Goal: Information Seeking & Learning: Check status

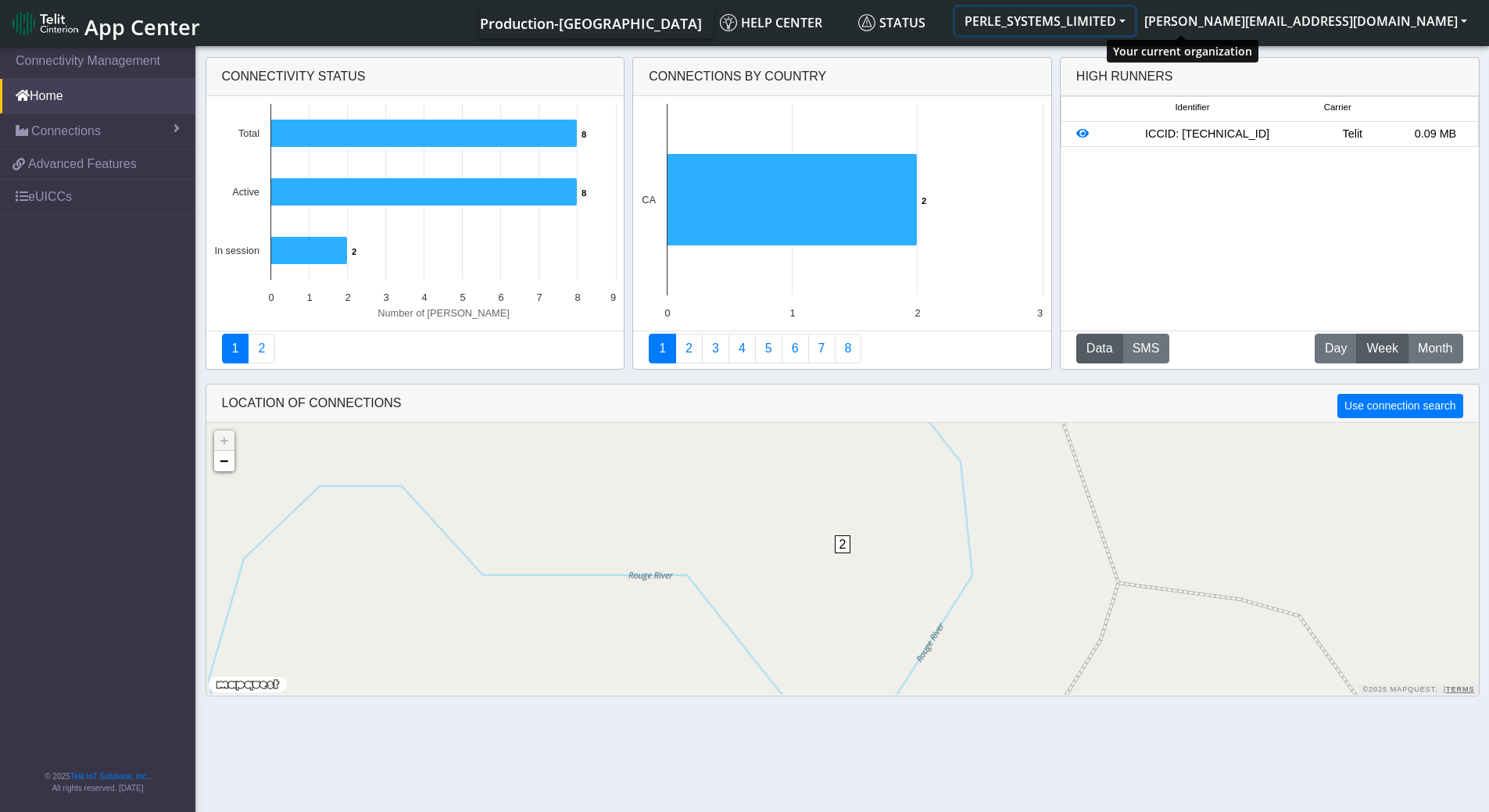
click at [1134, 19] on button "PERLE_SYSTEMS_LIMITED" at bounding box center [1044, 21] width 180 height 28
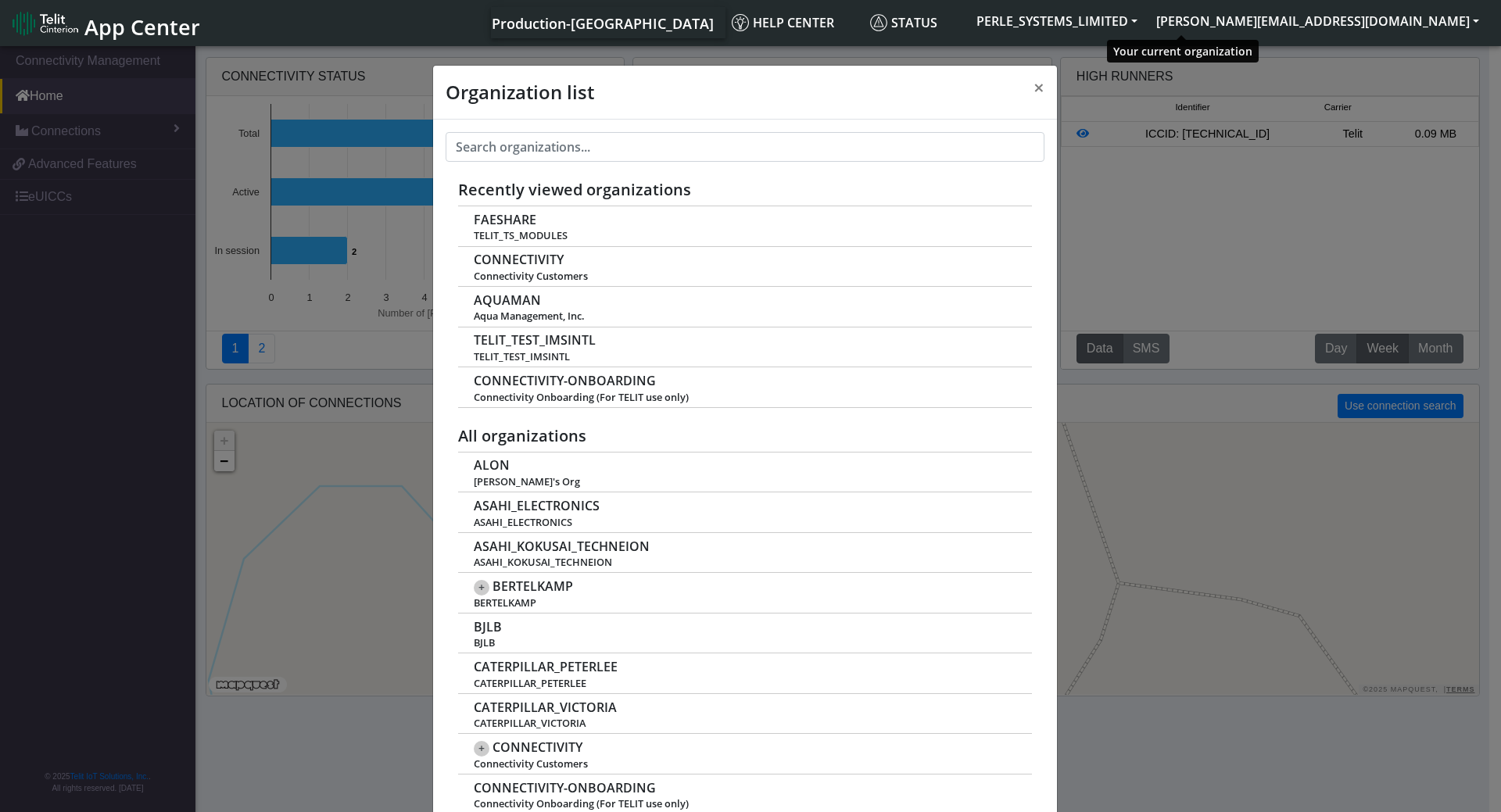
scroll to position [6, 0]
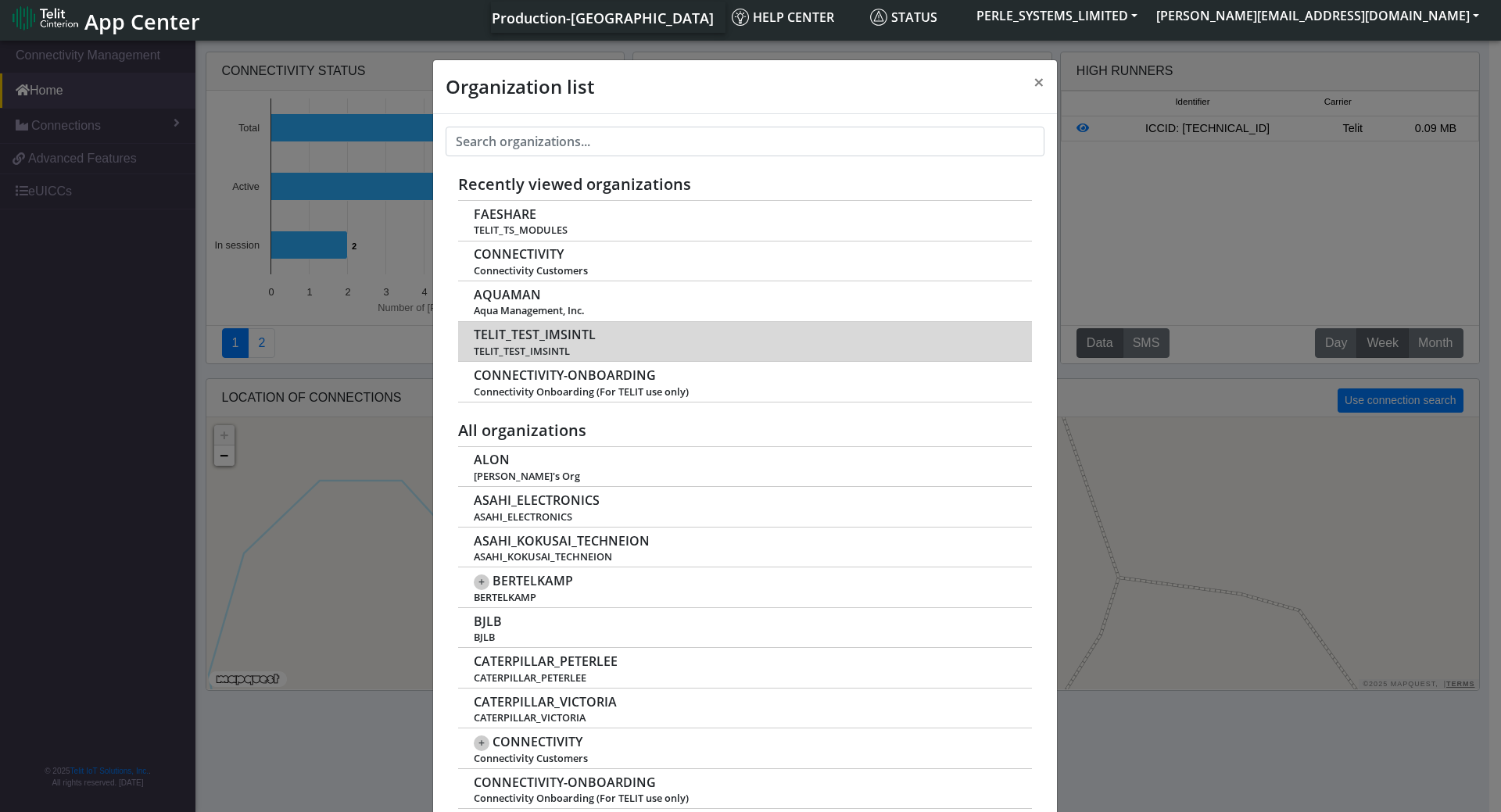
click at [585, 330] on span "TELIT_TEST_IMSINTL" at bounding box center [535, 334] width 122 height 15
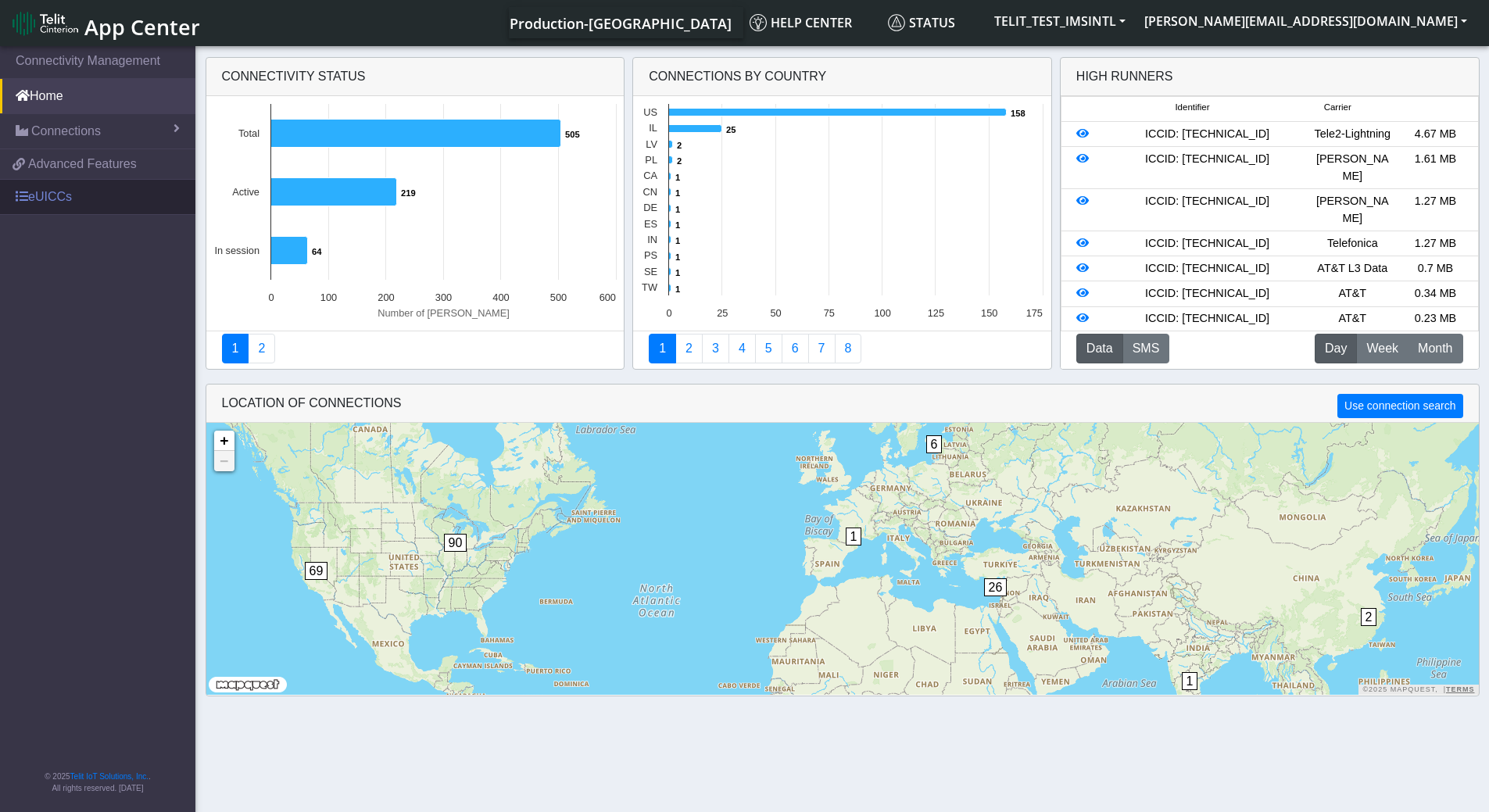
click at [71, 195] on link "eUICCs" at bounding box center [97, 197] width 195 height 34
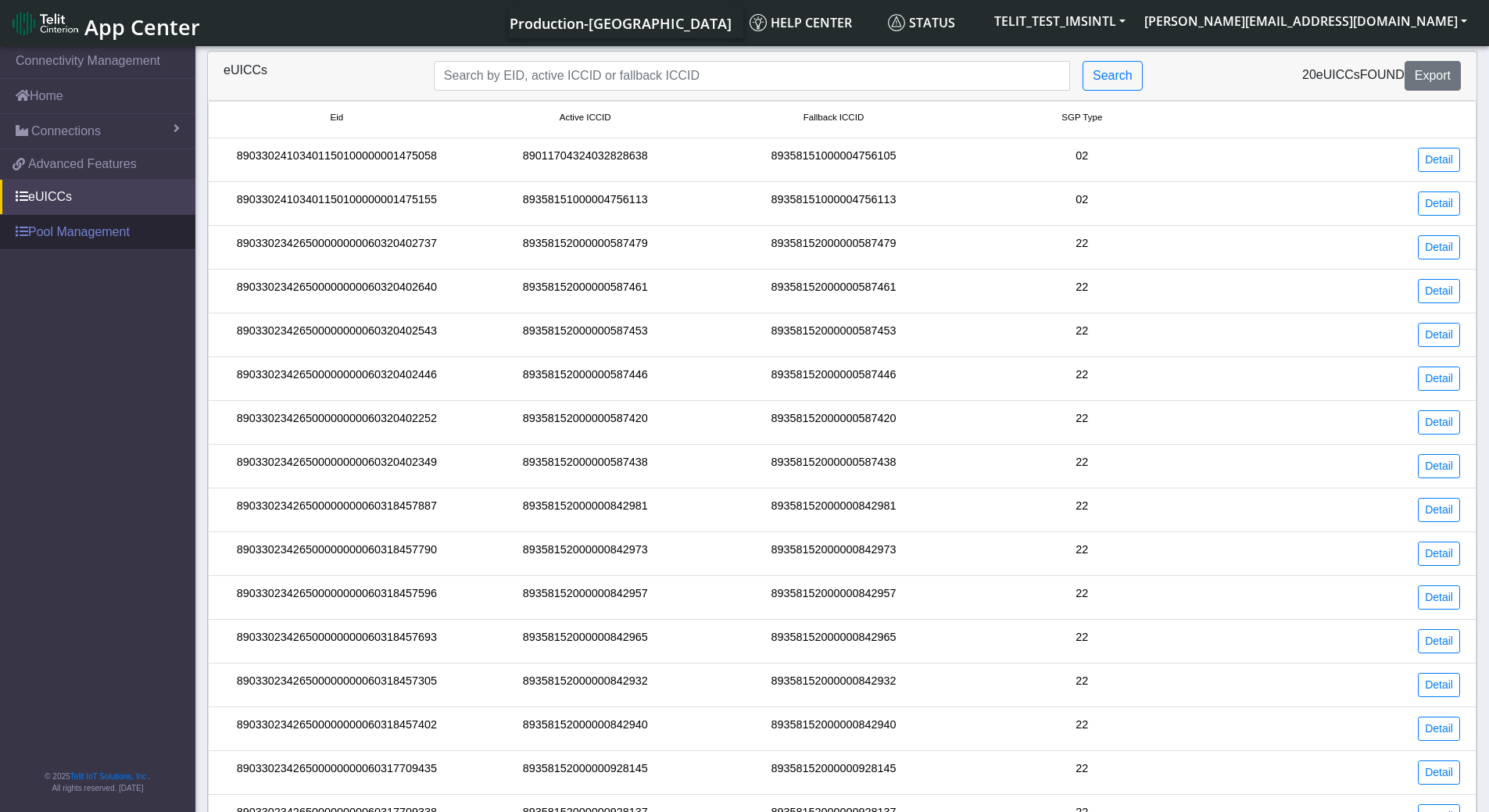
click at [71, 232] on link "Pool Management" at bounding box center [97, 232] width 195 height 34
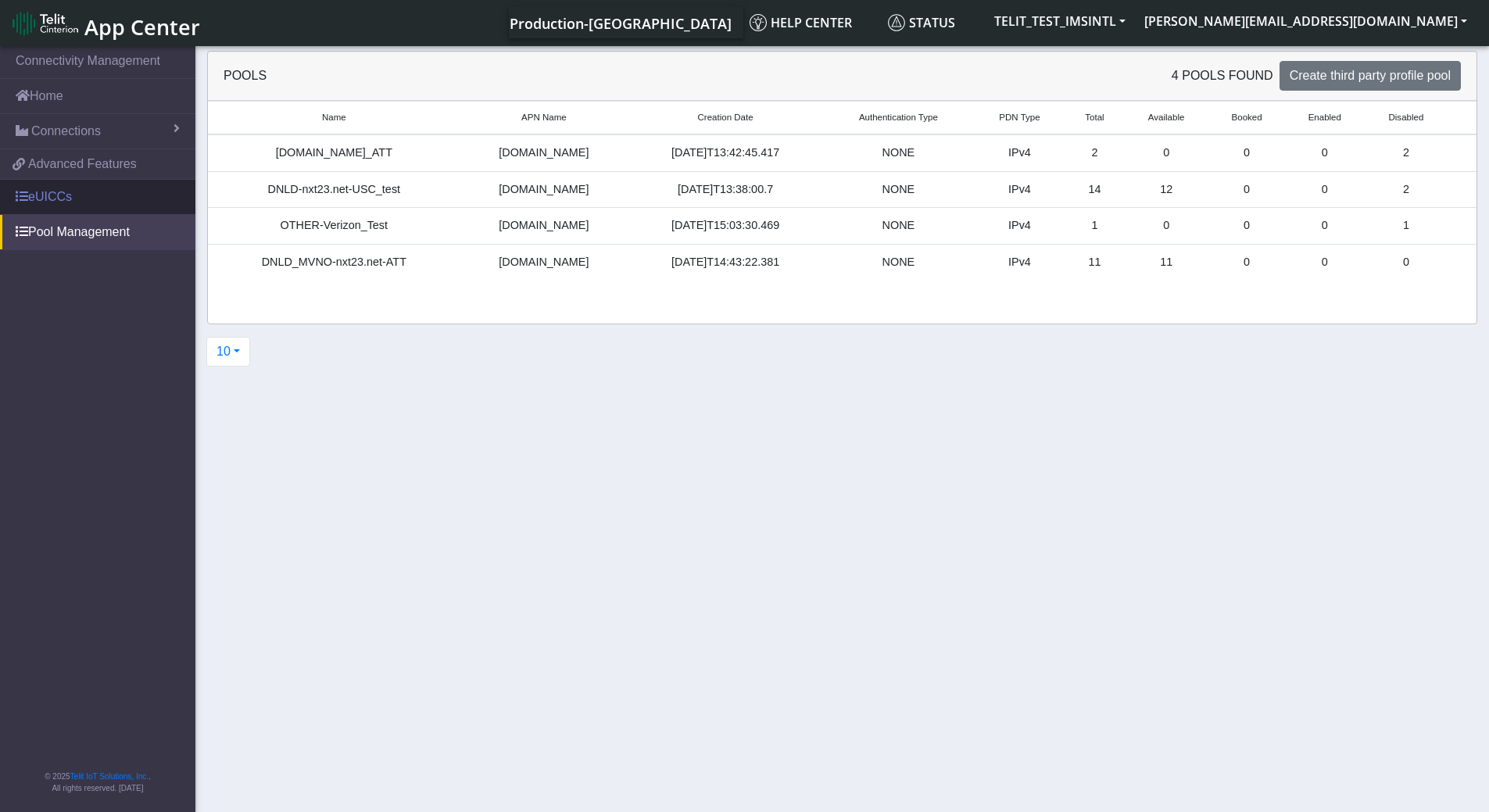
click at [34, 196] on link "eUICCs" at bounding box center [97, 197] width 195 height 34
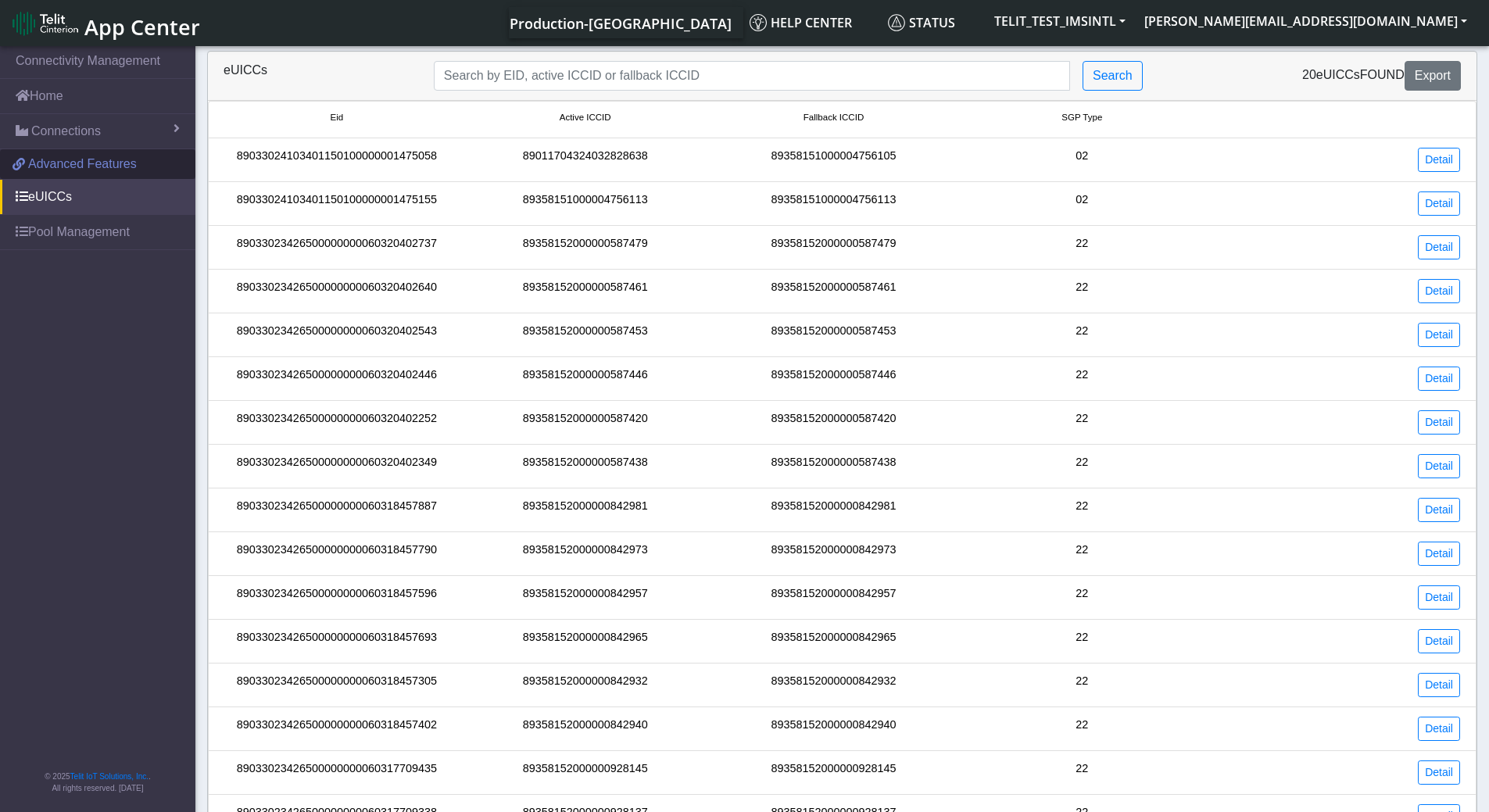
click at [57, 158] on span "Advanced Features" at bounding box center [83, 164] width 108 height 19
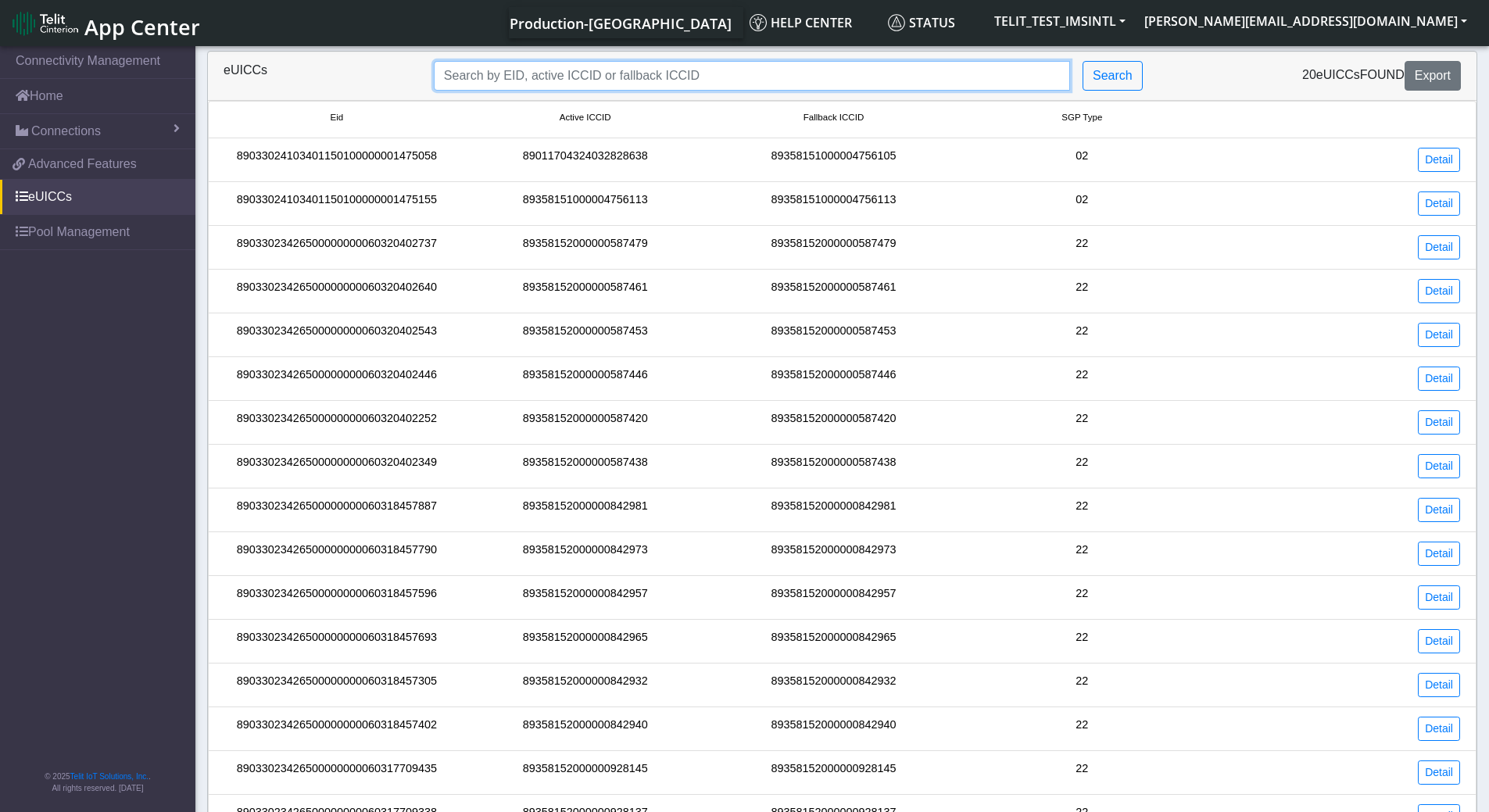
click at [506, 73] on input "Search..." at bounding box center [752, 75] width 636 height 30
paste input "89011703324536928554 89011703324536928562 89011703324536928570 8901170332453692…"
type input "89011703324536928554 89011703324536928562 89011703324536928570 8901170332453692…"
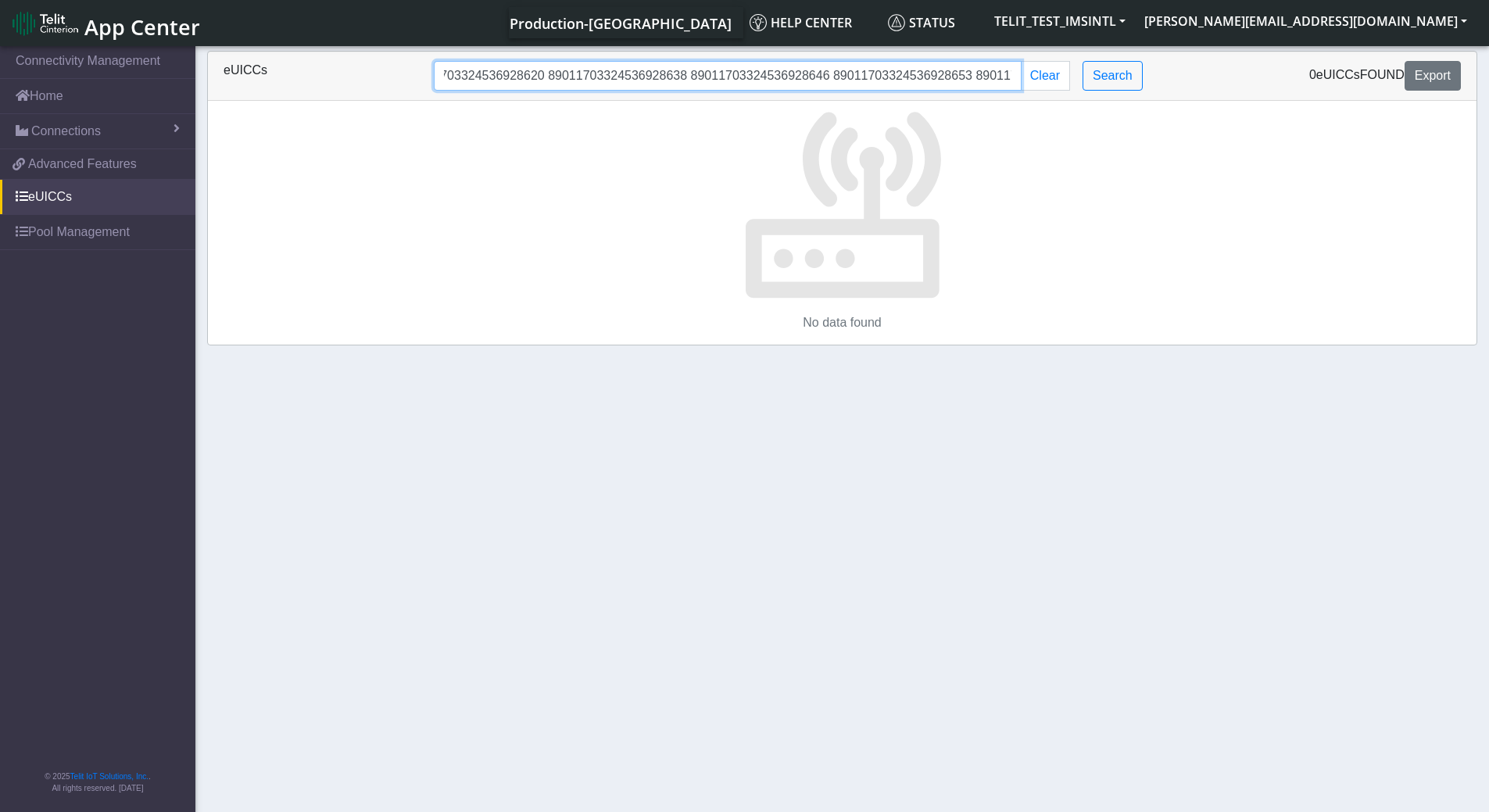
scroll to position [0, 0]
click at [28, 192] on link "eUICCs" at bounding box center [97, 197] width 195 height 34
click at [54, 198] on link "eUICCs" at bounding box center [97, 197] width 195 height 34
click at [24, 194] on span at bounding box center [21, 196] width 12 height 12
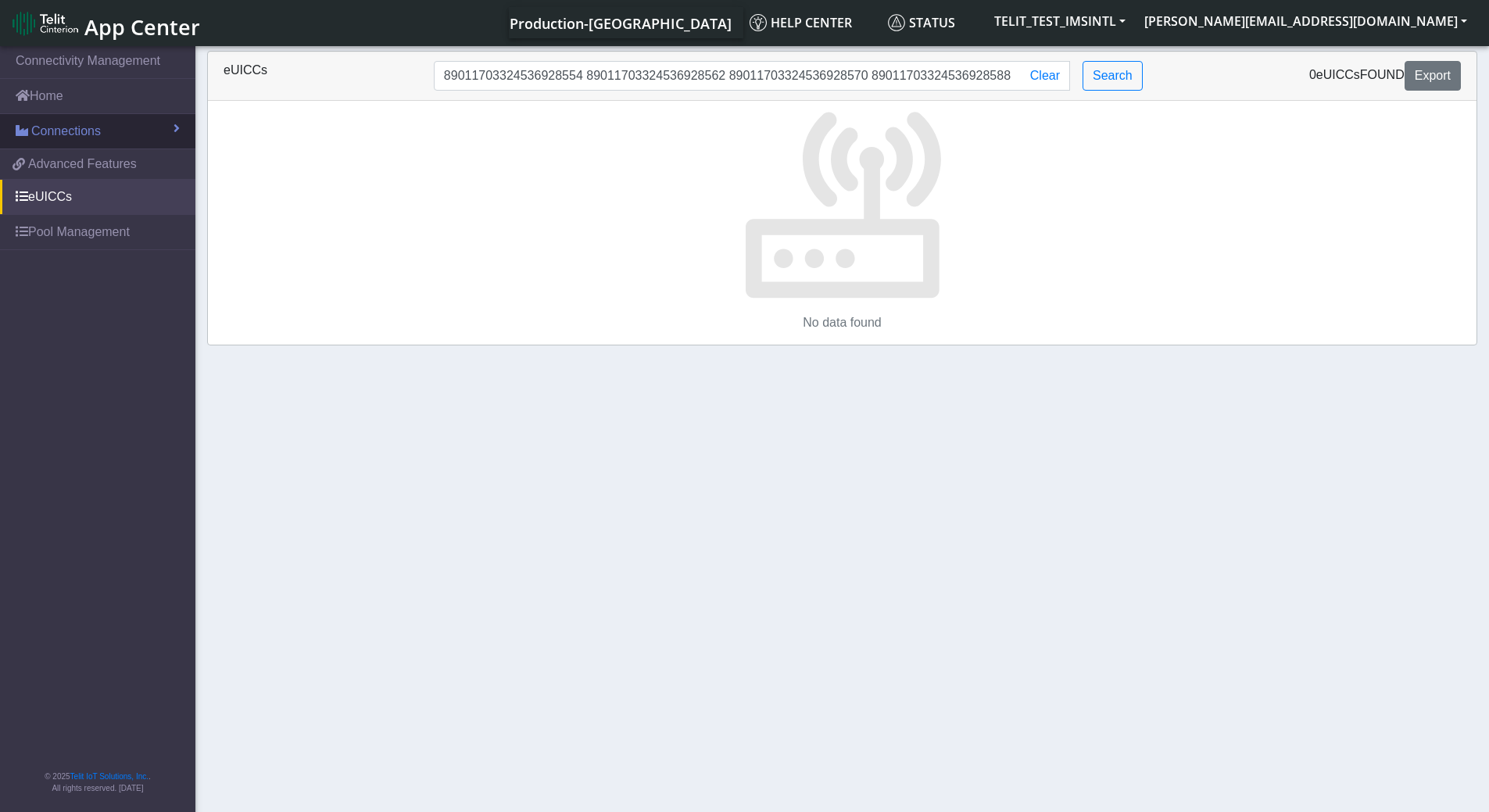
click at [75, 133] on span "Connections" at bounding box center [66, 131] width 70 height 19
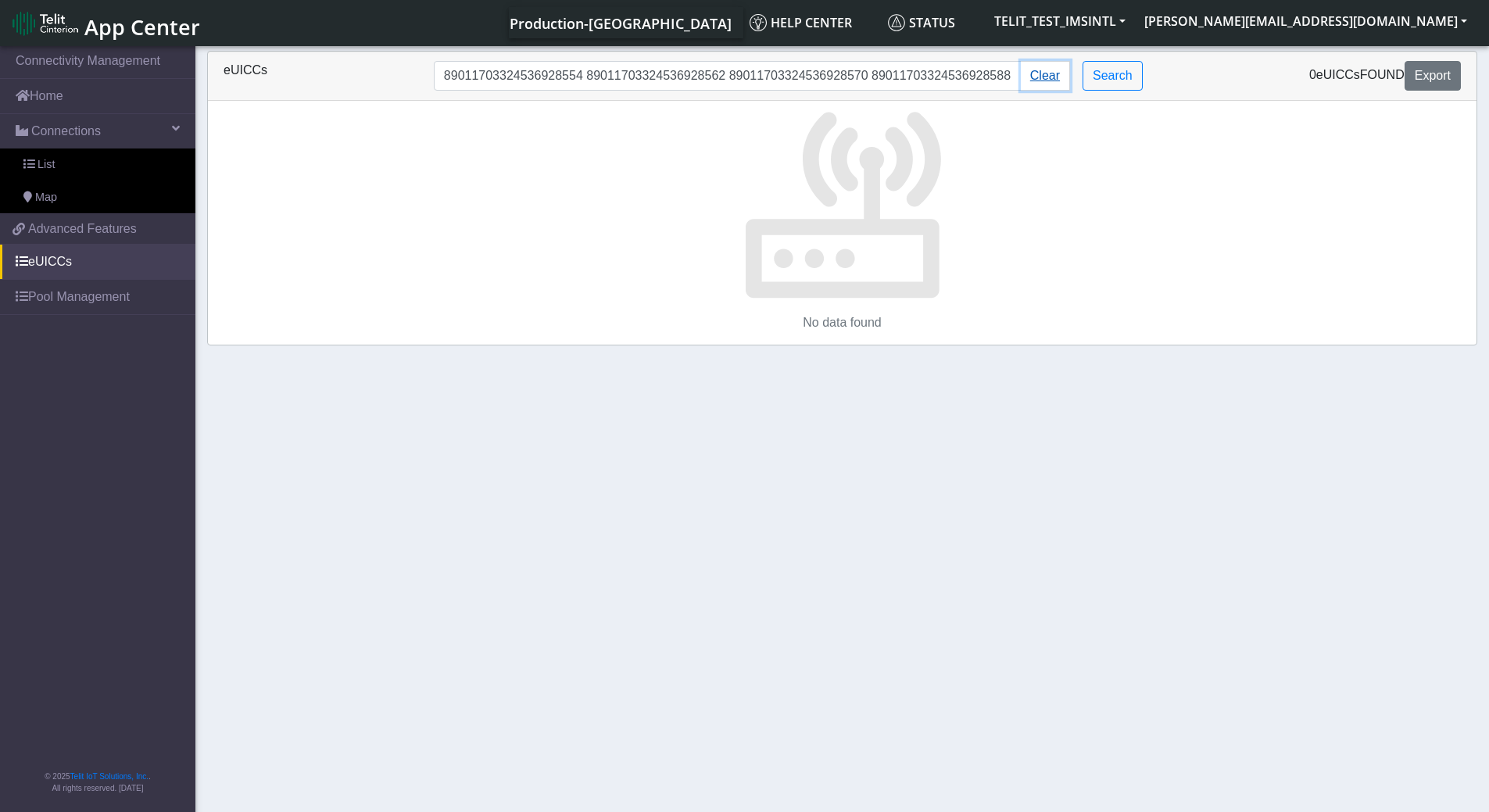
click at [1044, 79] on button "Clear" at bounding box center [1045, 75] width 49 height 30
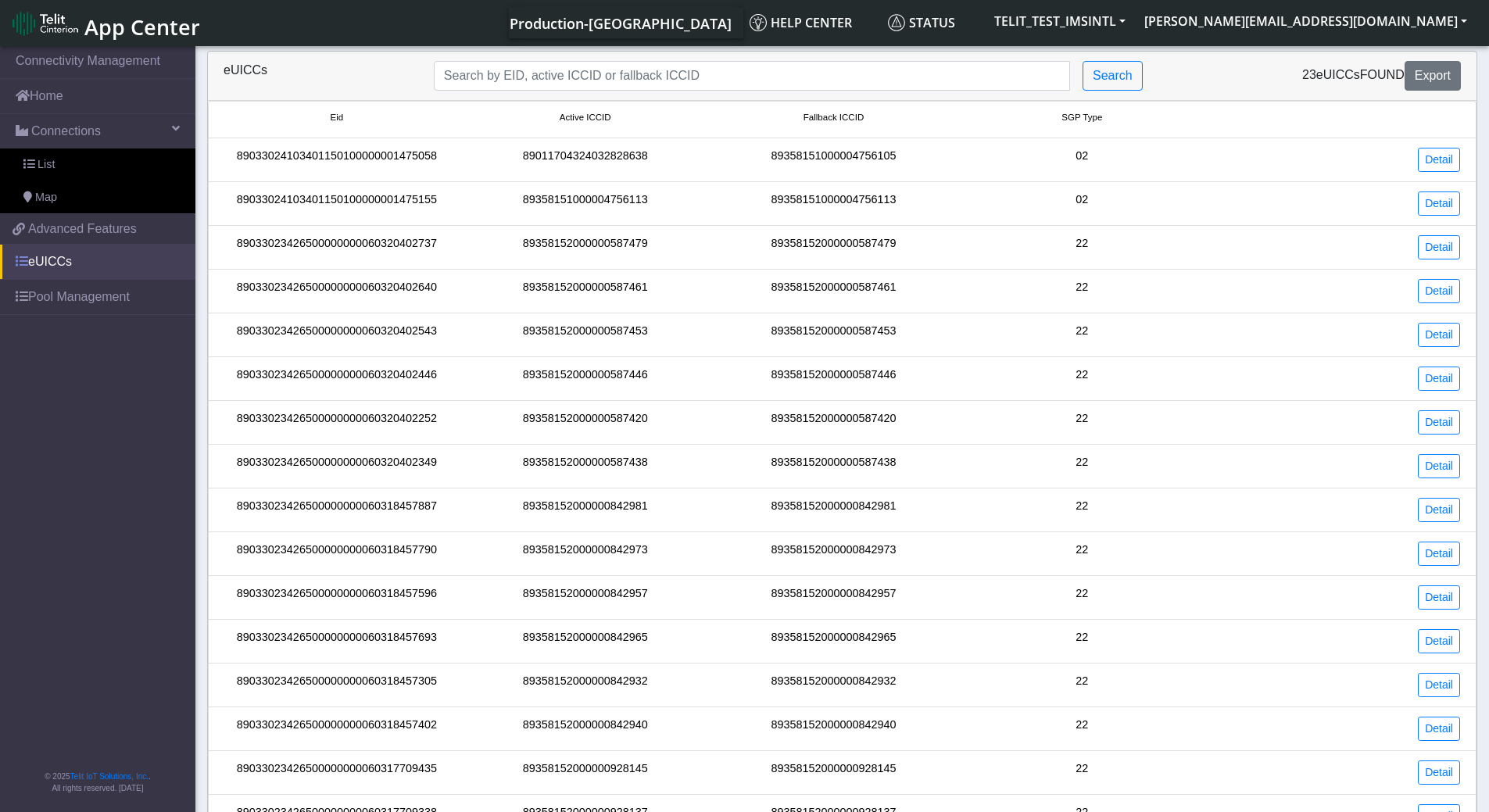
click at [46, 256] on link "eUICCs" at bounding box center [97, 261] width 195 height 34
click at [51, 166] on span "List" at bounding box center [45, 164] width 17 height 17
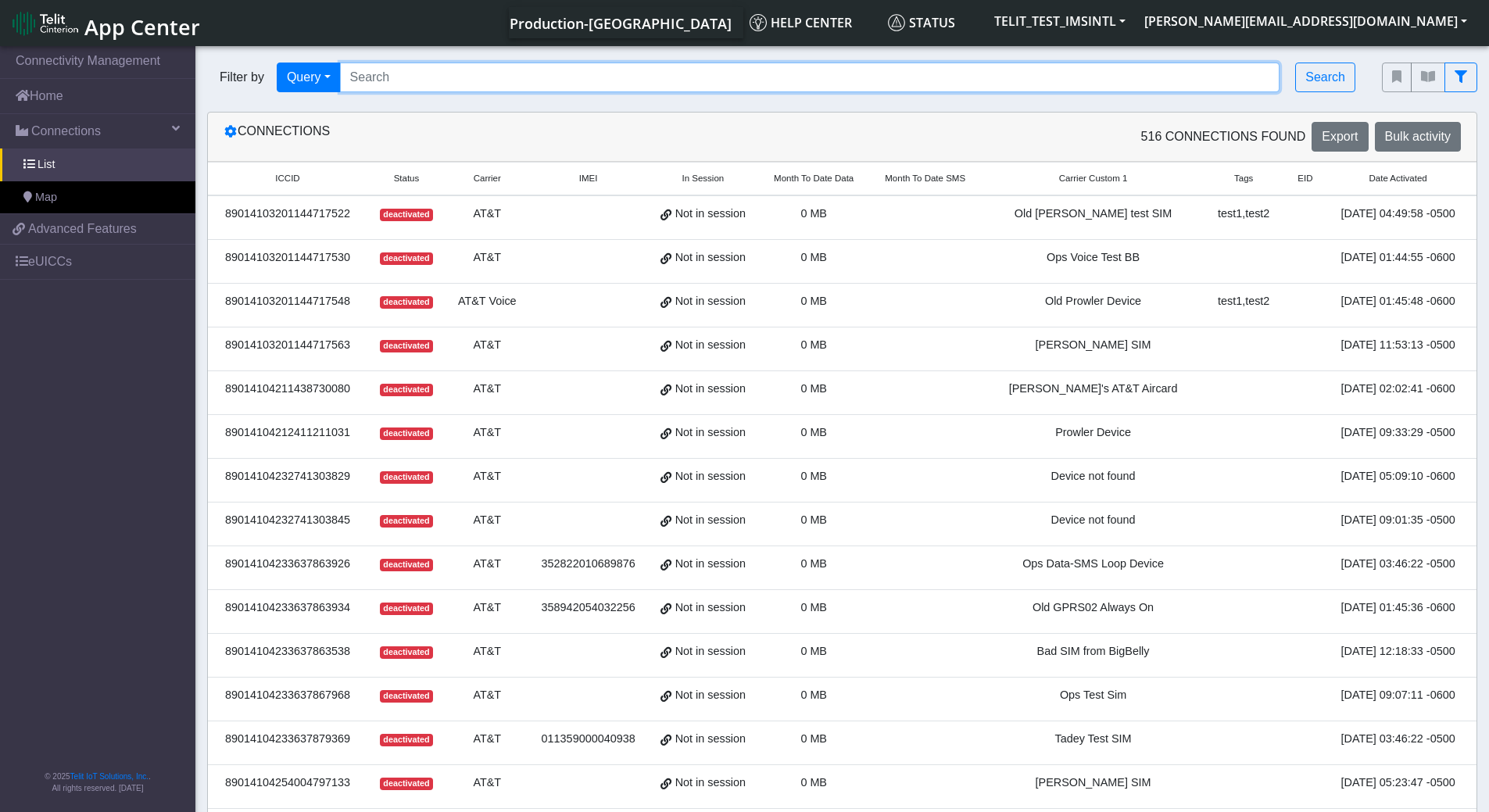
click at [582, 74] on input "Search..." at bounding box center [810, 77] width 940 height 30
paste input "89358152000000842981"
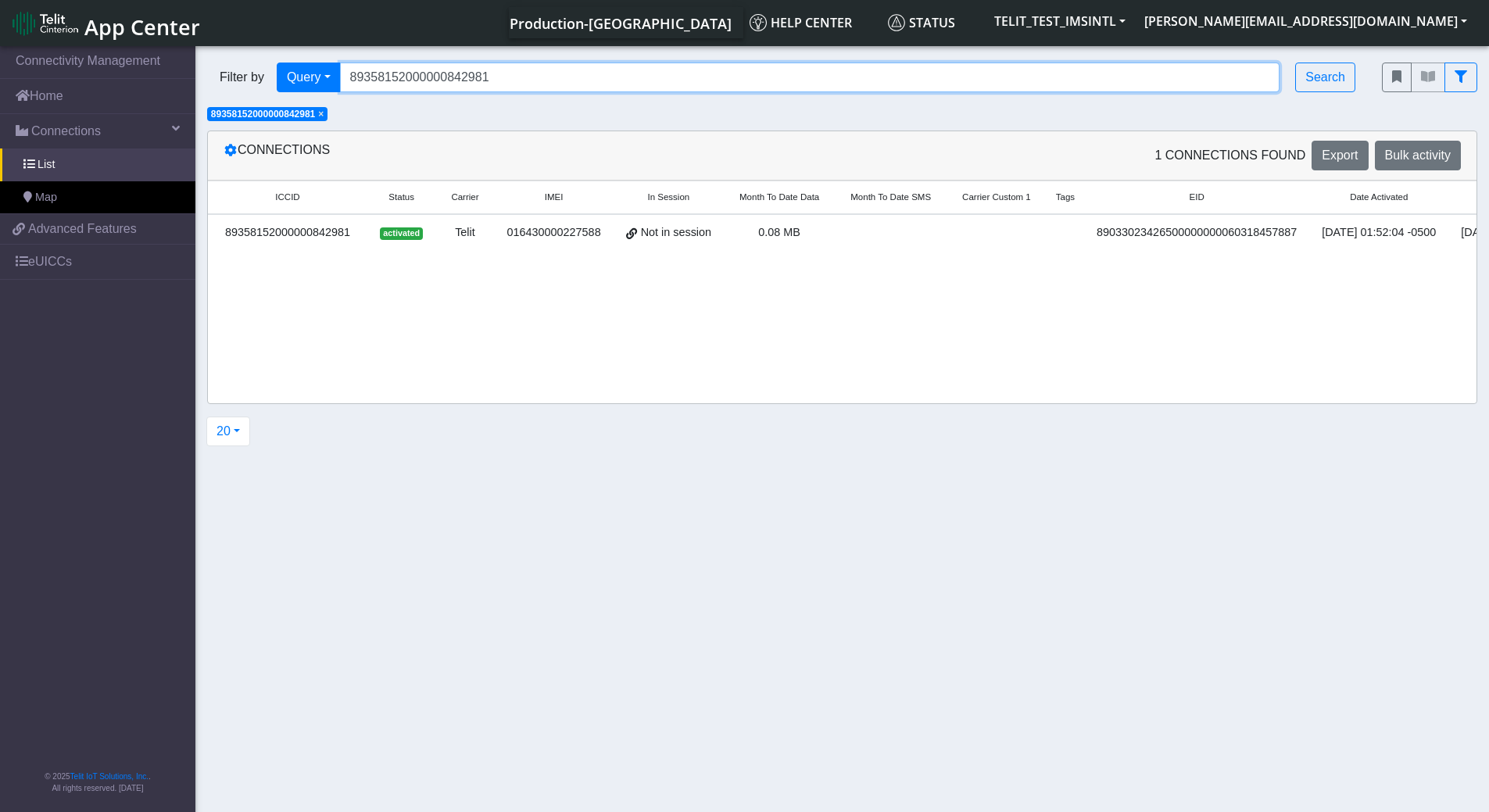
click at [508, 76] on input "89358152000000842981" at bounding box center [810, 77] width 940 height 30
paste input "89358151000025953087"
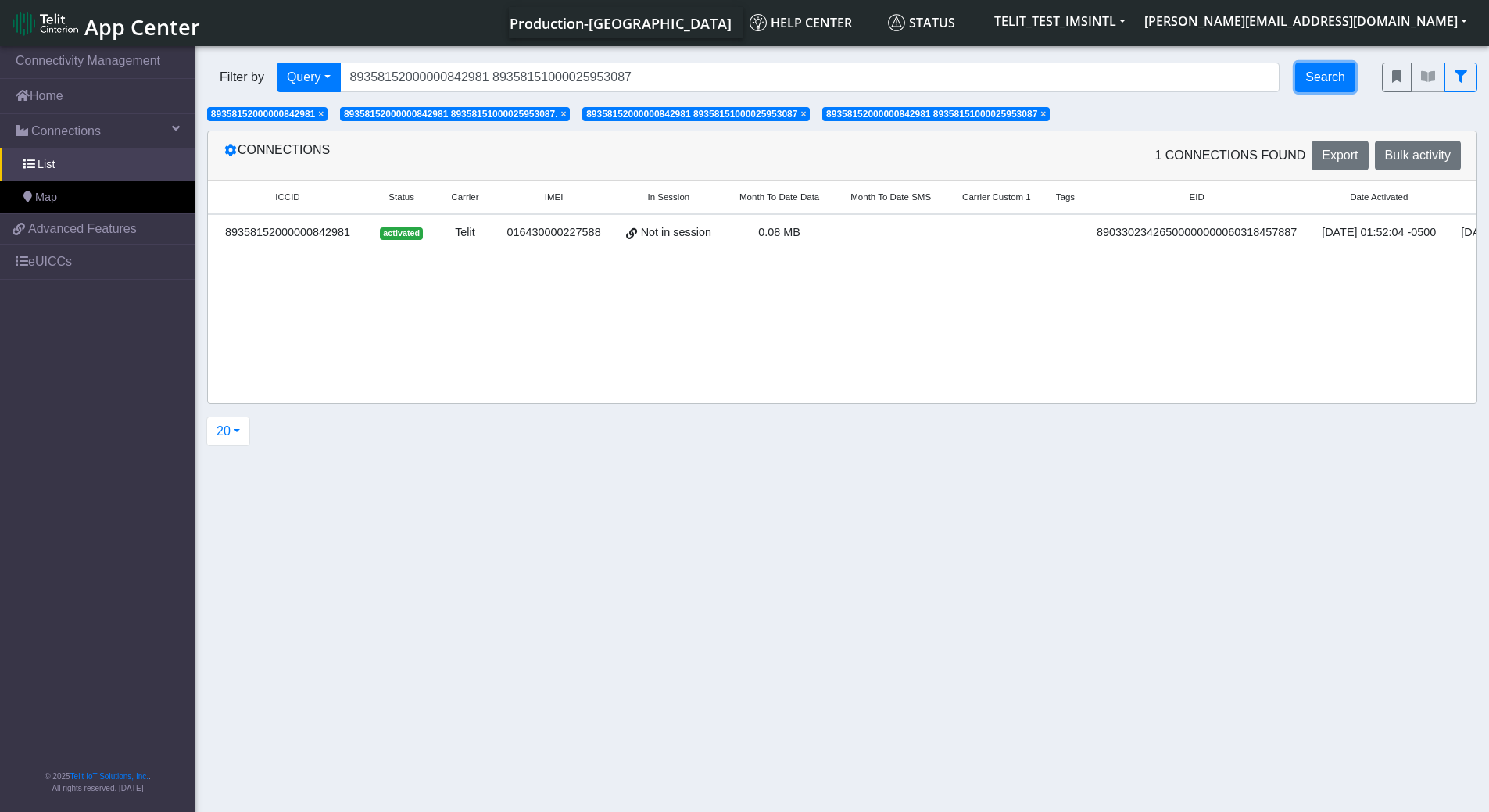
click at [1313, 82] on button "Search" at bounding box center [1325, 77] width 60 height 30
click at [1286, 117] on span "×" at bounding box center [1283, 114] width 6 height 11
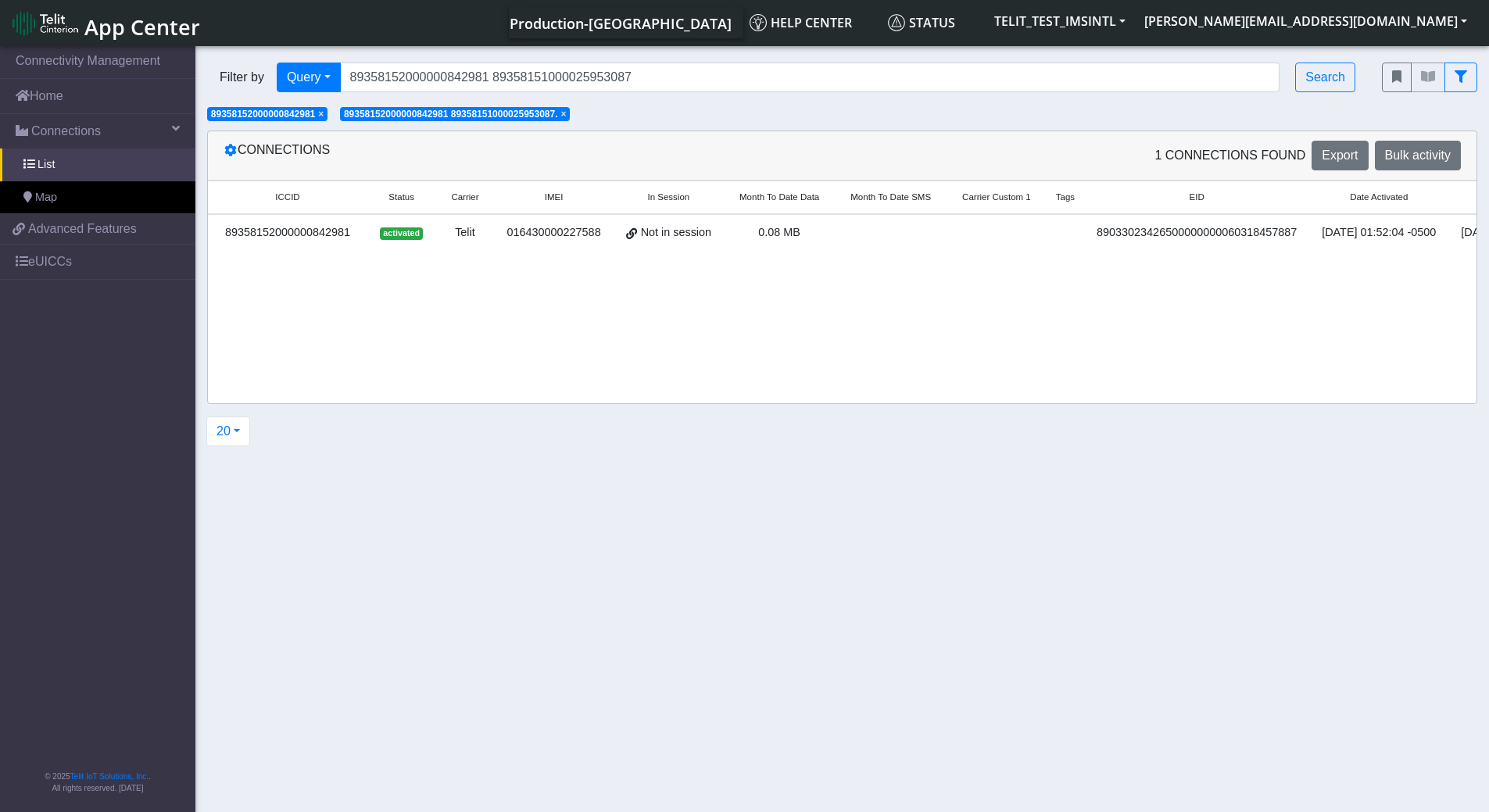
click at [567, 116] on span "×" at bounding box center [564, 114] width 6 height 11
click at [324, 116] on span "×" at bounding box center [321, 114] width 6 height 11
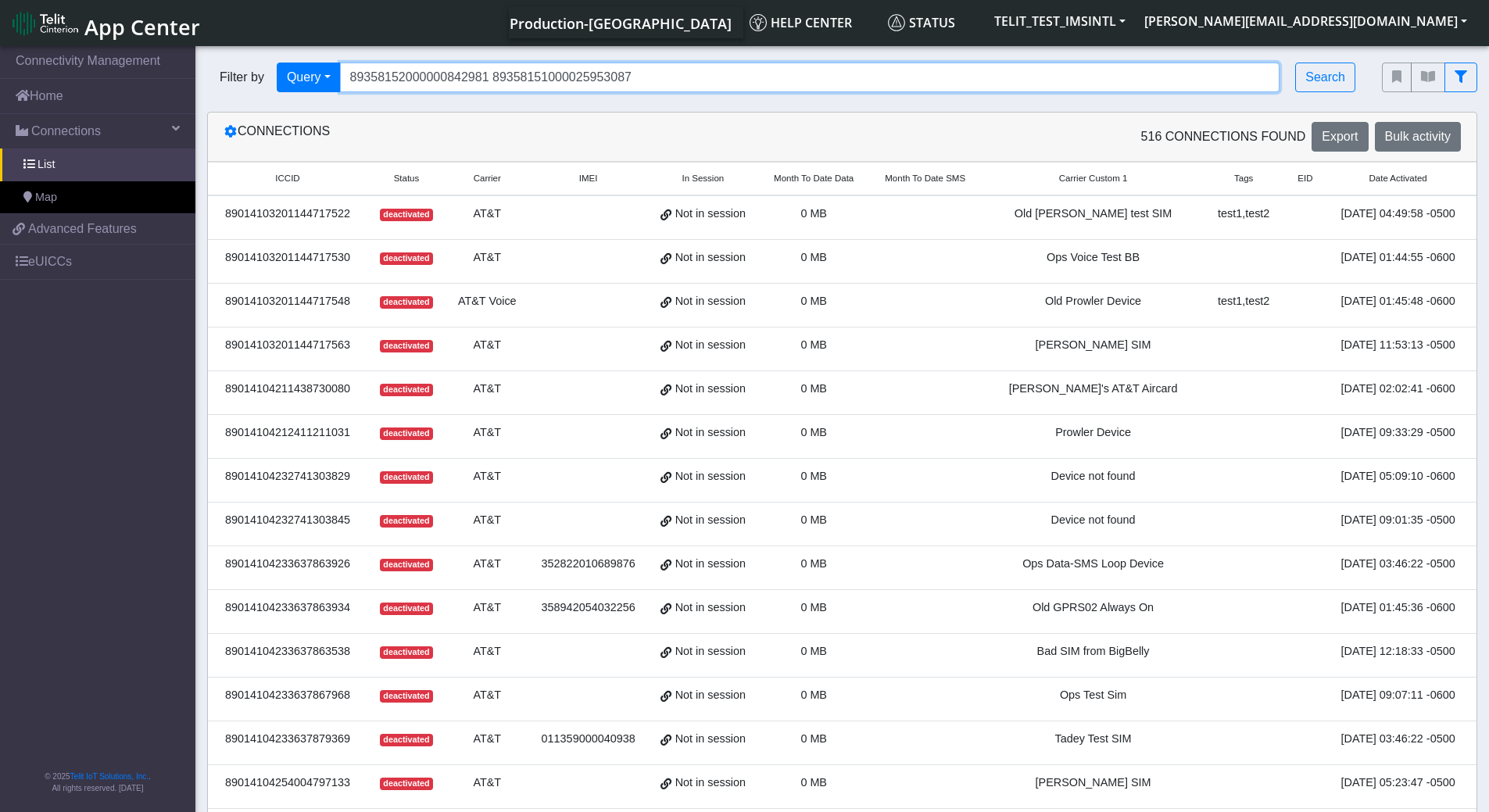
click at [717, 78] on input "89358152000000842981 89358151000025953087" at bounding box center [810, 77] width 940 height 30
drag, startPoint x: 487, startPoint y: 76, endPoint x: 358, endPoint y: 80, distance: 129.1
click at [358, 80] on input "89358152000000842981 89358151000025953087" at bounding box center [810, 77] width 940 height 30
type input "89358151000025953087"
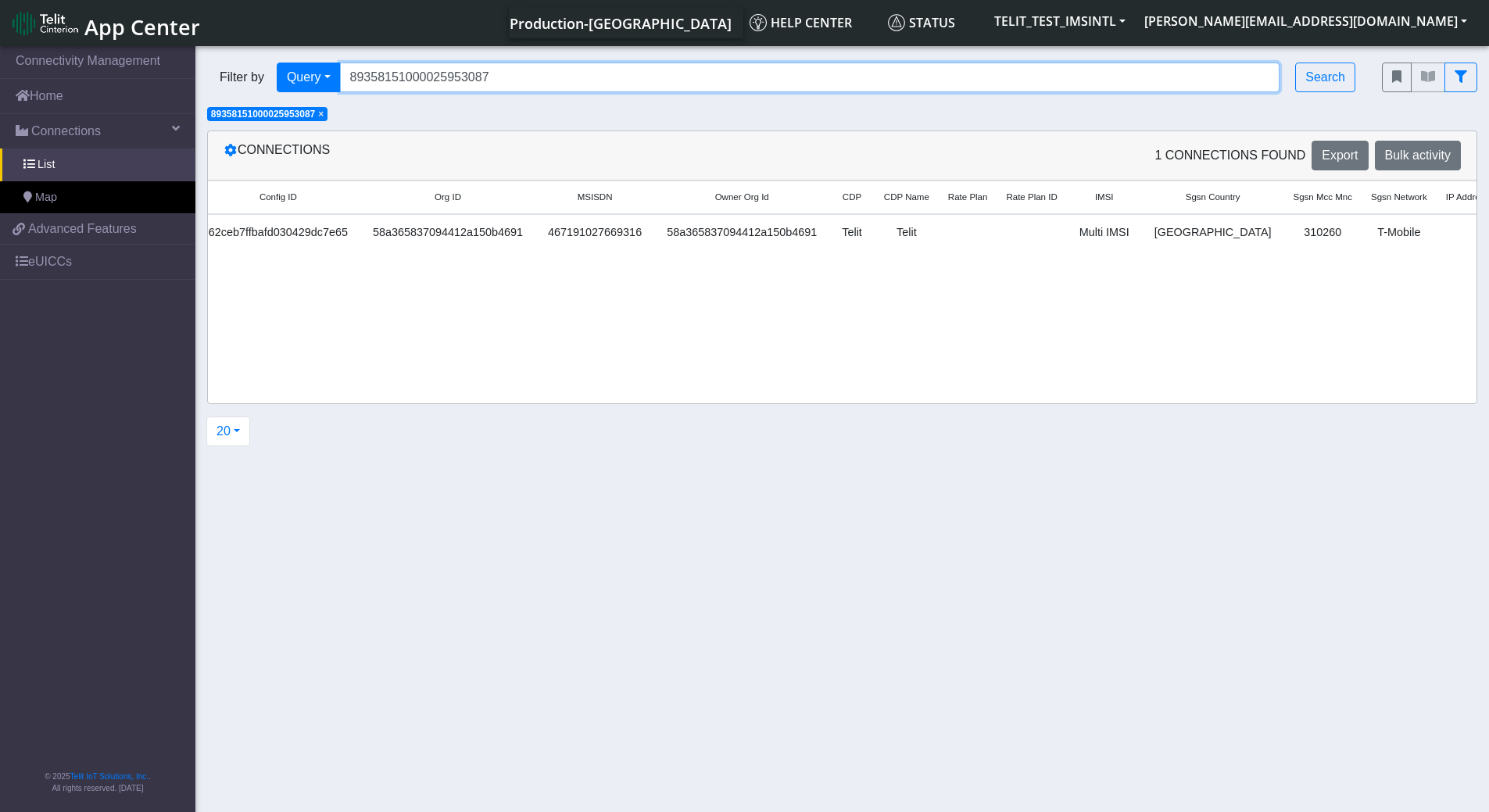
scroll to position [0, 1585]
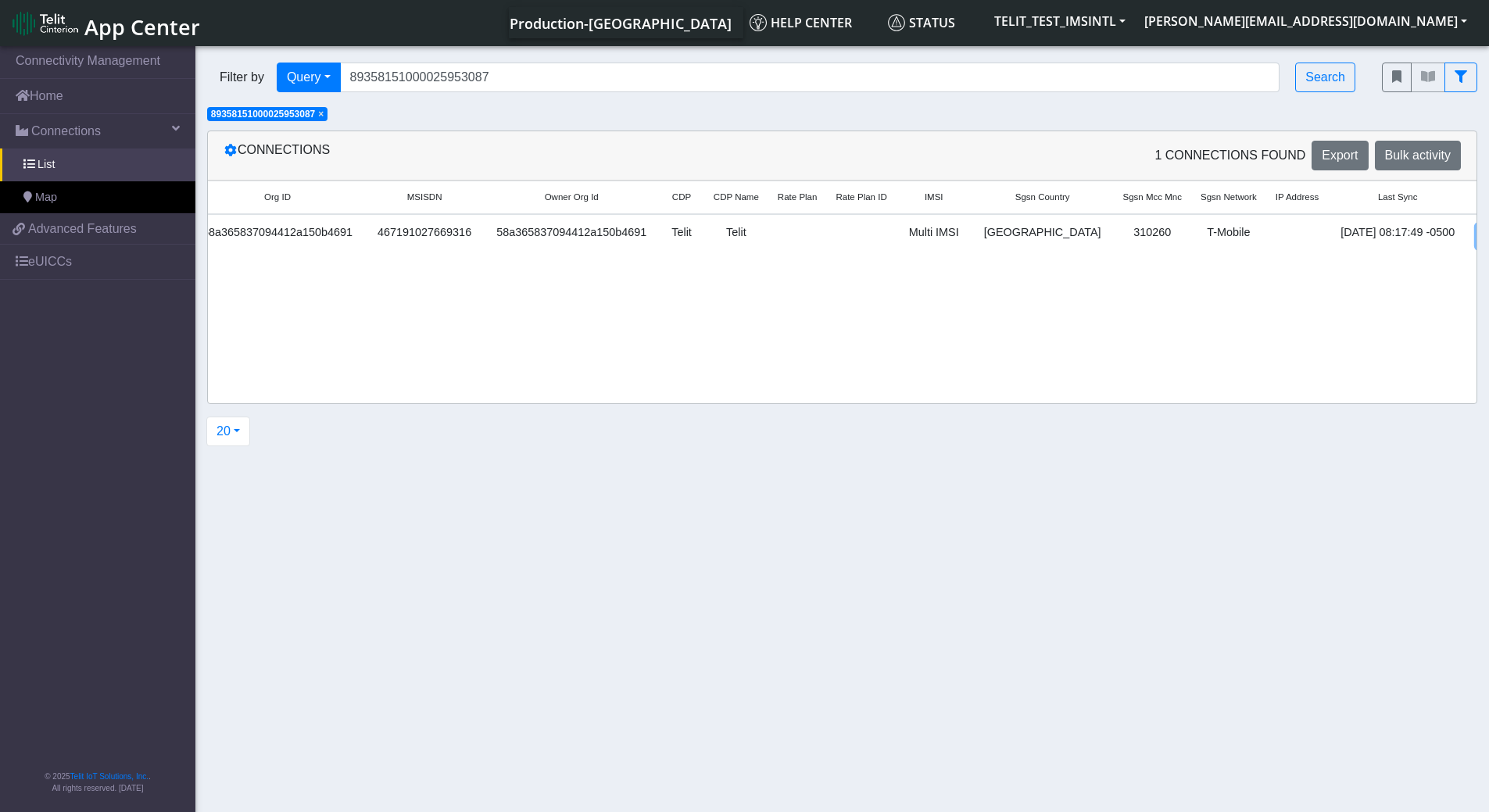
click at [1476, 236] on link "Detail" at bounding box center [1497, 236] width 42 height 24
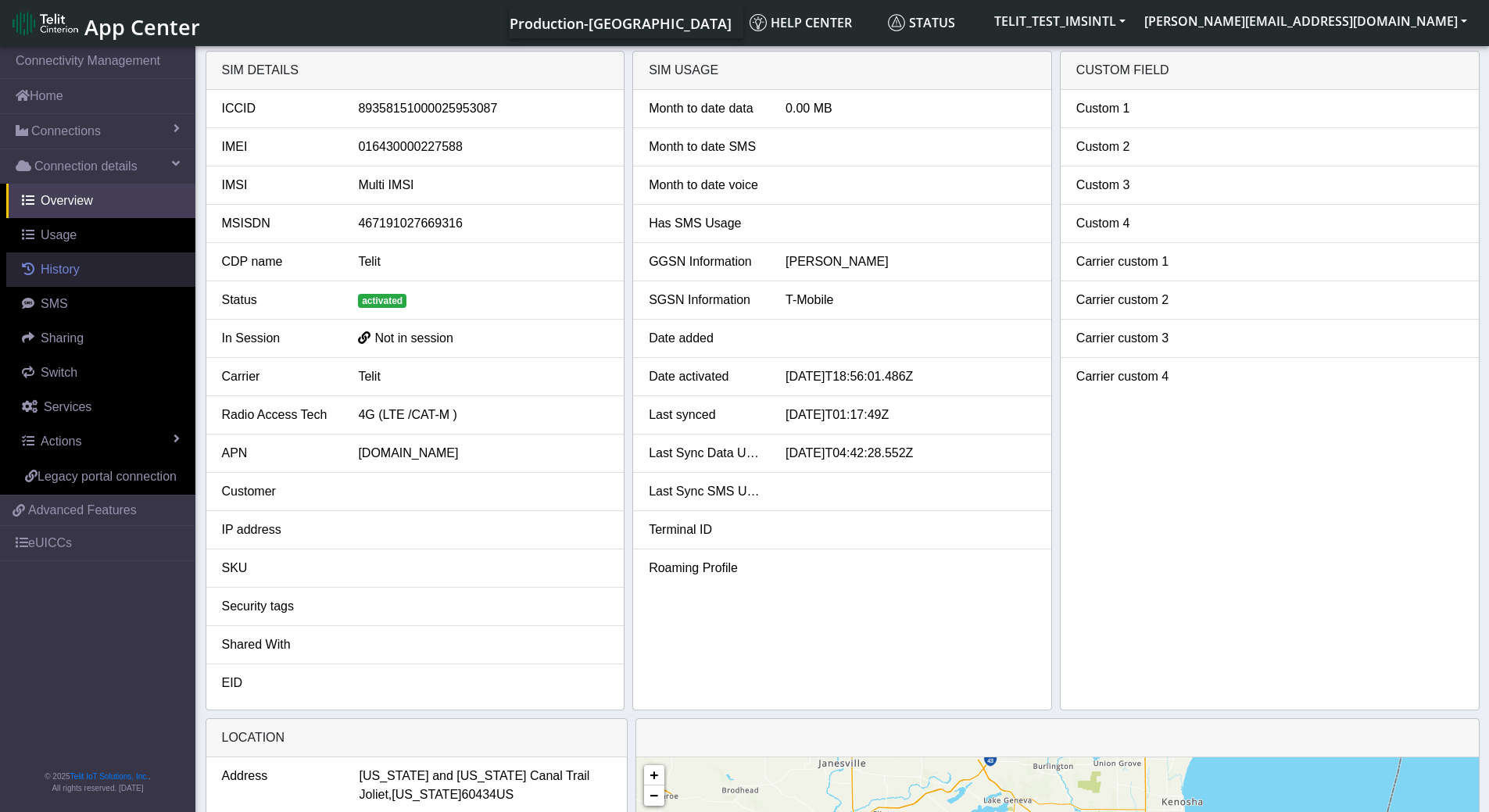
click at [70, 268] on span "History" at bounding box center [60, 269] width 39 height 13
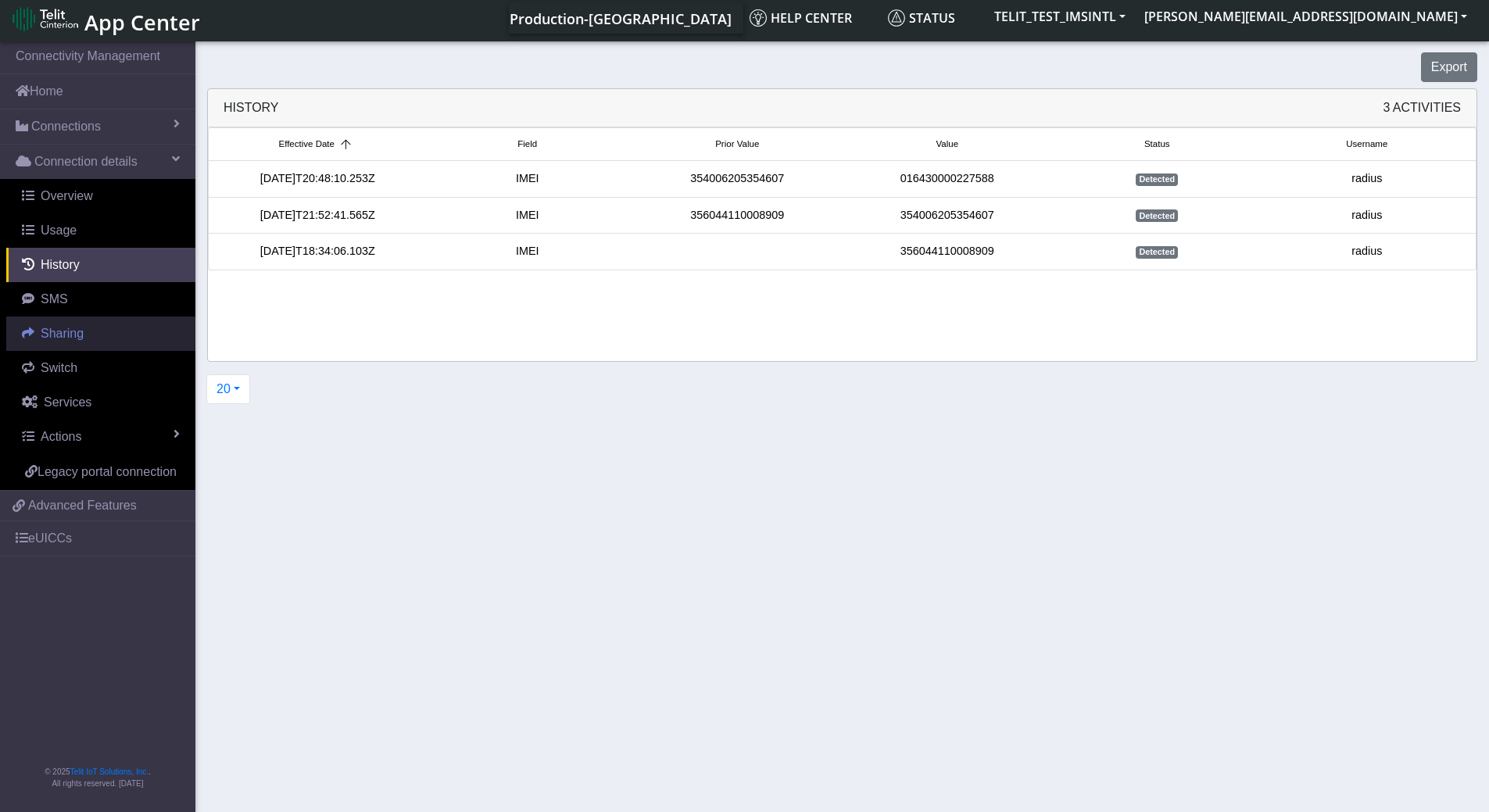
scroll to position [6, 0]
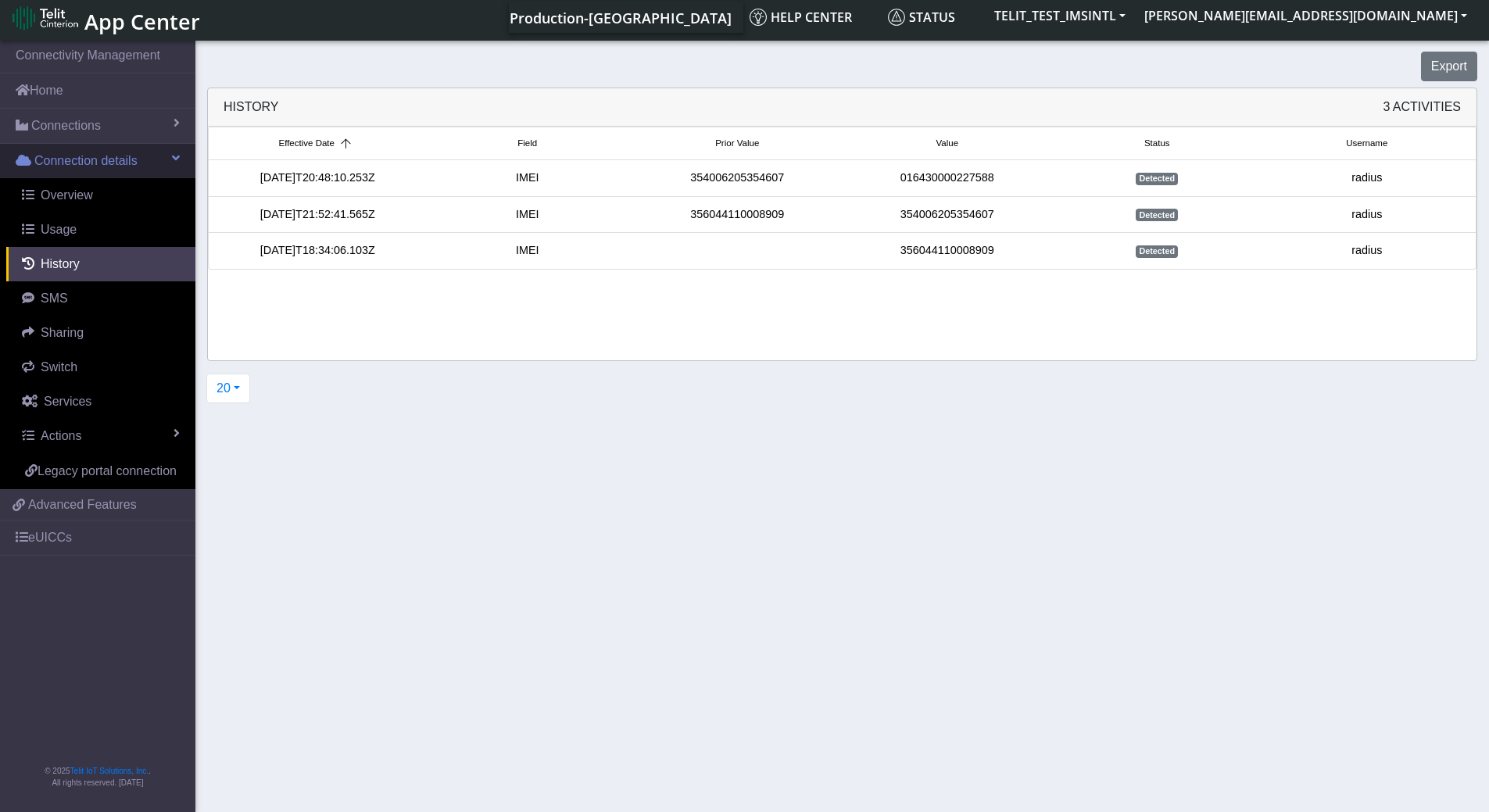
click at [167, 151] on link "Connection details" at bounding box center [97, 161] width 195 height 34
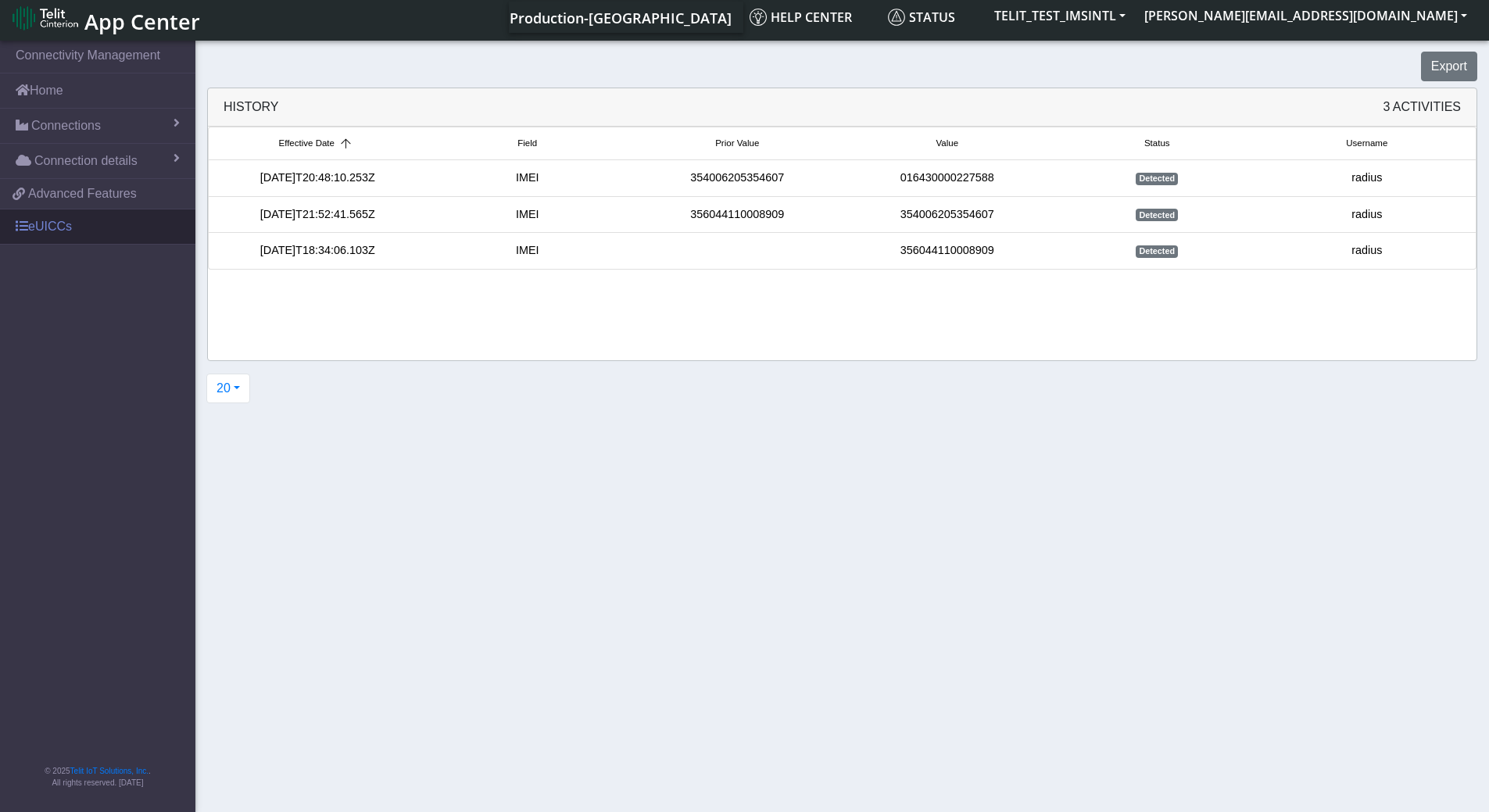
click at [62, 218] on link "eUICCs" at bounding box center [97, 227] width 195 height 34
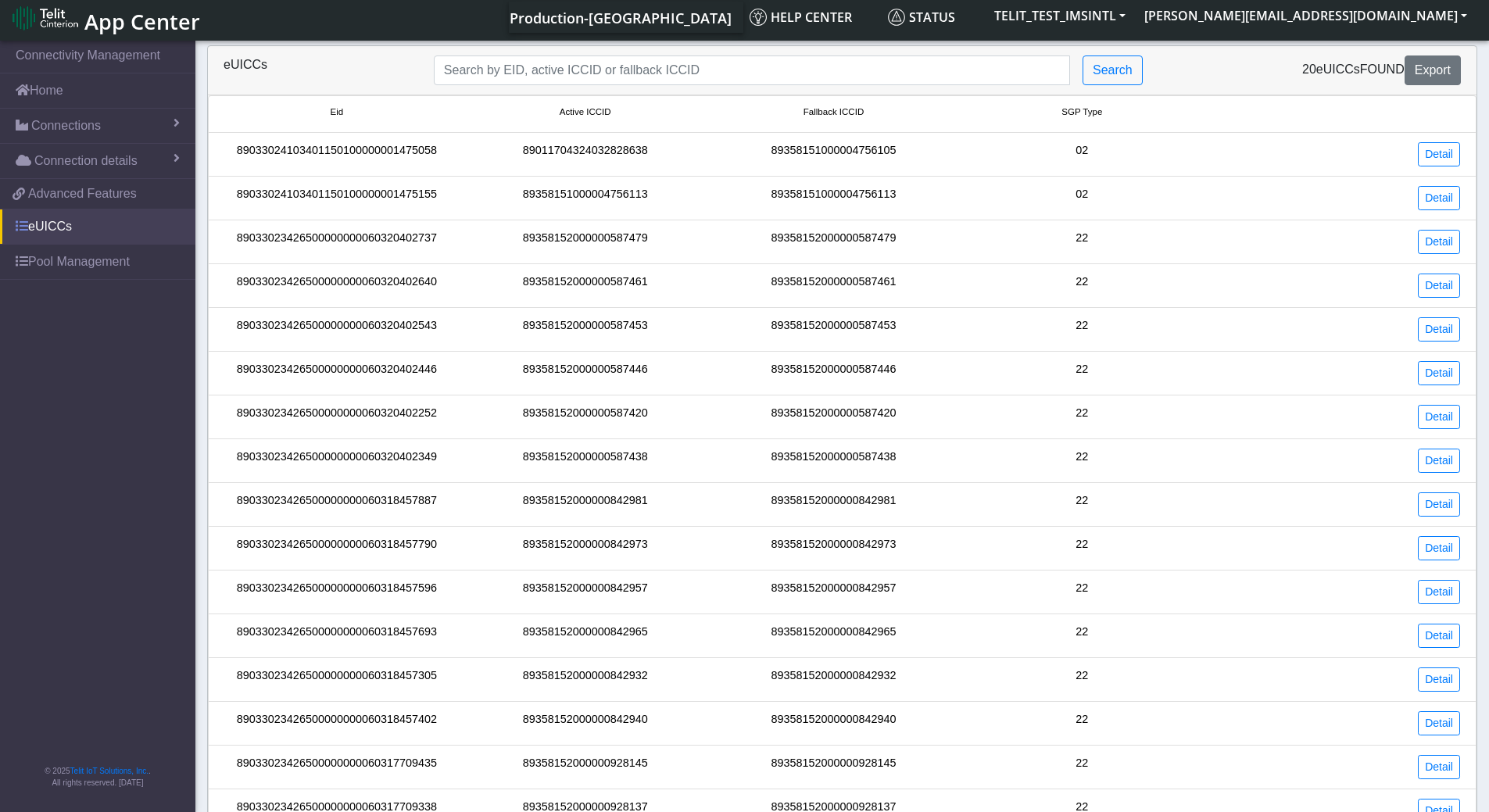
click at [21, 224] on span at bounding box center [21, 225] width 12 height 12
click at [19, 224] on span at bounding box center [21, 225] width 12 height 12
click at [16, 190] on span at bounding box center [18, 193] width 12 height 12
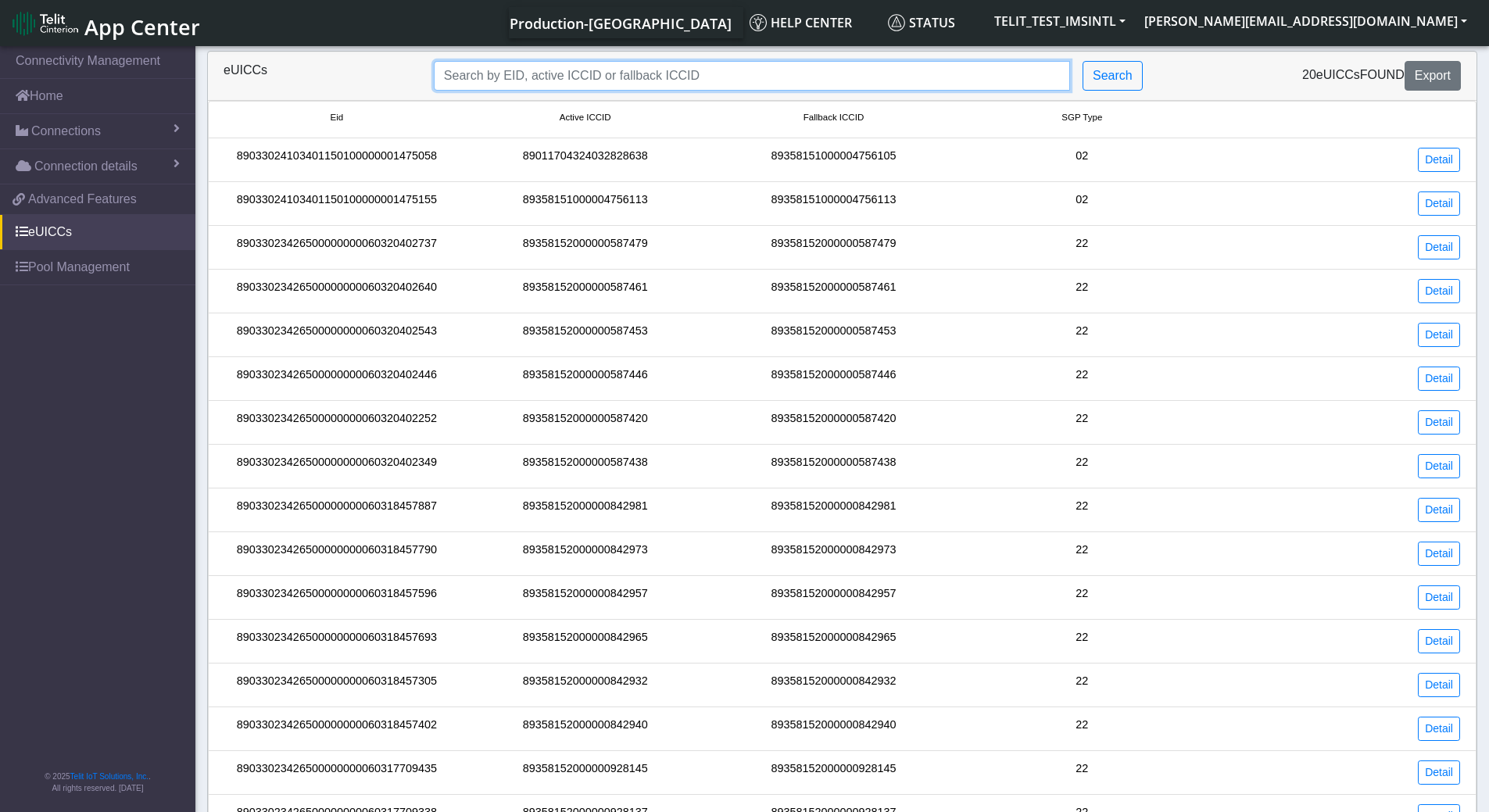
click at [665, 70] on input "Search..." at bounding box center [752, 75] width 636 height 30
paste input "89011703324536928554"
type input "89011703324536928554"
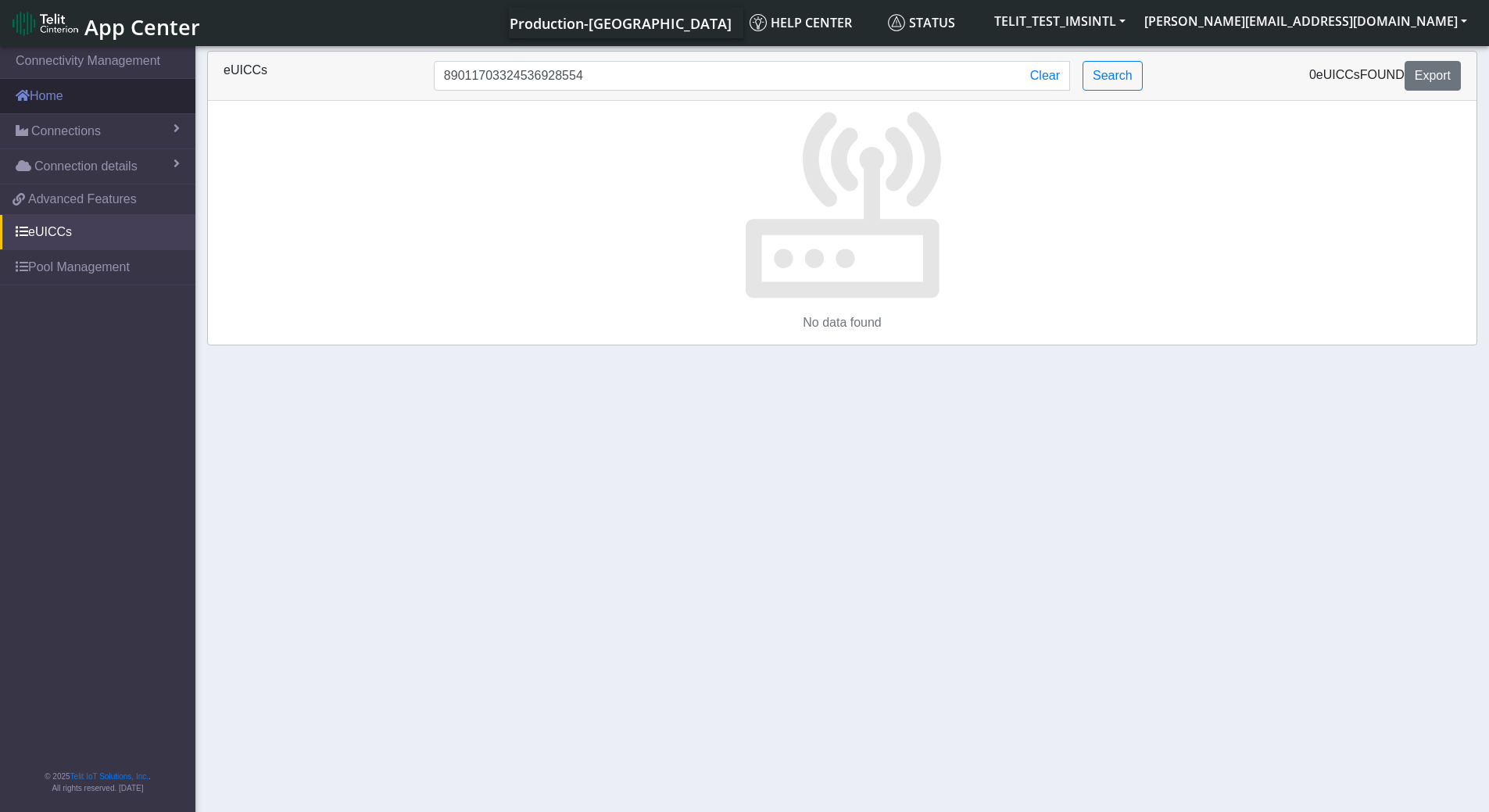
click at [66, 96] on link "Home" at bounding box center [97, 96] width 195 height 34
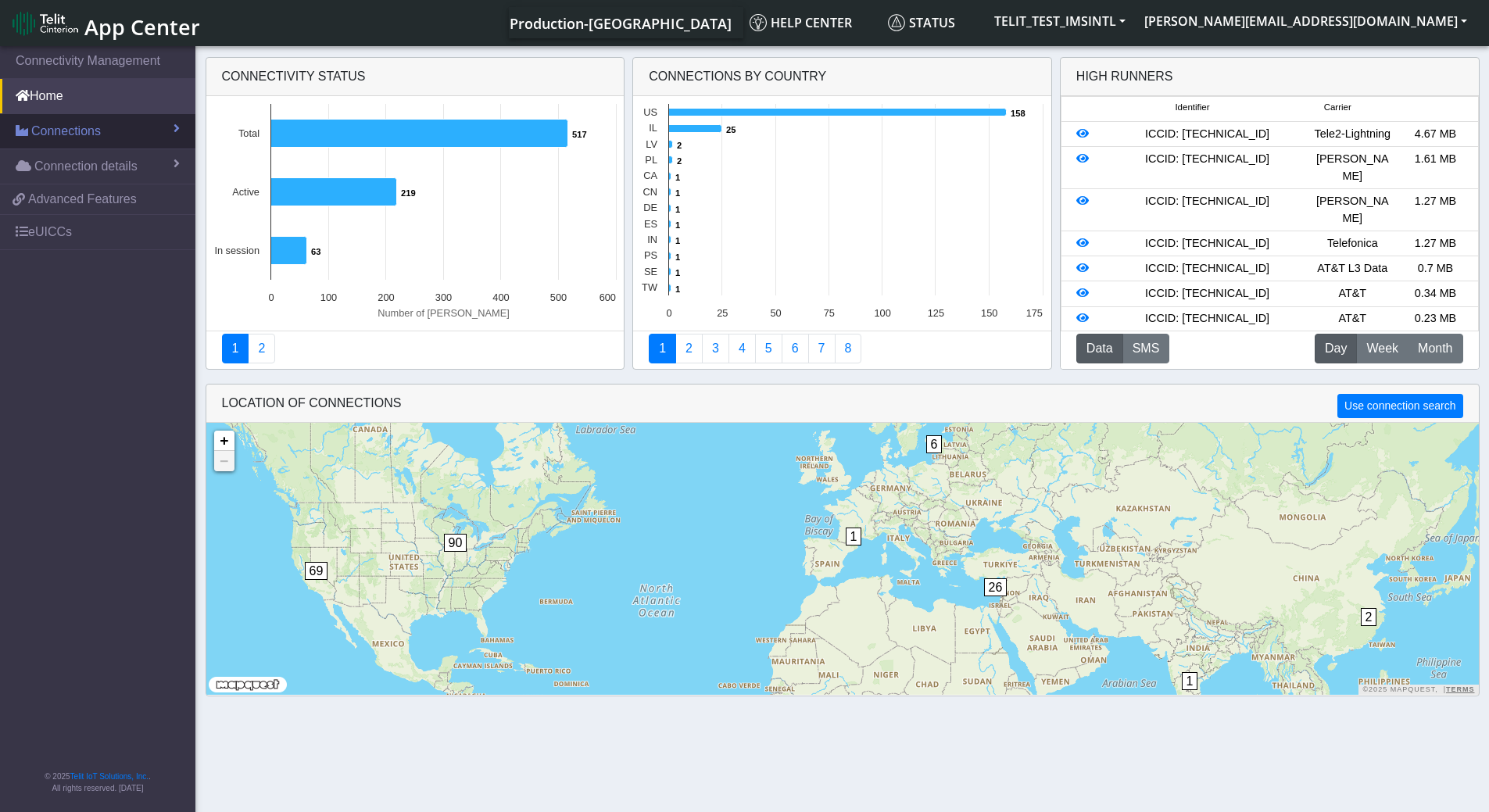
click at [73, 124] on span "Connections" at bounding box center [66, 131] width 70 height 19
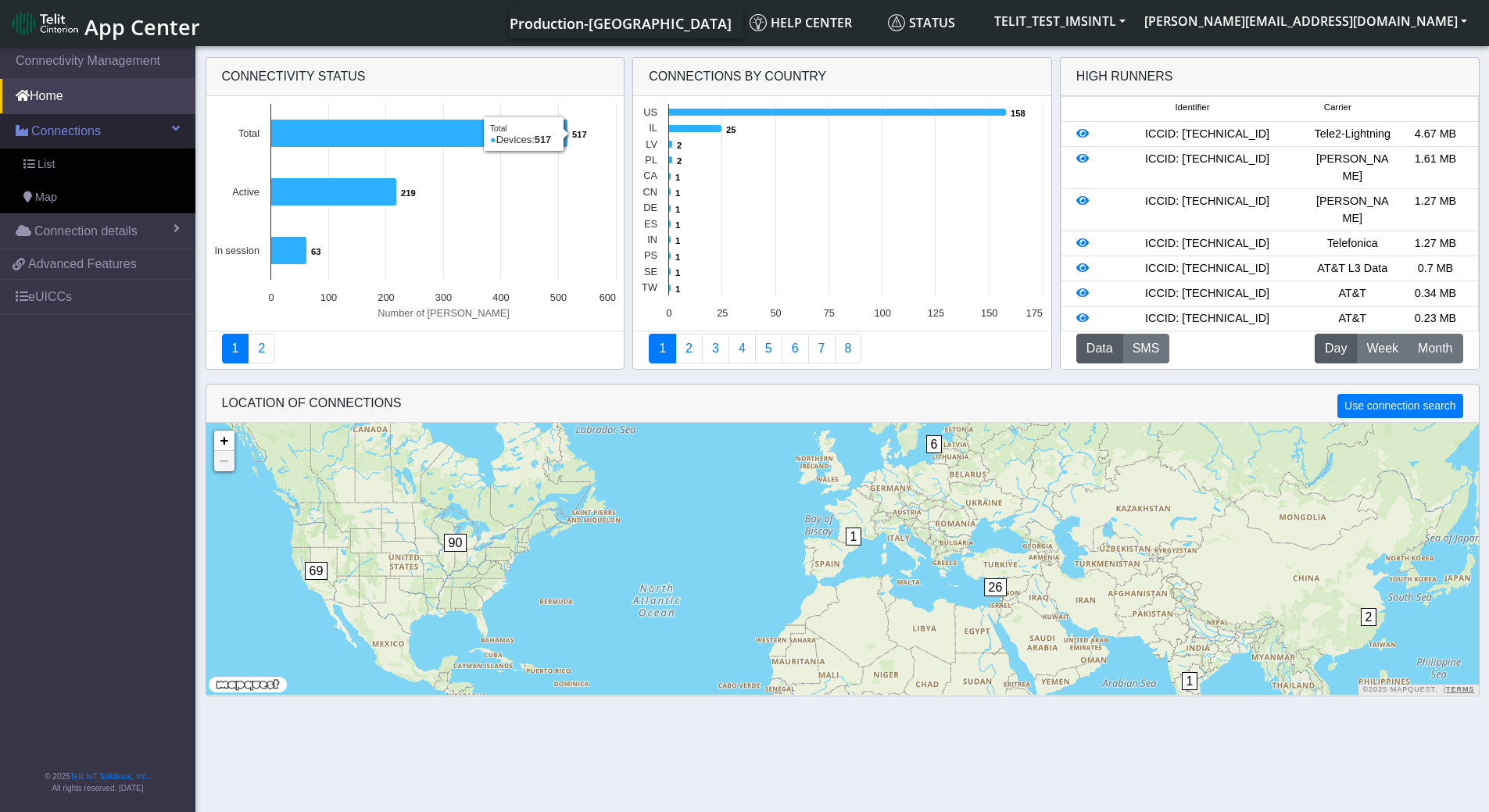
click at [91, 133] on span "Connections" at bounding box center [66, 131] width 70 height 19
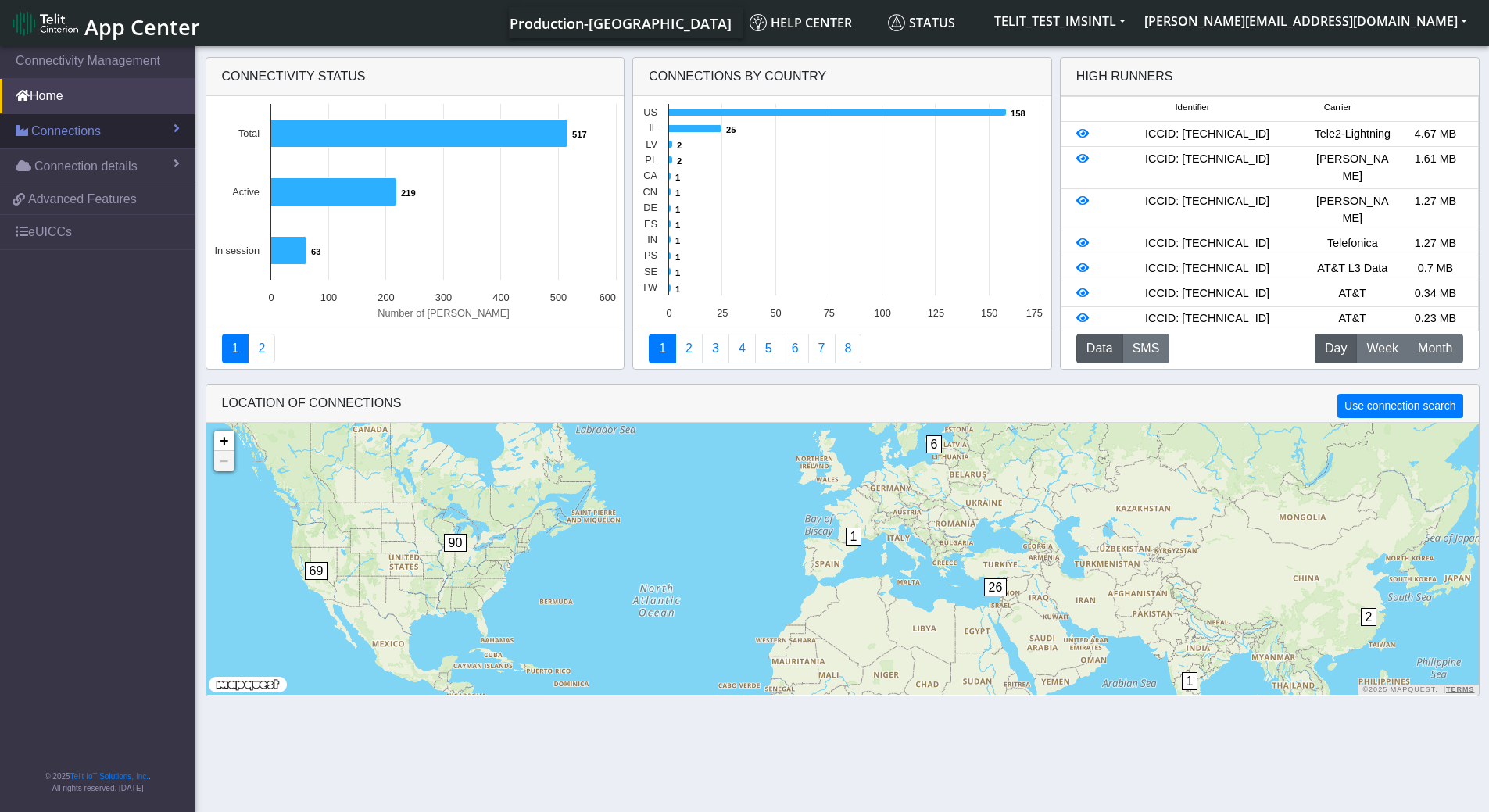
click at [91, 133] on span "Connections" at bounding box center [66, 131] width 70 height 19
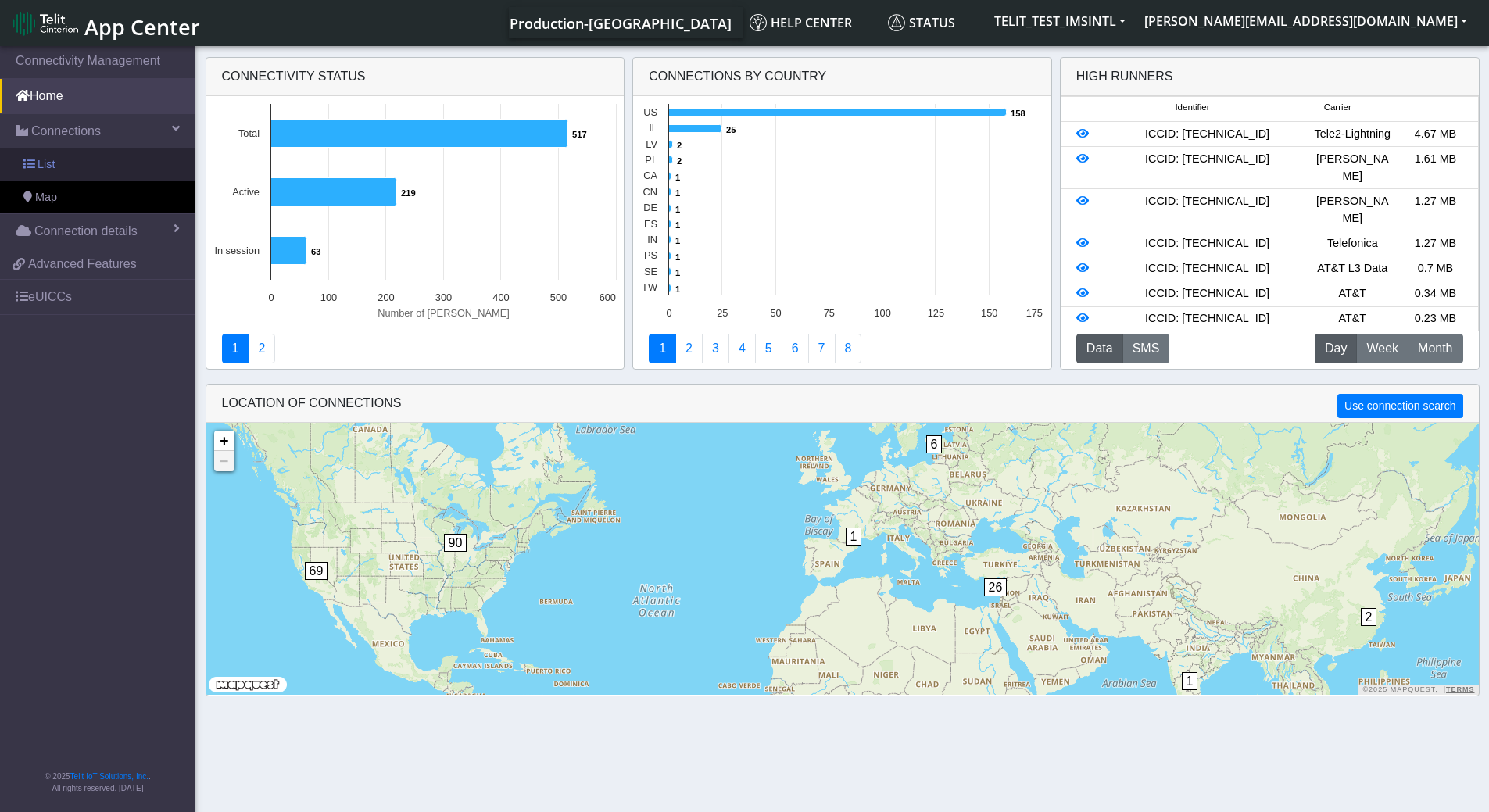
click at [70, 160] on link "List" at bounding box center [97, 164] width 195 height 33
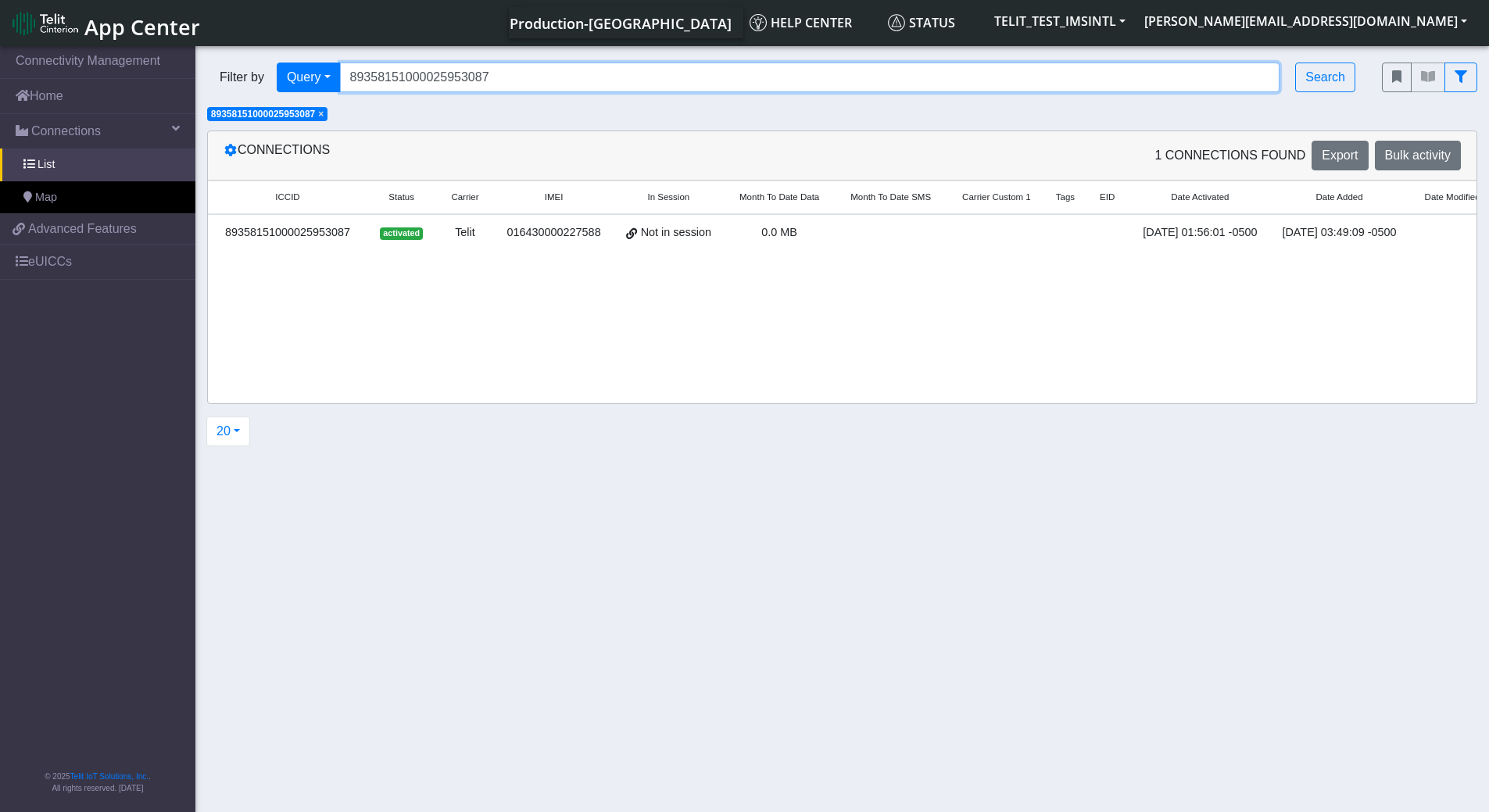
click at [542, 82] on input "89358151000025953087" at bounding box center [810, 77] width 940 height 30
paste input "011703324536928554"
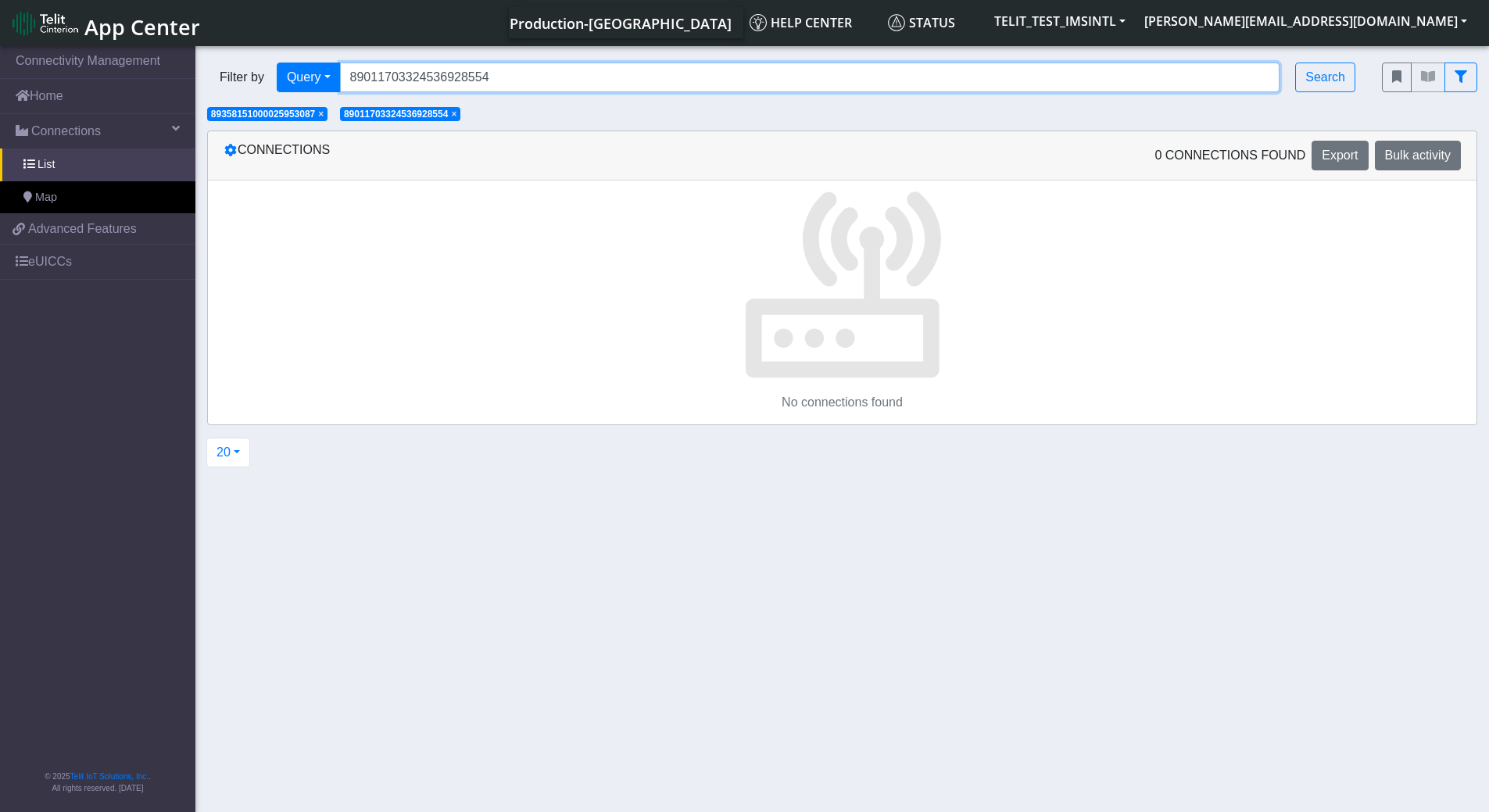
click at [509, 79] on input "89011703324536928554" at bounding box center [810, 77] width 940 height 30
click at [439, 72] on input "89011703324536928554" at bounding box center [810, 77] width 940 height 30
paste input "62"
type input "89011703324536928562"
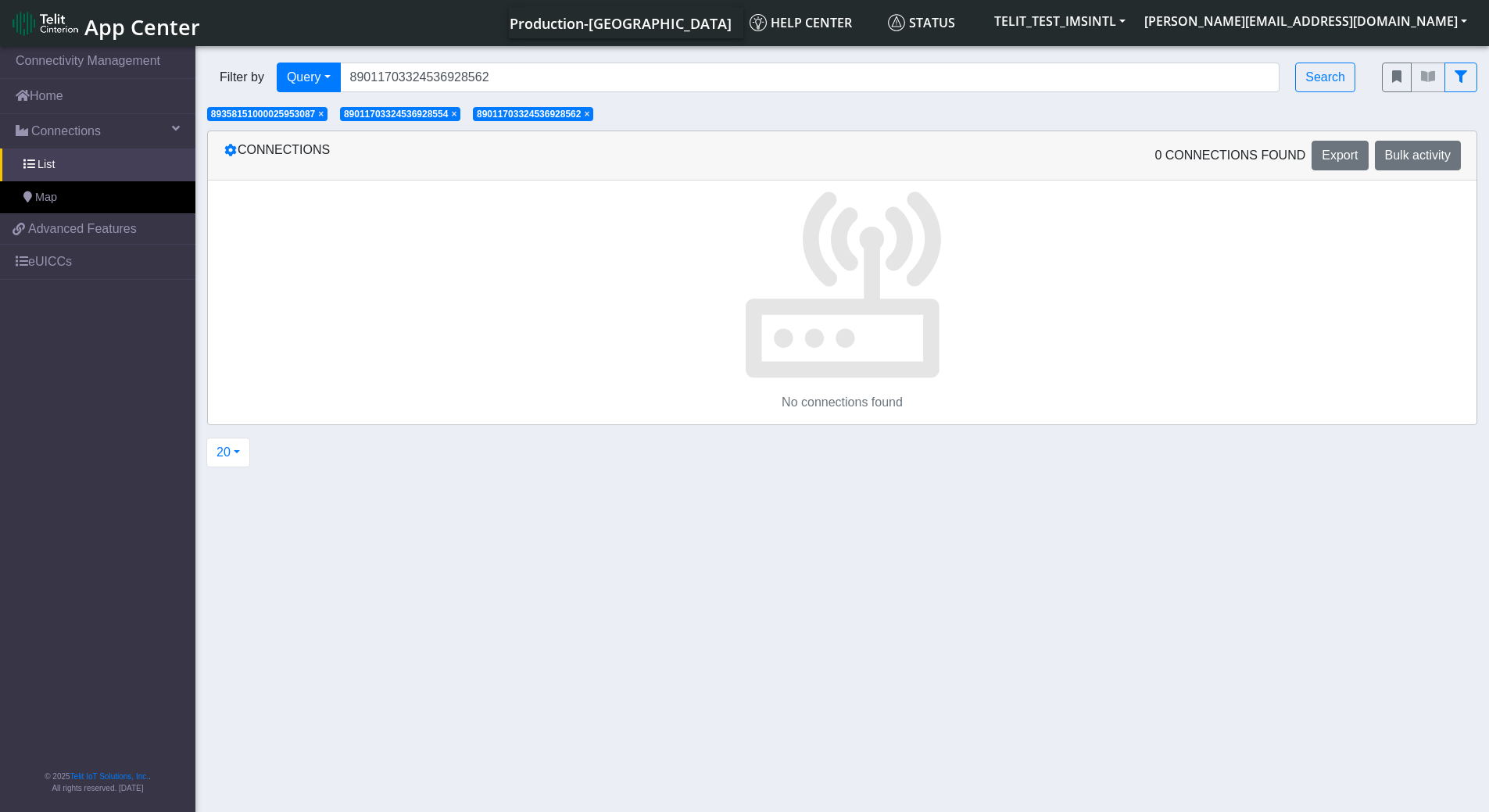
click at [589, 113] on span "×" at bounding box center [586, 114] width 6 height 11
click at [459, 110] on span "× 89011703324536928554" at bounding box center [400, 113] width 121 height 14
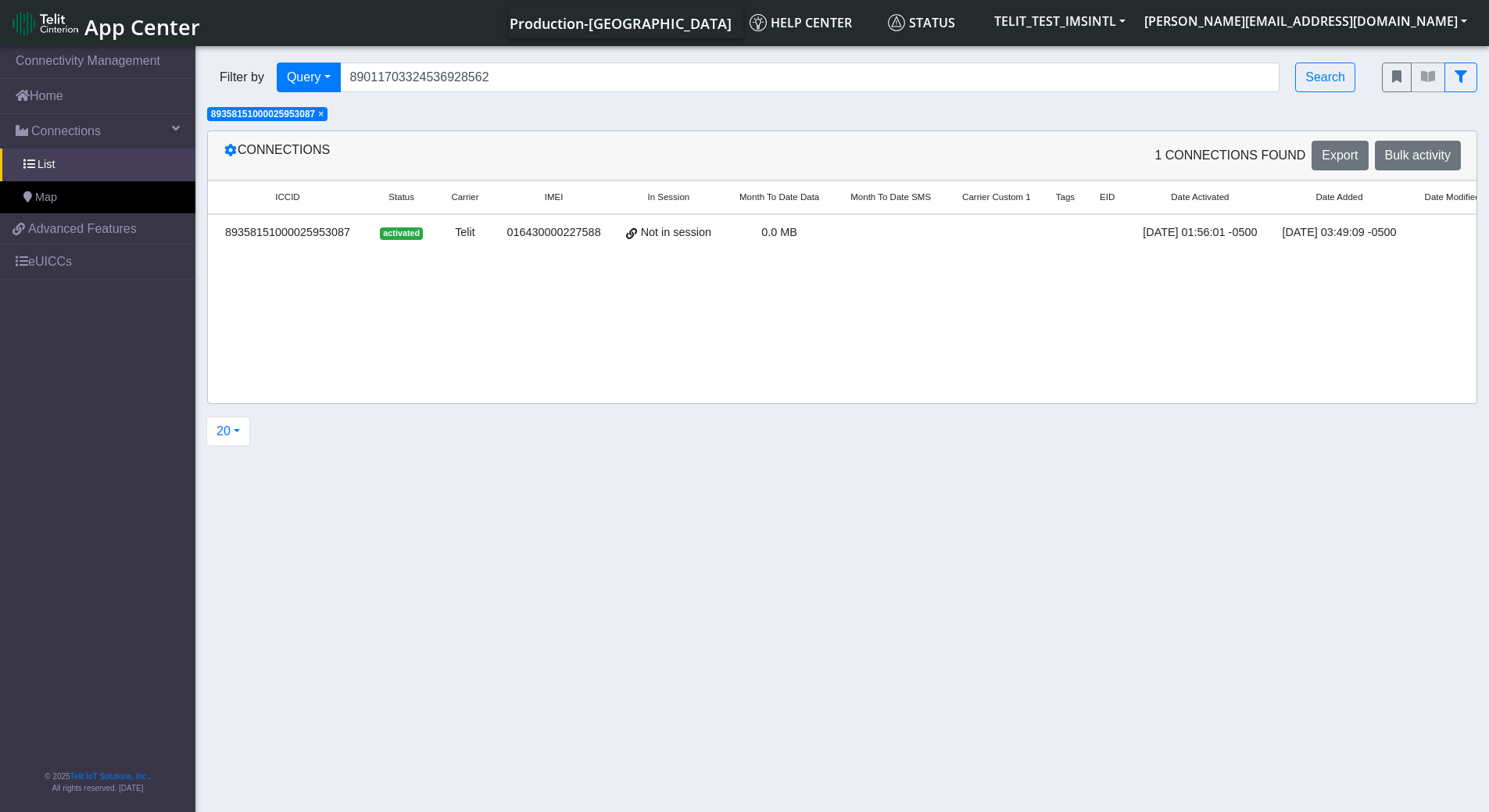
click at [324, 110] on span "×" at bounding box center [321, 114] width 6 height 11
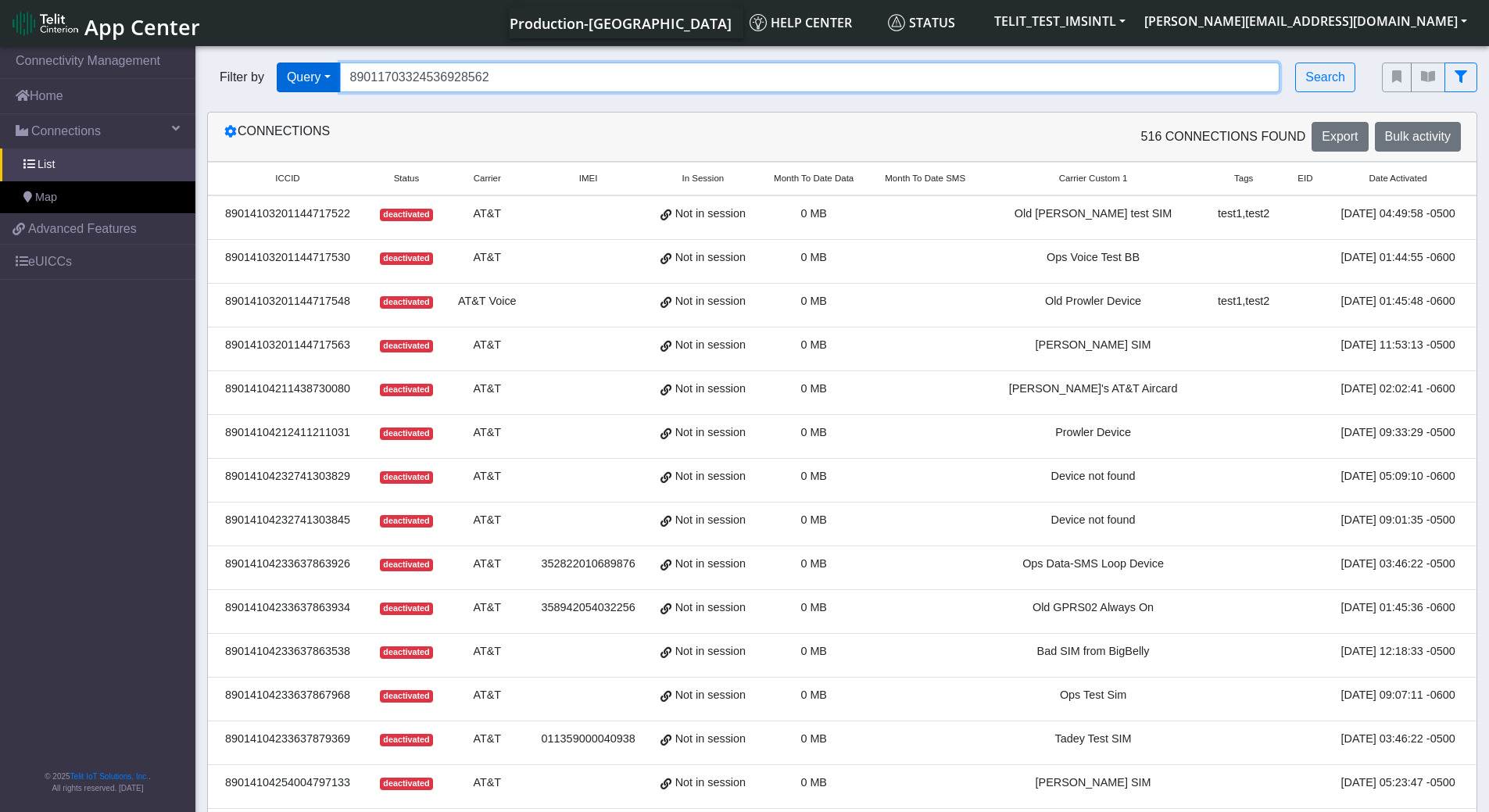
drag, startPoint x: 515, startPoint y: 80, endPoint x: 321, endPoint y: 70, distance: 194.3
click at [321, 70] on div "Filter by Query Query In Session Not connected Tags Country Operator 8901170332…" at bounding box center [783, 77] width 1151 height 30
click at [742, 83] on input "Search..." at bounding box center [810, 77] width 940 height 30
paste input "89011703324536928554"
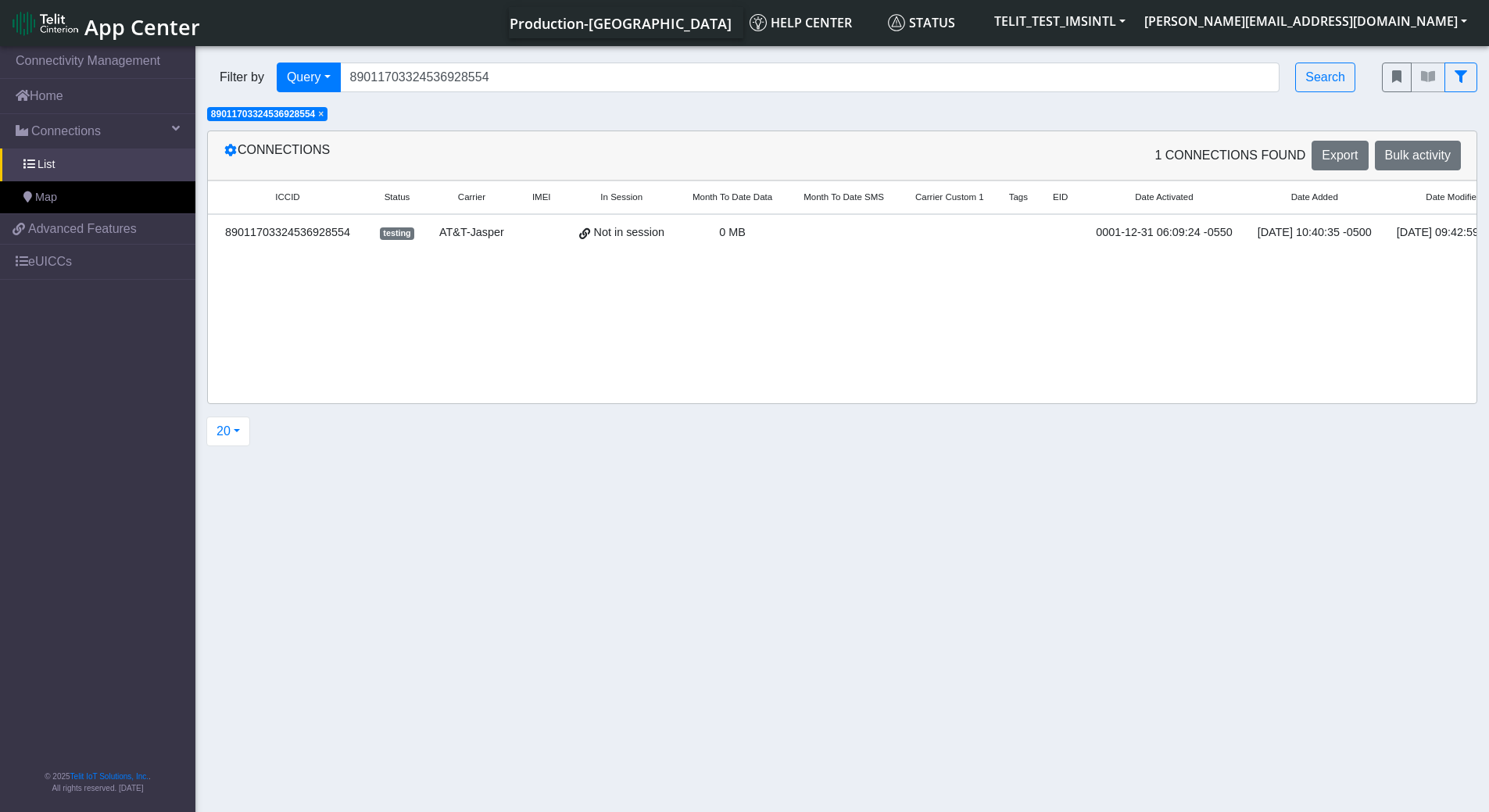
drag, startPoint x: 824, startPoint y: 265, endPoint x: 866, endPoint y: 280, distance: 44.6
click at [866, 270] on div "ICCID Status Carrier IMEI In Session Month To Date Data Month To Date SMS Carri…" at bounding box center [842, 225] width 1269 height 90
click at [510, 74] on input "89011703324536928554" at bounding box center [810, 77] width 940 height 30
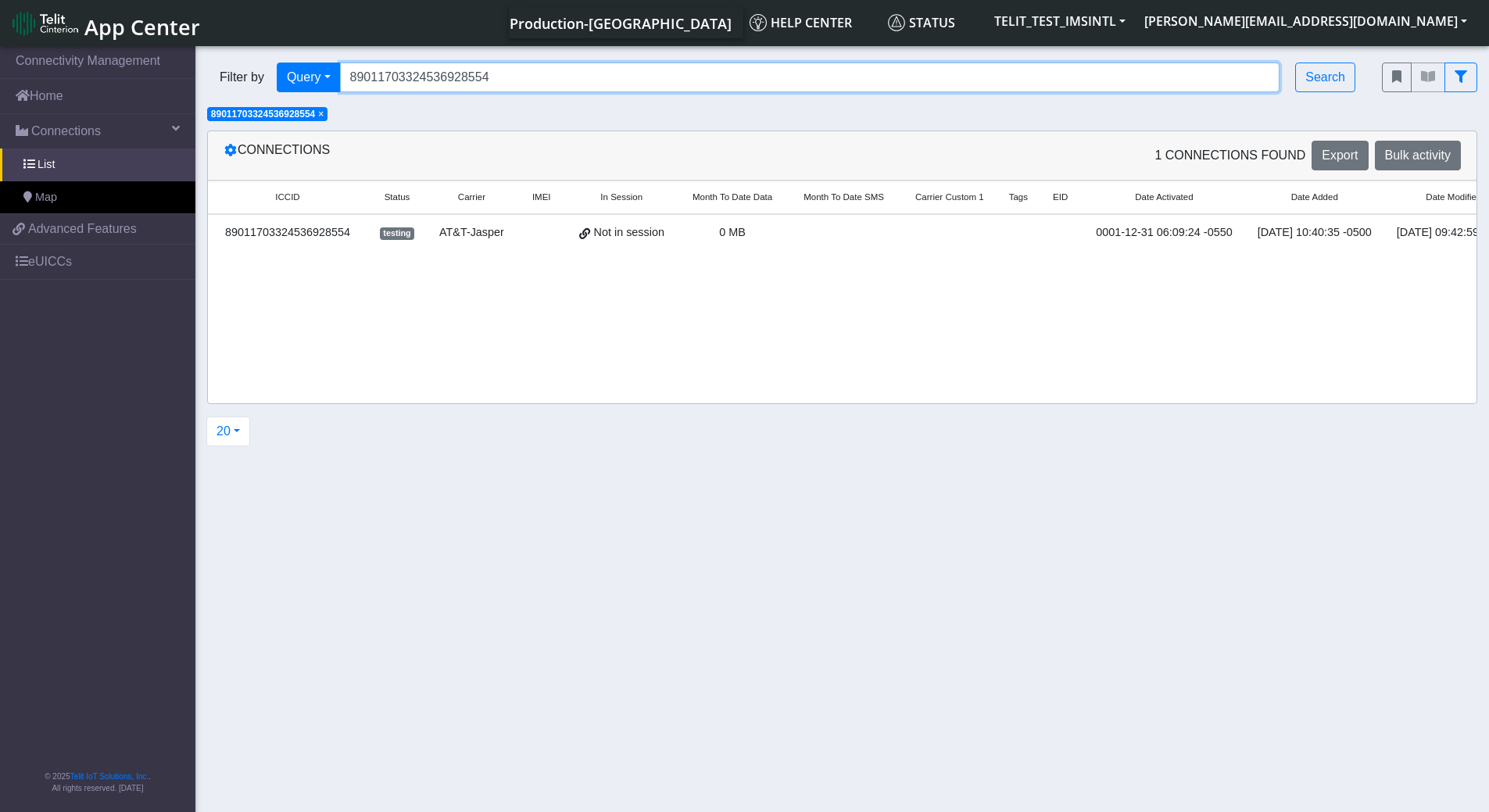
paste input "62"
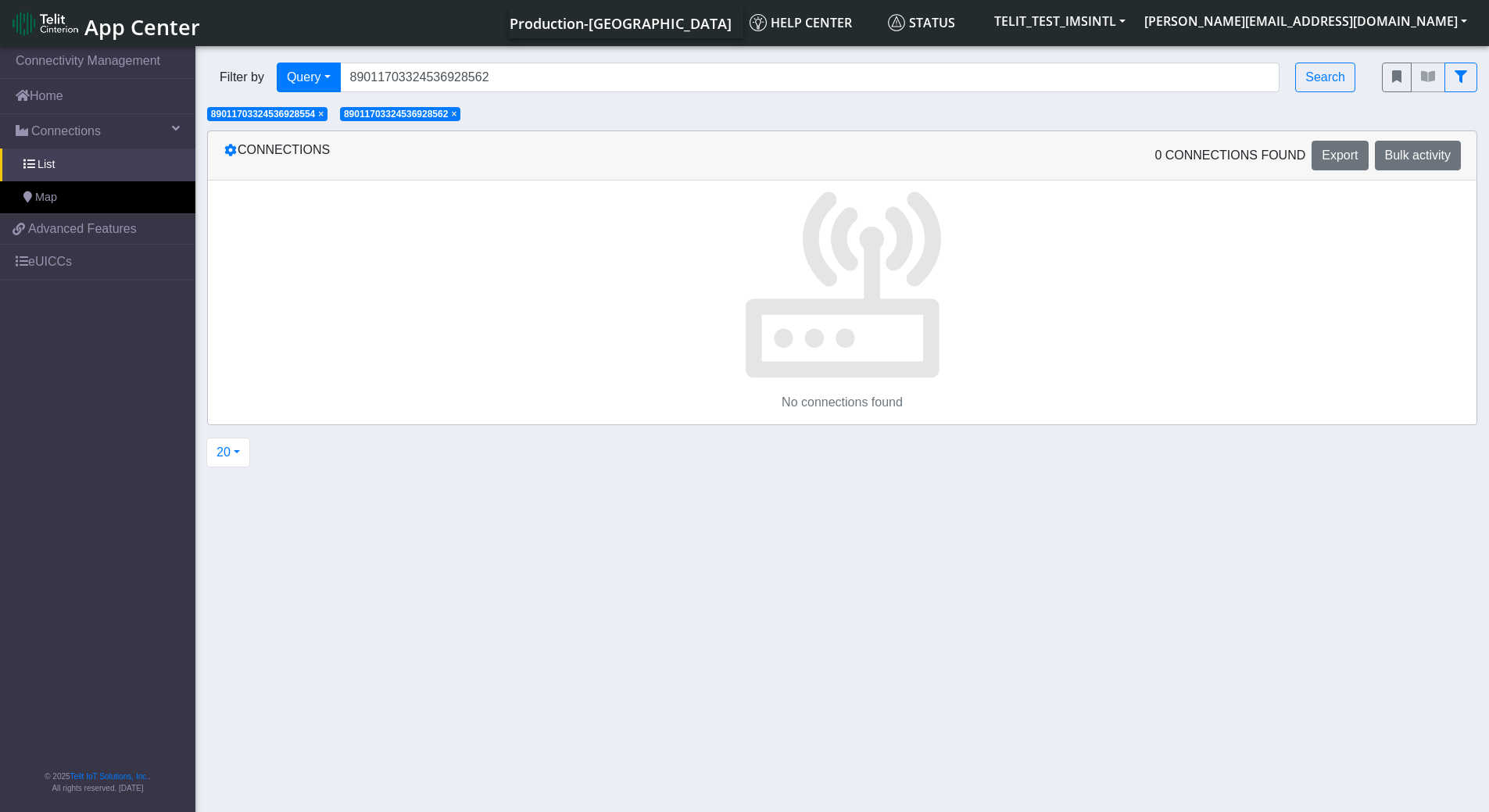
click at [457, 113] on span "×" at bounding box center [453, 114] width 6 height 11
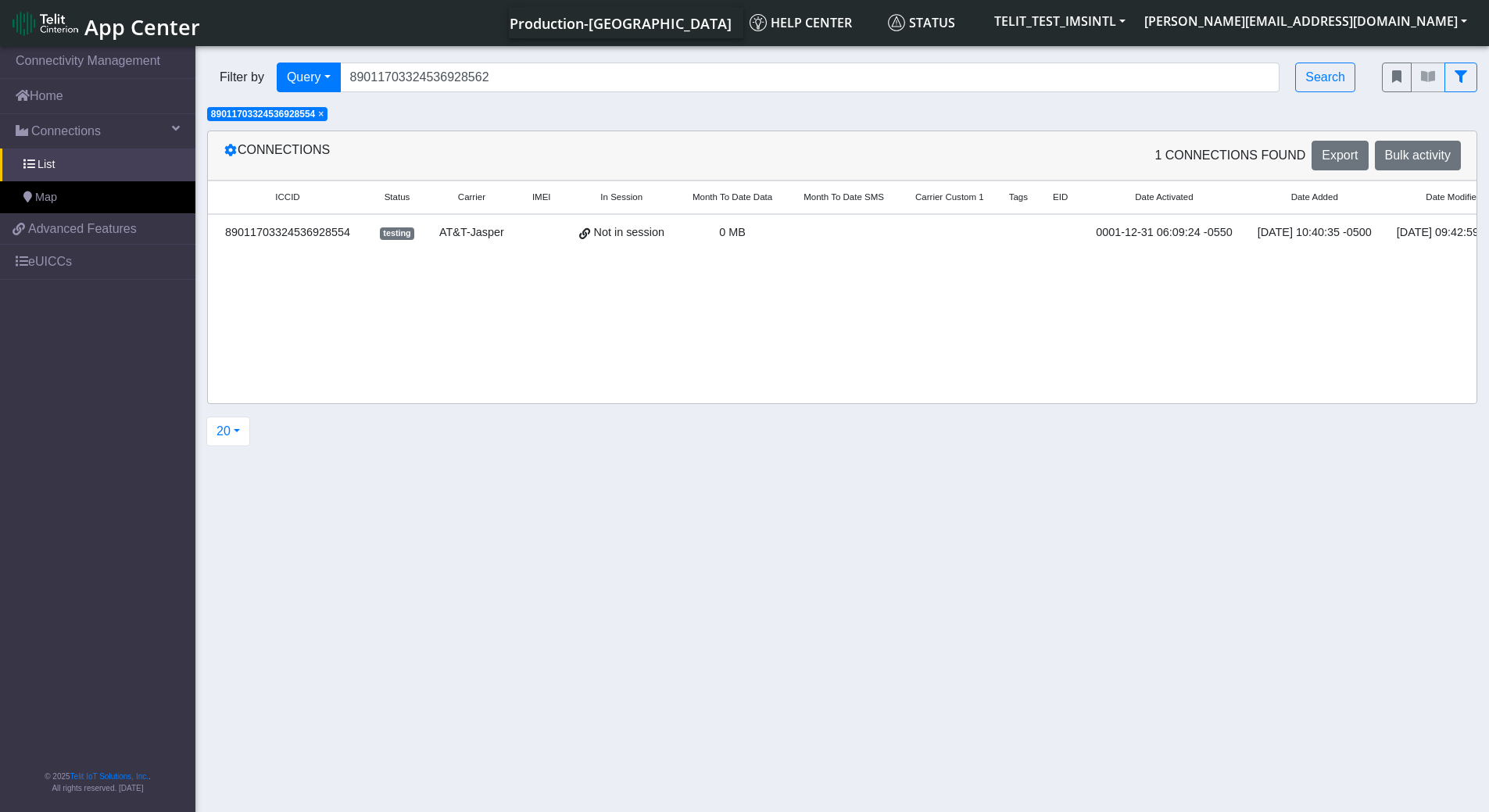
click at [324, 116] on span "×" at bounding box center [321, 114] width 6 height 11
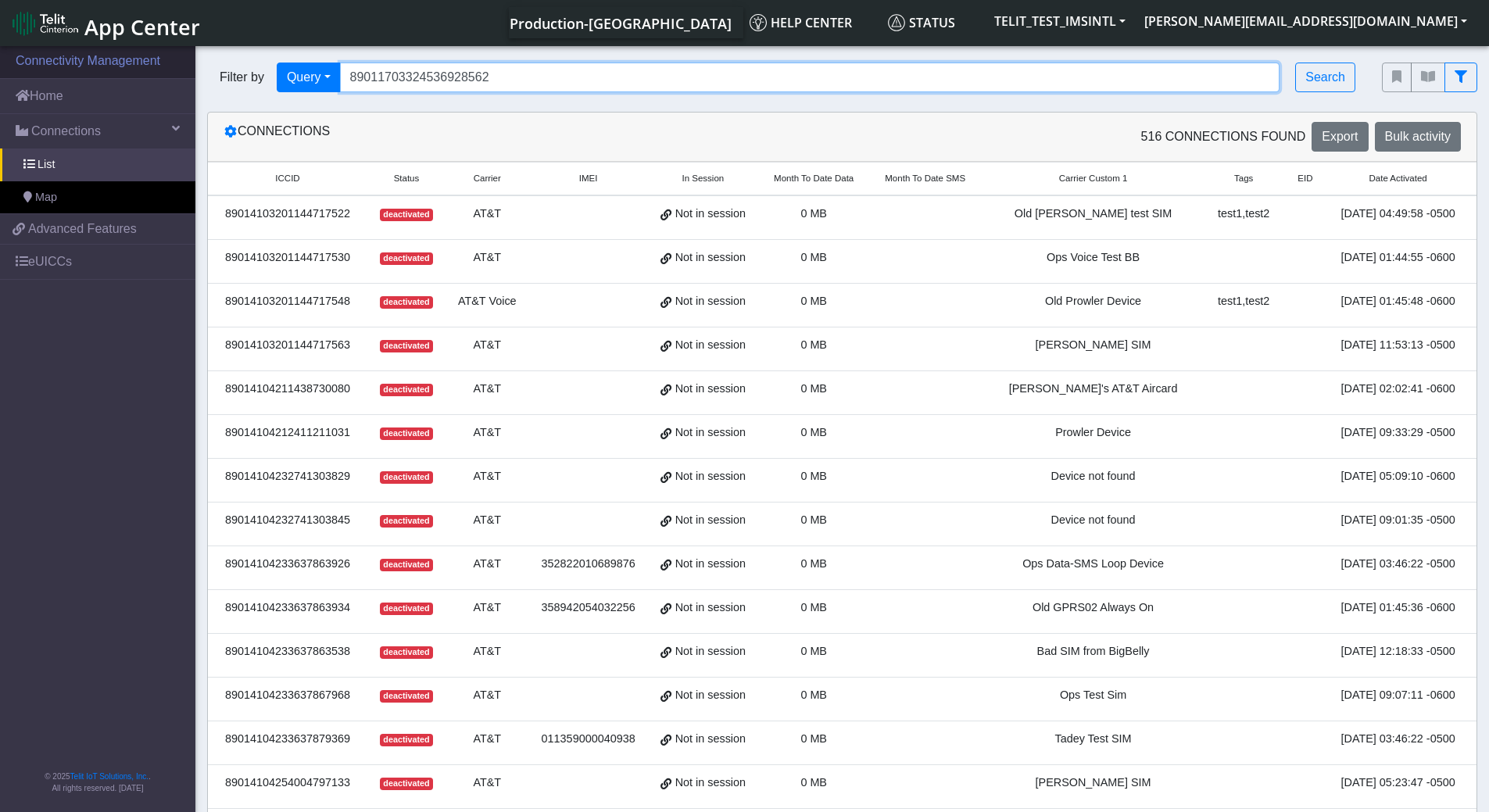
drag, startPoint x: 501, startPoint y: 74, endPoint x: 184, endPoint y: 65, distance: 317.1
click at [184, 65] on section "Connectivity Management Home Connections List Map ce8a16f90475fecec13dcf8dbe149…" at bounding box center [744, 597] width 1489 height 1108
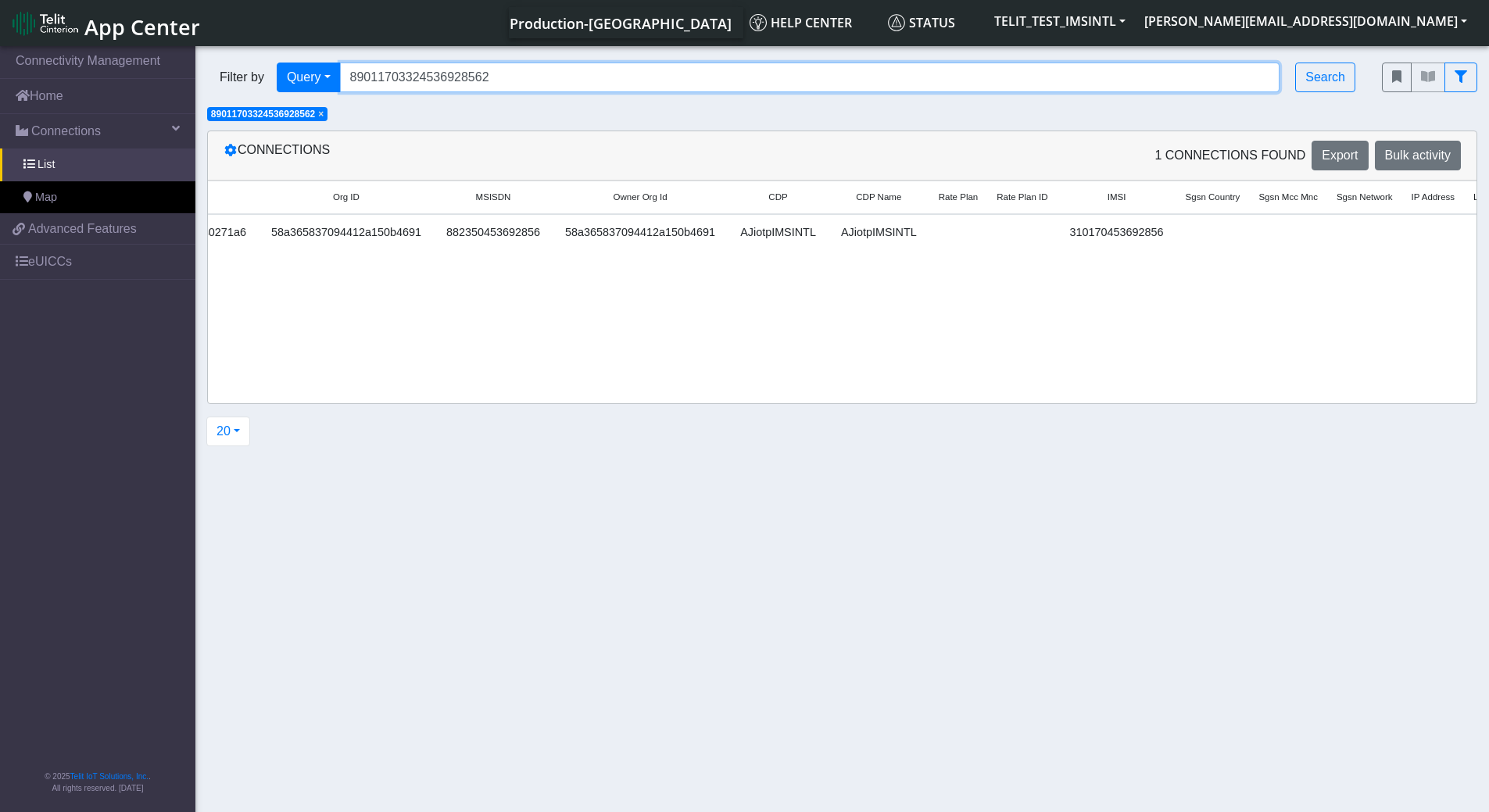
scroll to position [0, 1580]
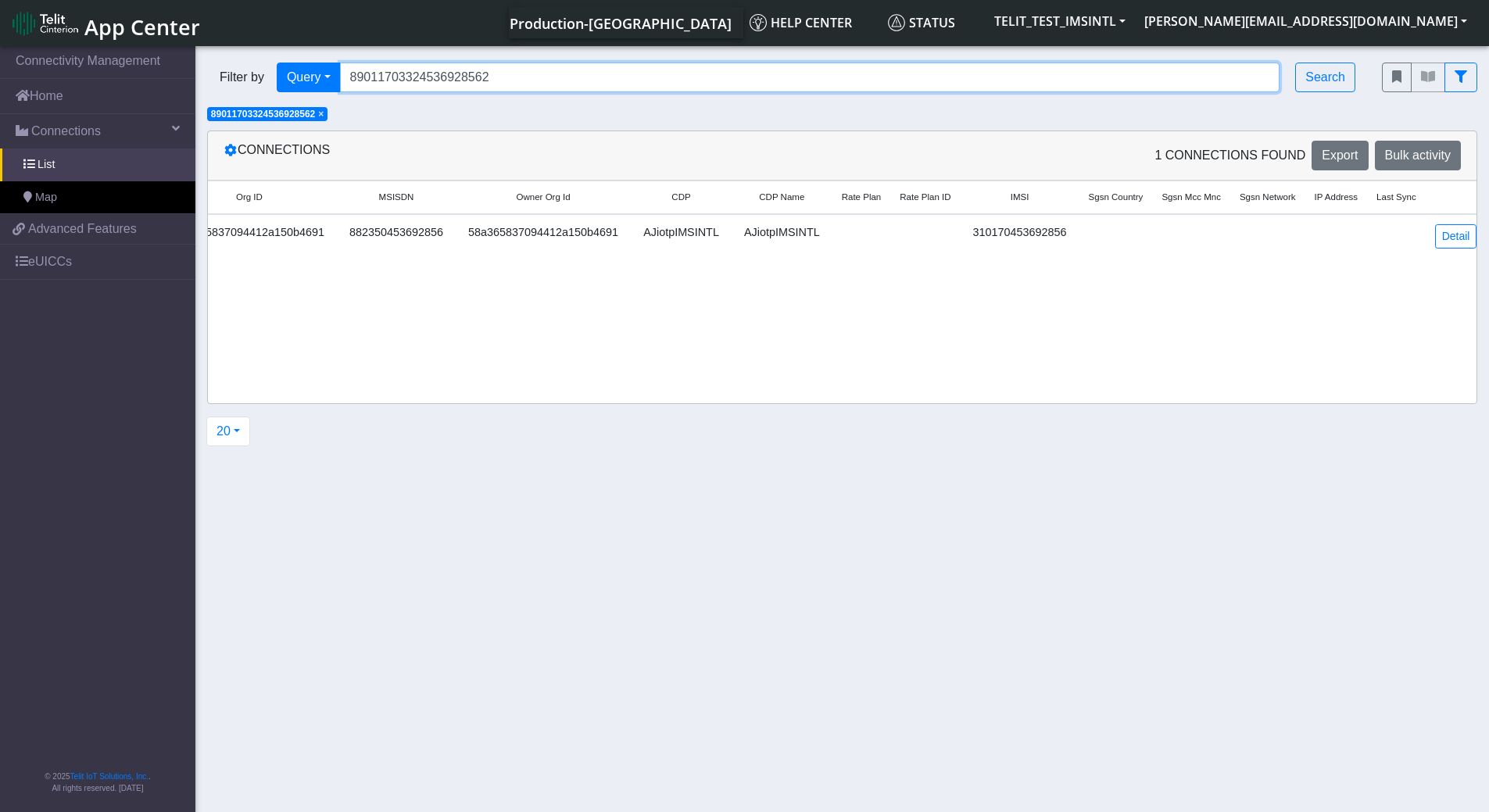
click at [610, 80] on input "89011703324536928562" at bounding box center [810, 77] width 940 height 30
drag, startPoint x: 608, startPoint y: 79, endPoint x: 146, endPoint y: 87, distance: 462.1
click at [146, 87] on section "Connectivity Management Home Connections List Map ce8a16f90475fecec13dcf8dbe149…" at bounding box center [744, 430] width 1489 height 775
paste input "70"
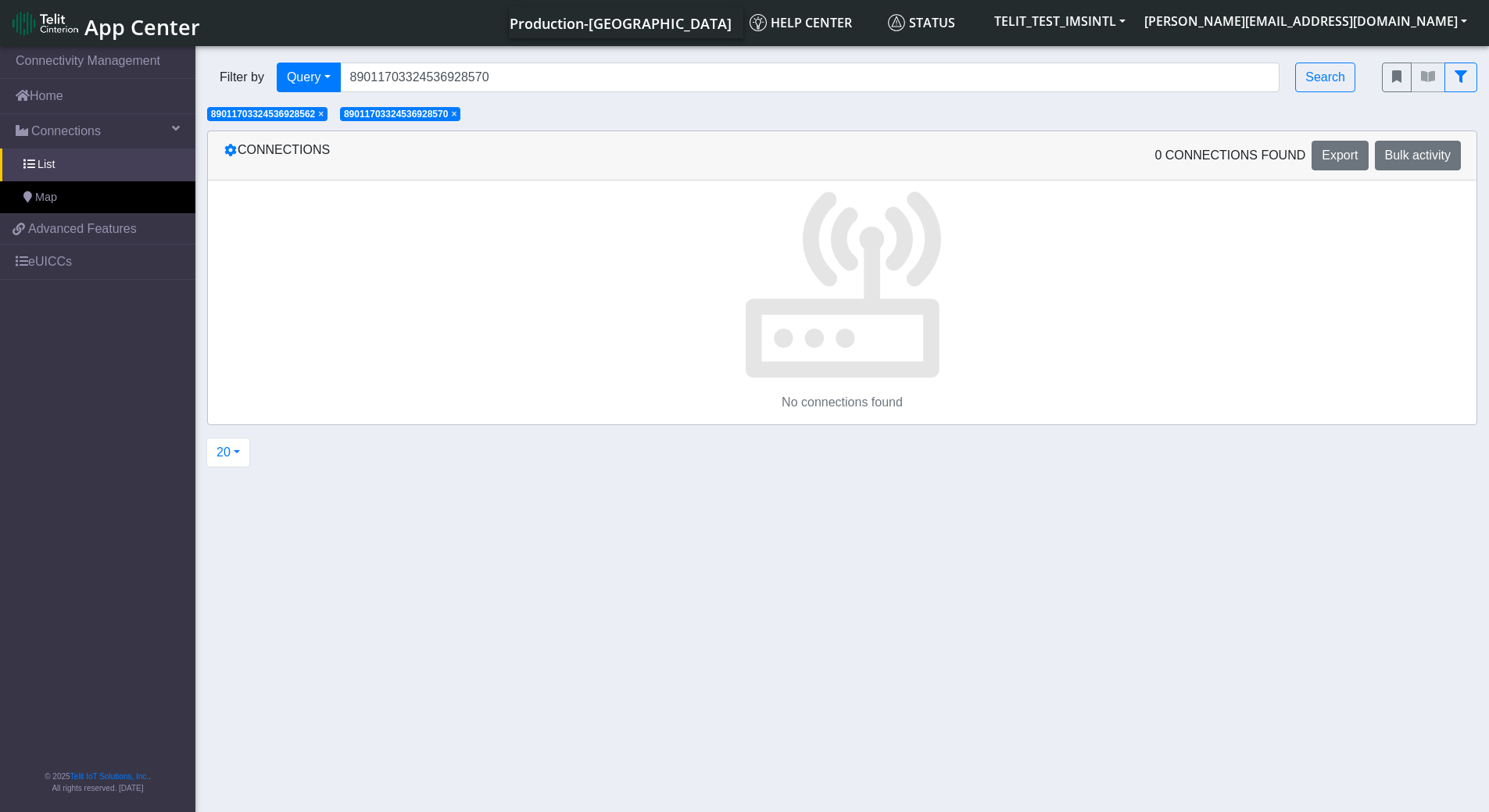
click at [457, 115] on span "×" at bounding box center [453, 114] width 6 height 11
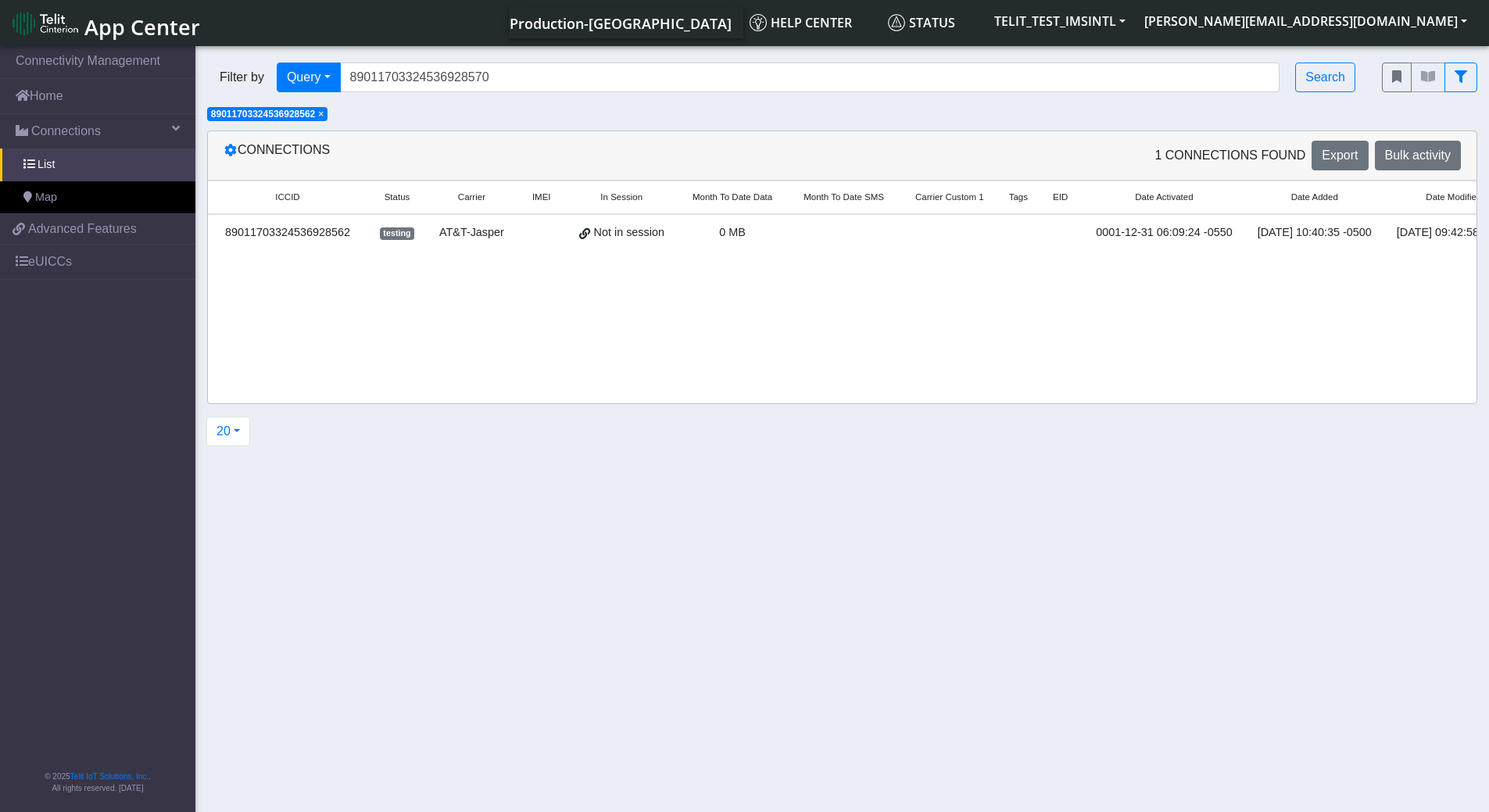
click at [324, 120] on span "×" at bounding box center [321, 114] width 6 height 11
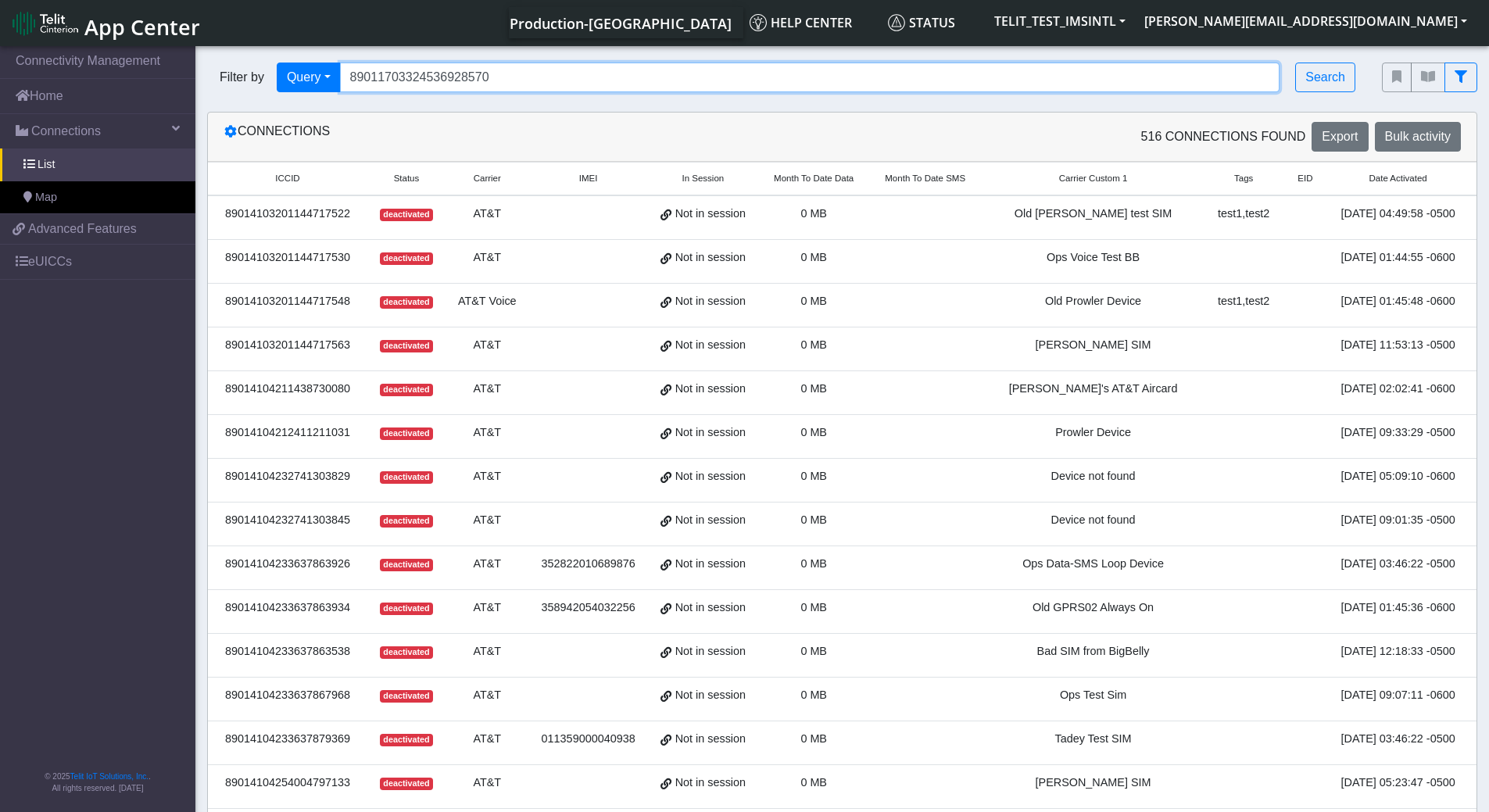
click at [509, 83] on input "89011703324536928570" at bounding box center [810, 77] width 940 height 30
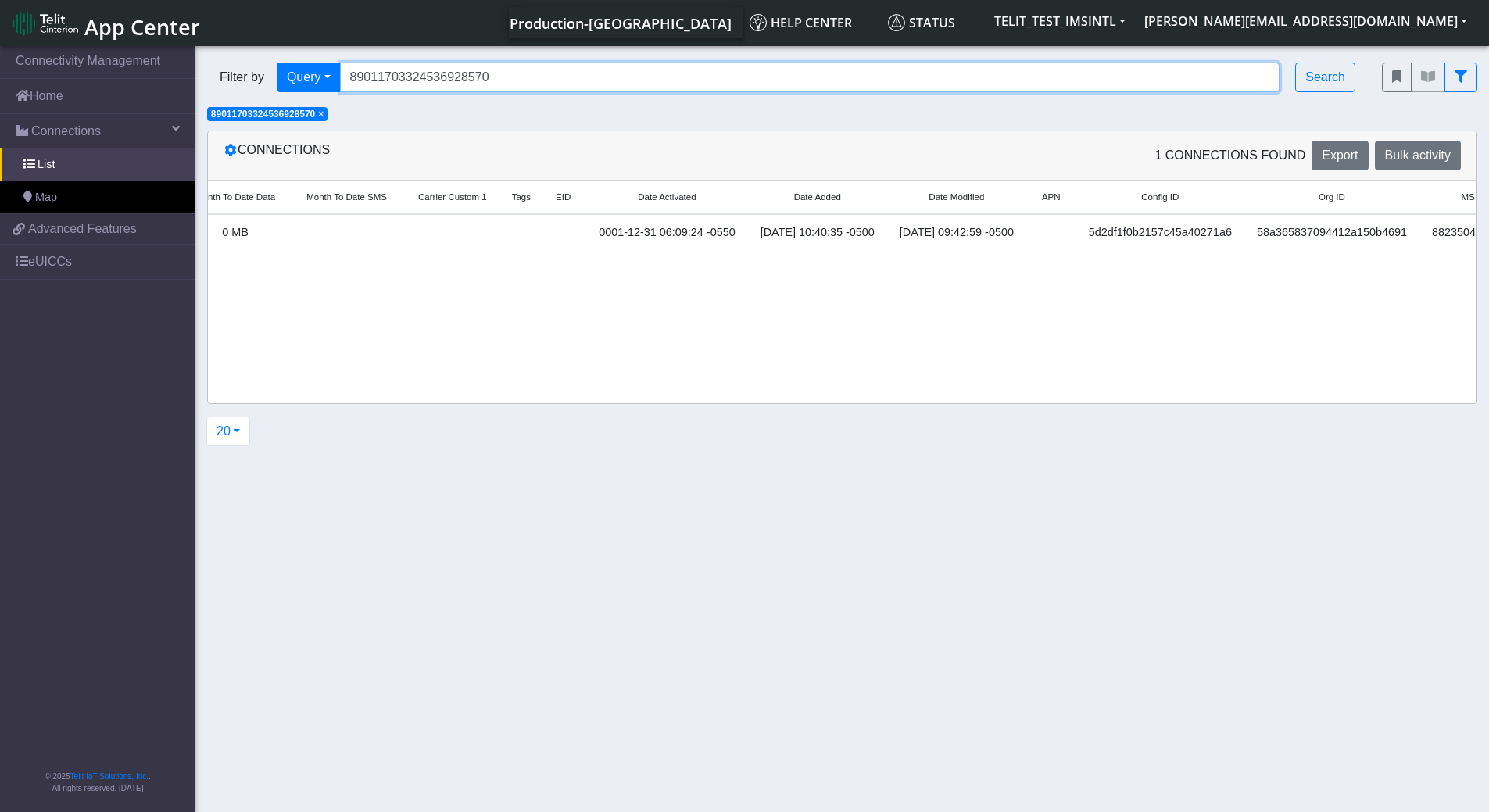
scroll to position [0, 0]
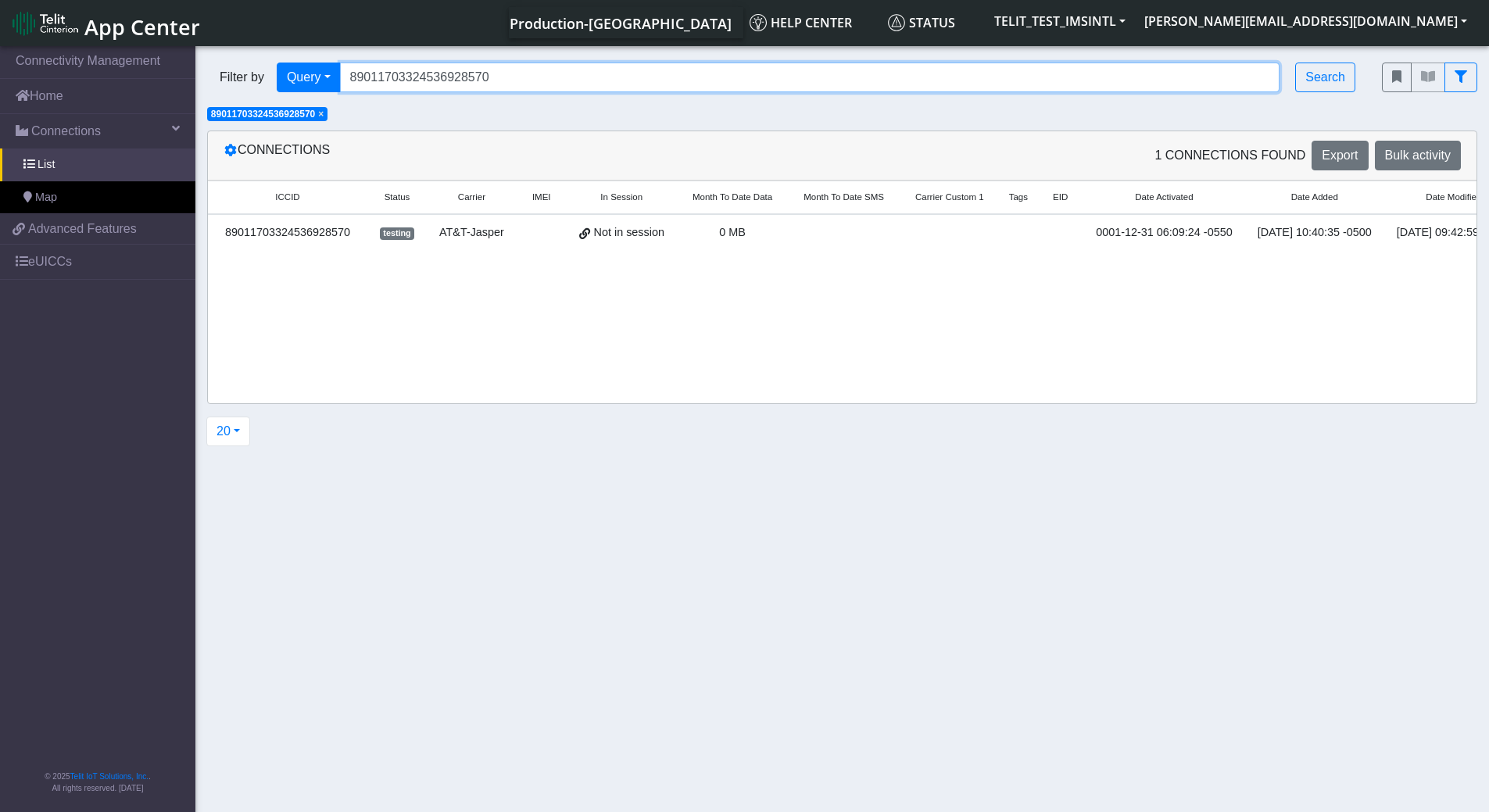
click at [540, 79] on input "89011703324536928570" at bounding box center [810, 77] width 940 height 30
paste input "88"
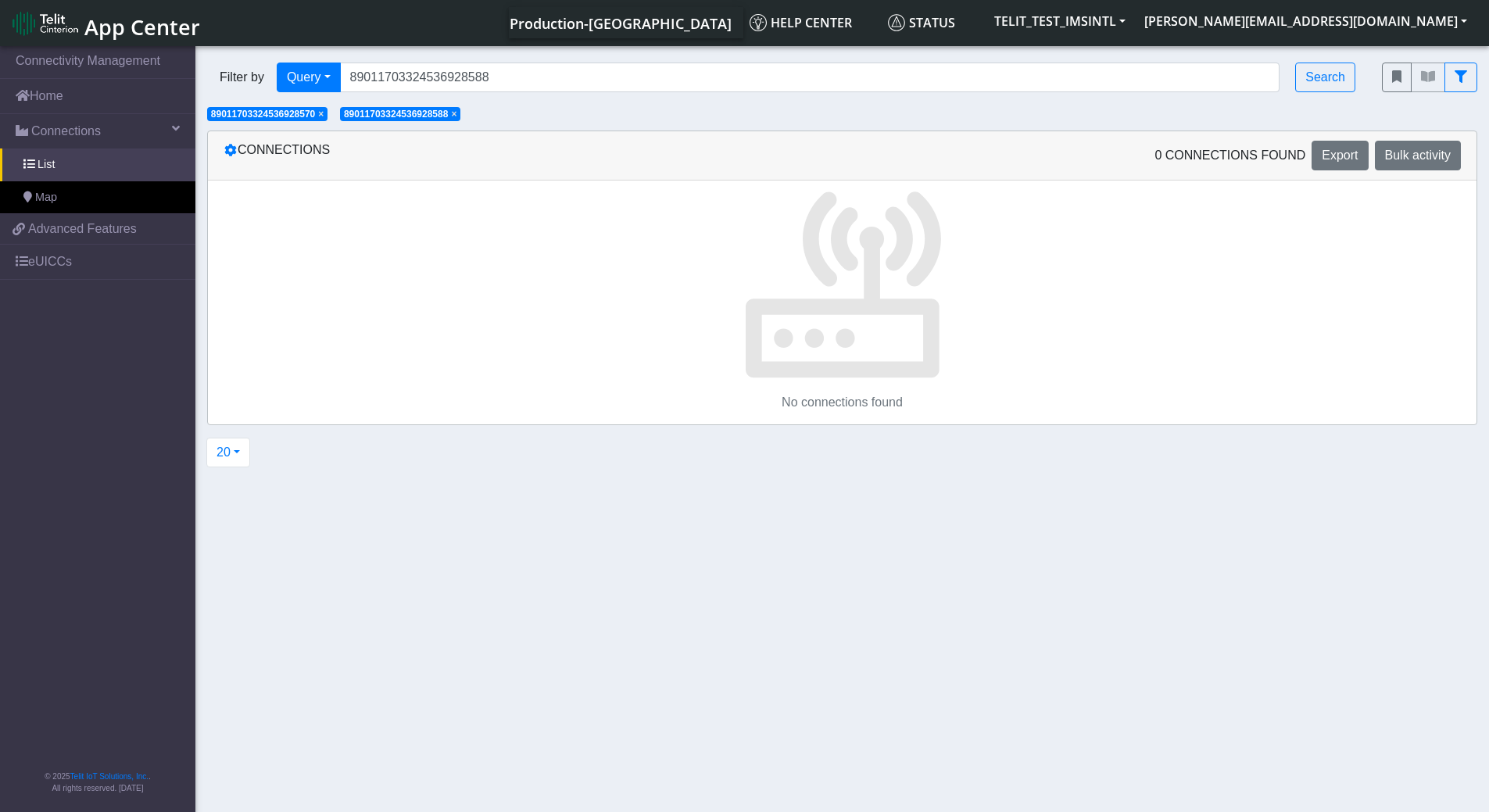
click at [457, 113] on span "×" at bounding box center [453, 114] width 6 height 11
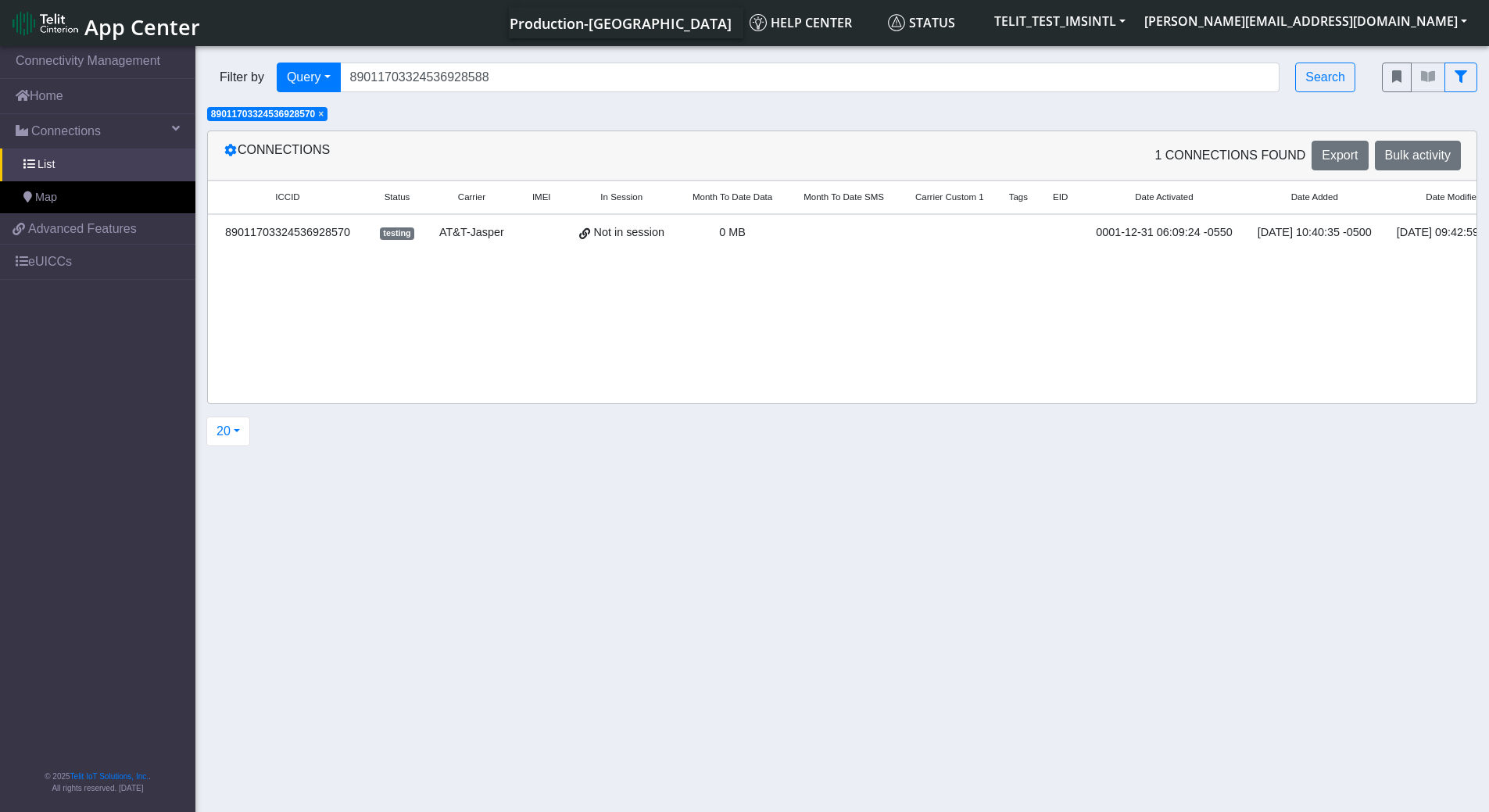
click at [324, 115] on span "×" at bounding box center [321, 114] width 6 height 11
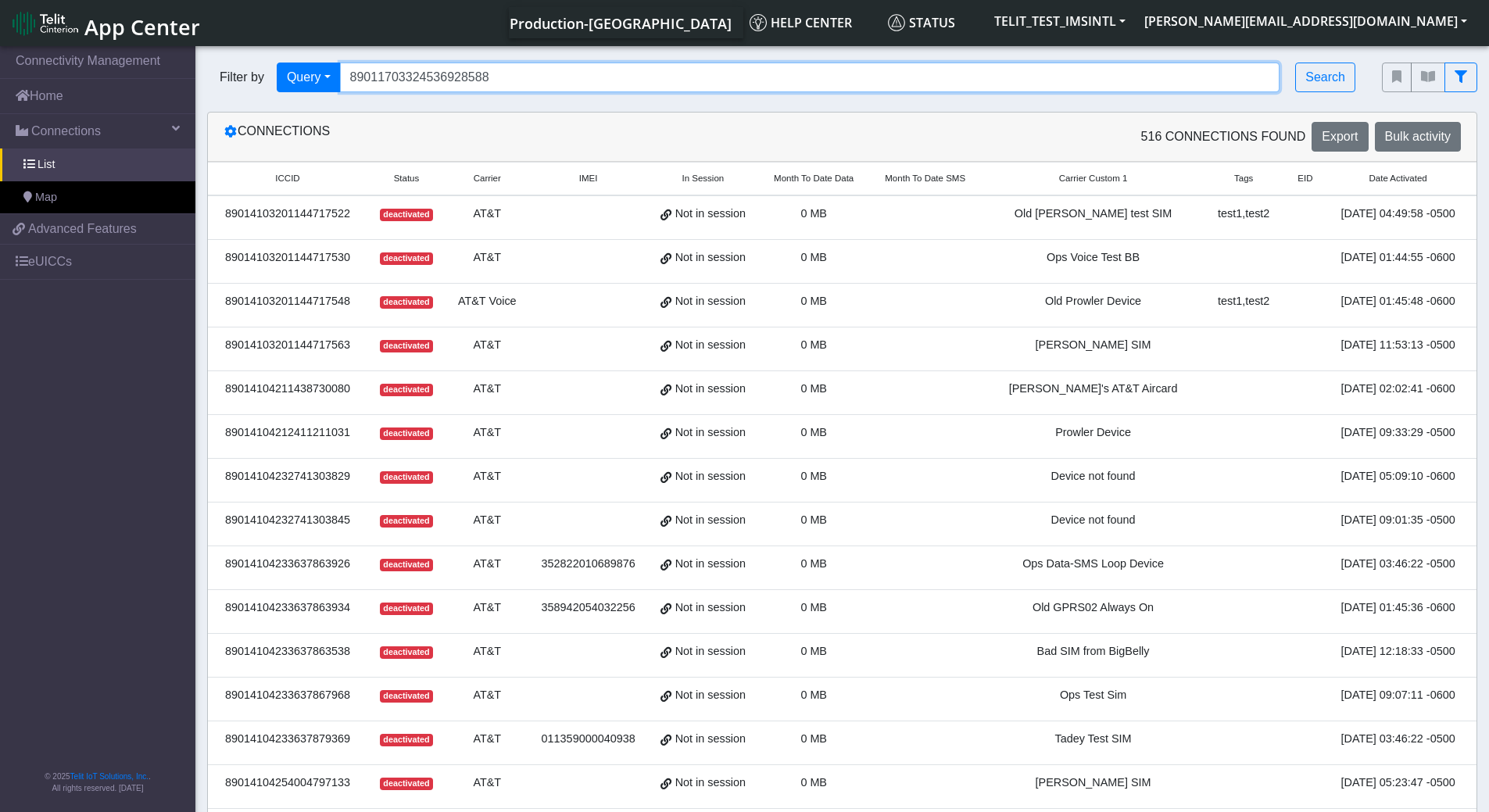
click at [517, 74] on input "89011703324536928588" at bounding box center [810, 77] width 940 height 30
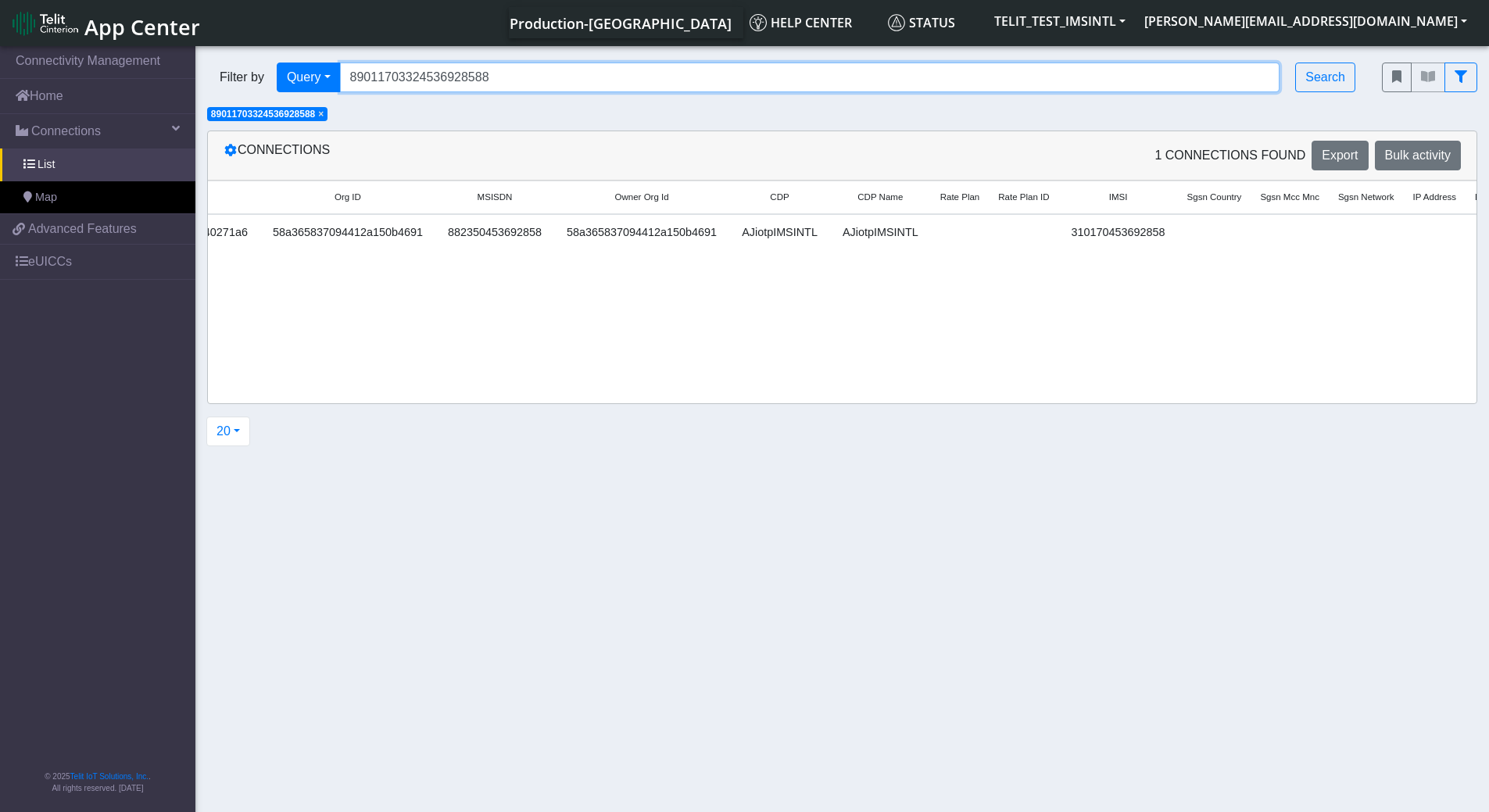
scroll to position [0, 1580]
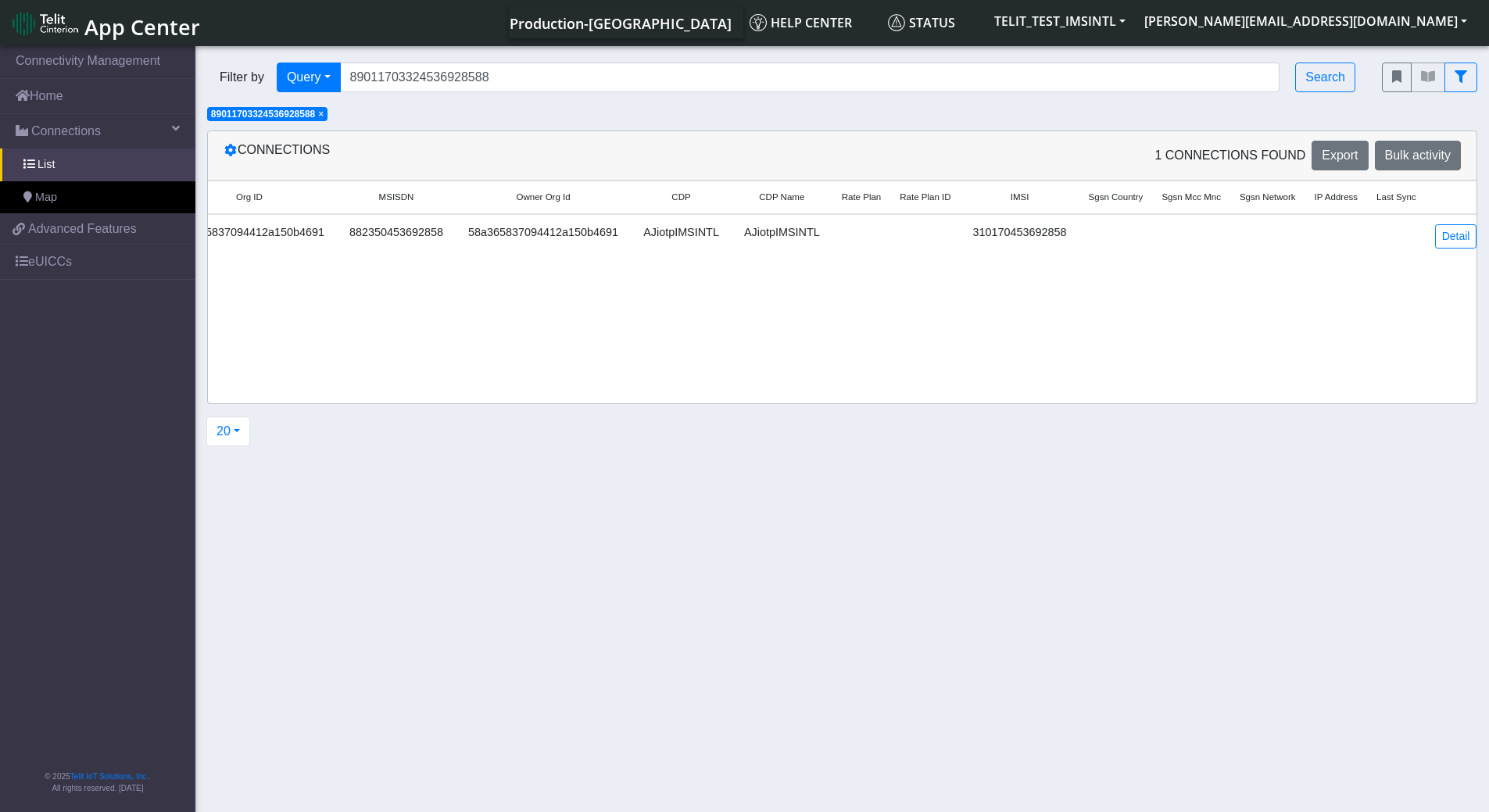
click at [318, 121] on div "Filter by Query Query In Session Not connected Tags Country Operator 8901170332…" at bounding box center [841, 87] width 1293 height 72
drag, startPoint x: 506, startPoint y: 81, endPoint x: 258, endPoint y: 58, distance: 249.1
click at [258, 58] on div "Filter by Query Query In Session Not connected Tags Country Operator 8901170332…" at bounding box center [782, 78] width 1175 height 53
paste input "96"
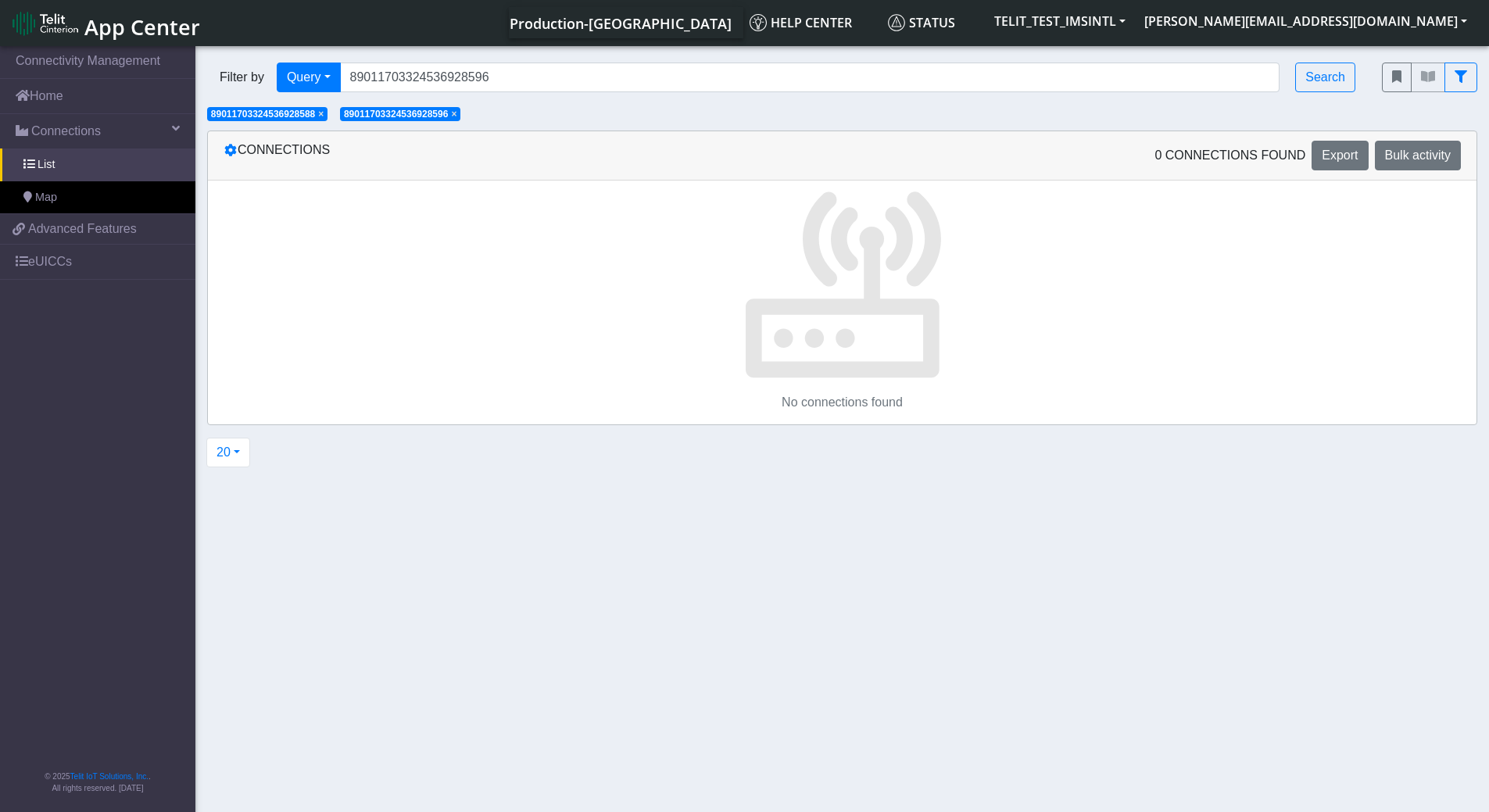
click at [457, 112] on span "×" at bounding box center [453, 114] width 6 height 11
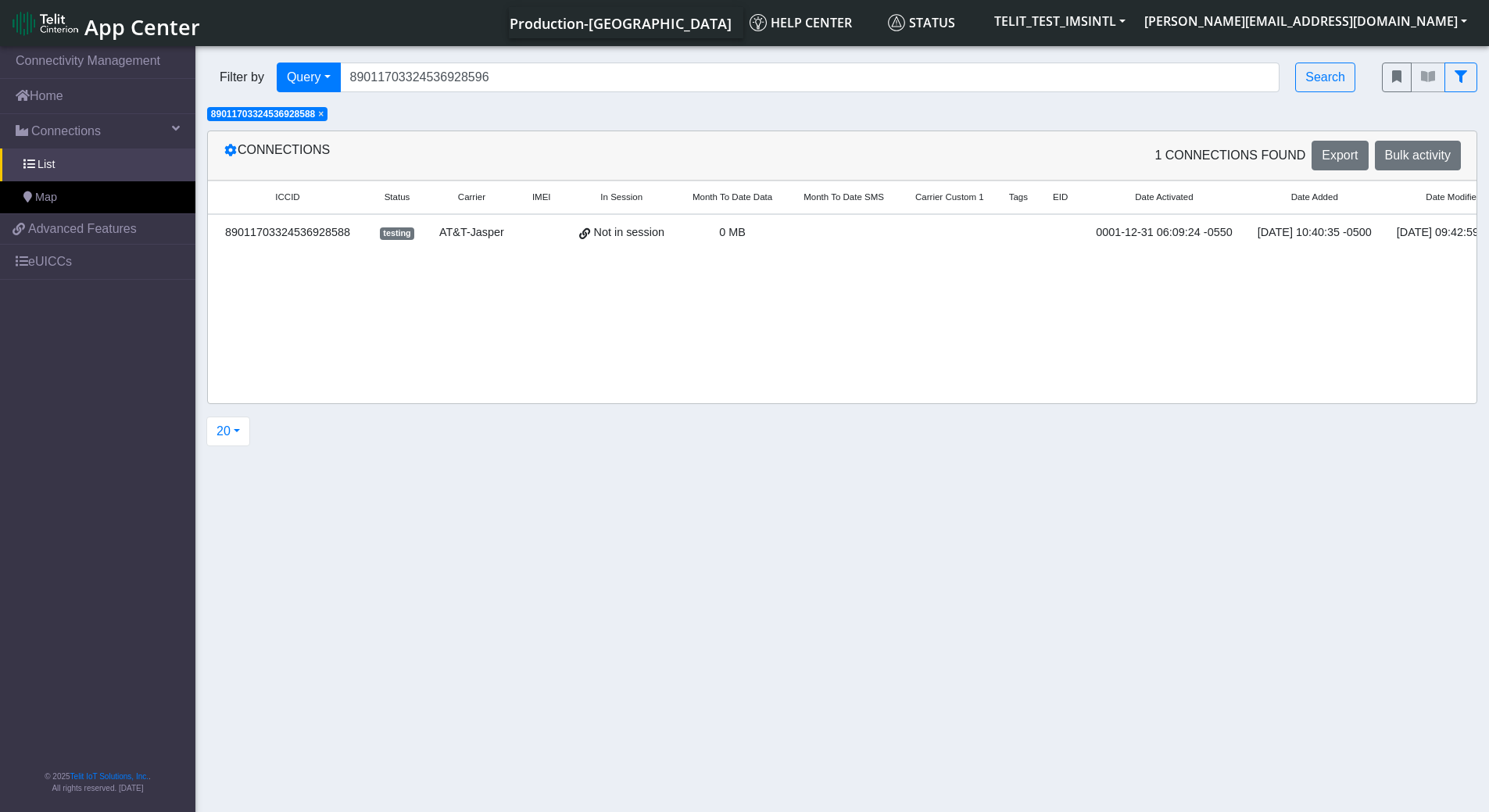
click at [324, 111] on span "×" at bounding box center [321, 114] width 6 height 11
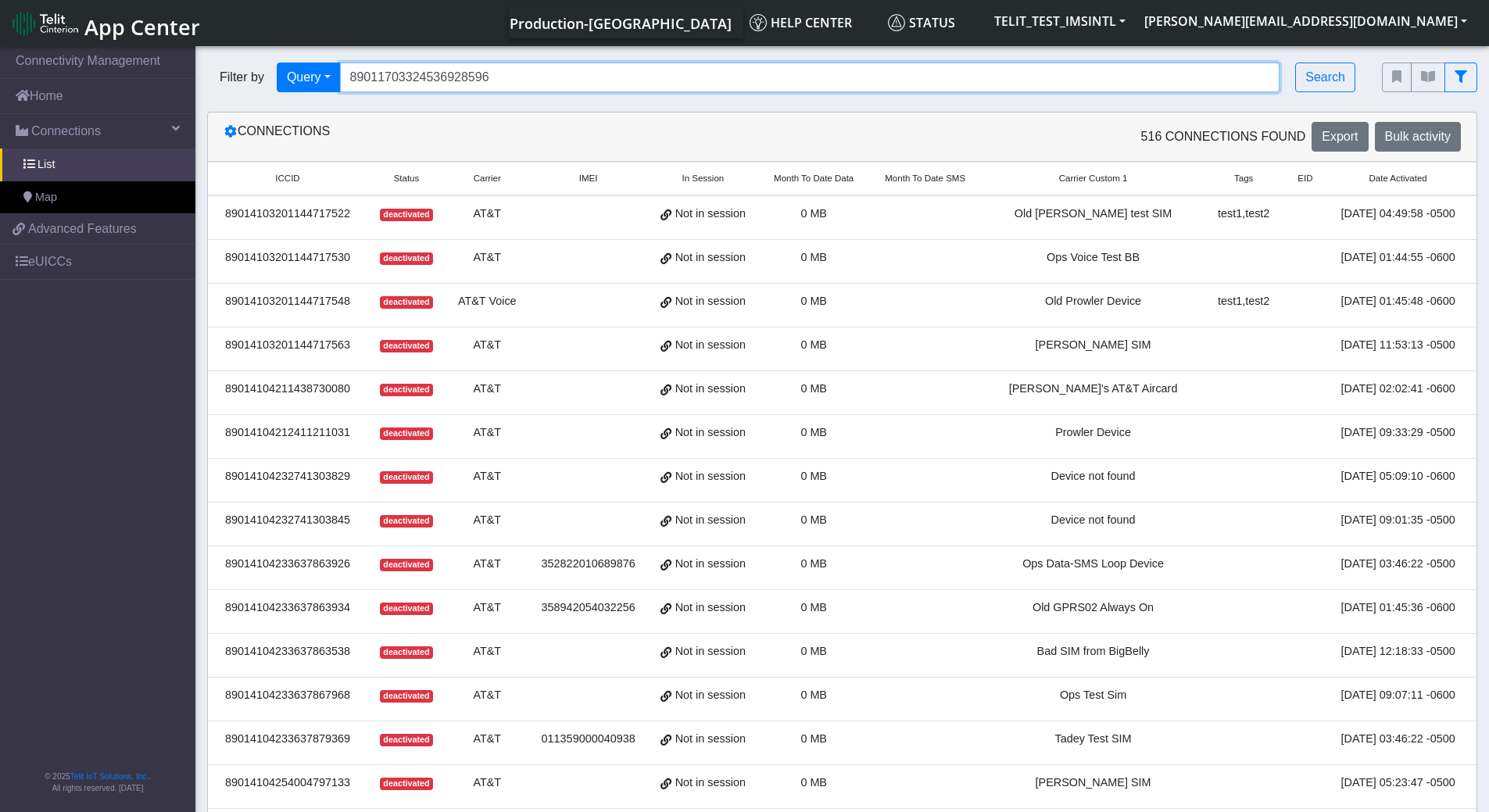
drag, startPoint x: 536, startPoint y: 79, endPoint x: 56, endPoint y: 38, distance: 481.7
click at [56, 43] on body "App Center Production-US Help center Status TELIT_TEST_IMSINTL stephen.agbohlah…" at bounding box center [744, 430] width 1489 height 775
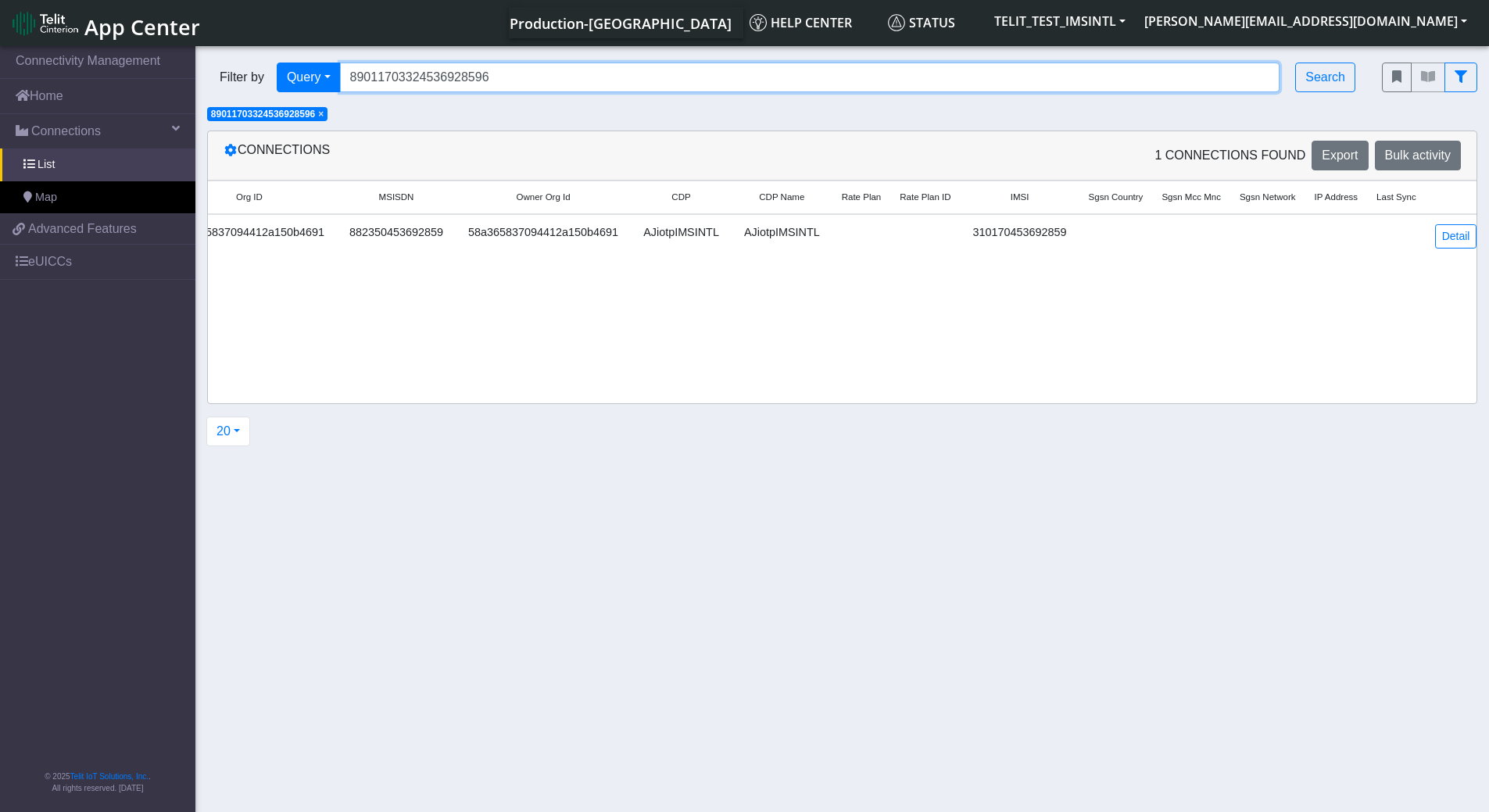
drag, startPoint x: 498, startPoint y: 75, endPoint x: 262, endPoint y: 39, distance: 238.7
click at [262, 43] on body "App Center Production-US Help center Status TELIT_TEST_IMSINTL stephen.agbohlah…" at bounding box center [744, 430] width 1489 height 775
paste input "604"
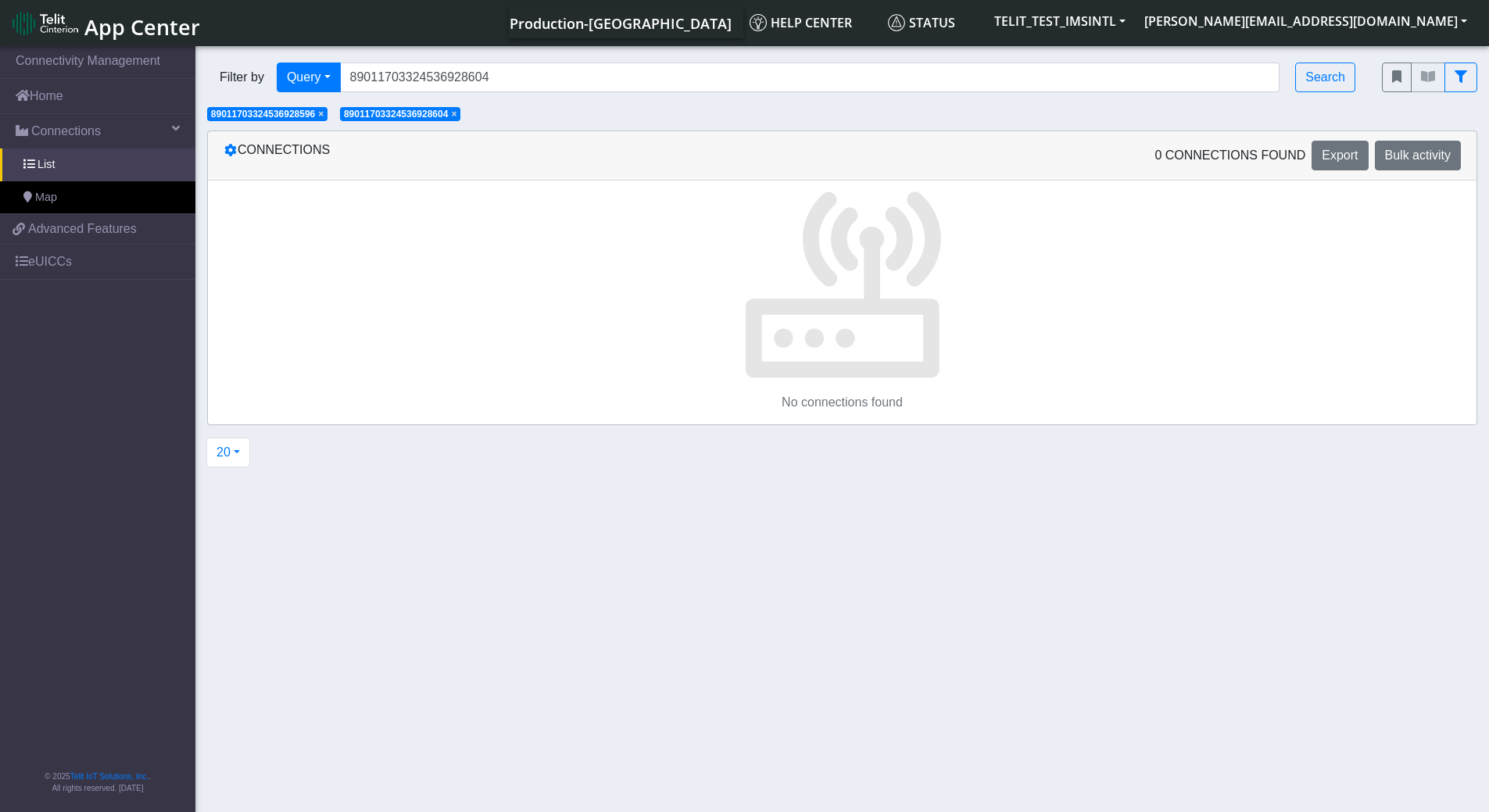
click at [320, 118] on span "× 89011703324536928596" at bounding box center [267, 113] width 121 height 14
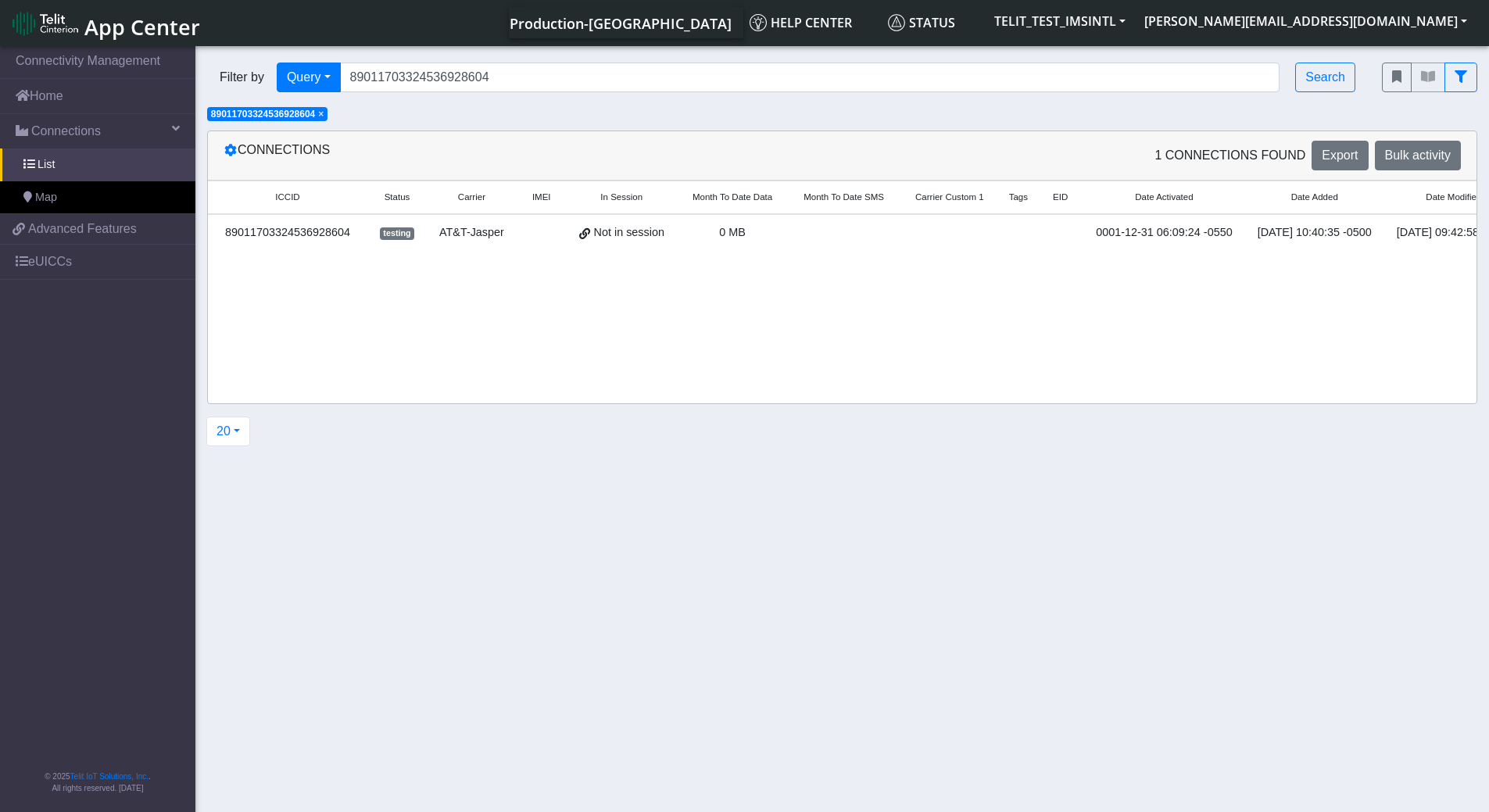
click at [321, 117] on span "× 89011703324536928604" at bounding box center [267, 113] width 121 height 14
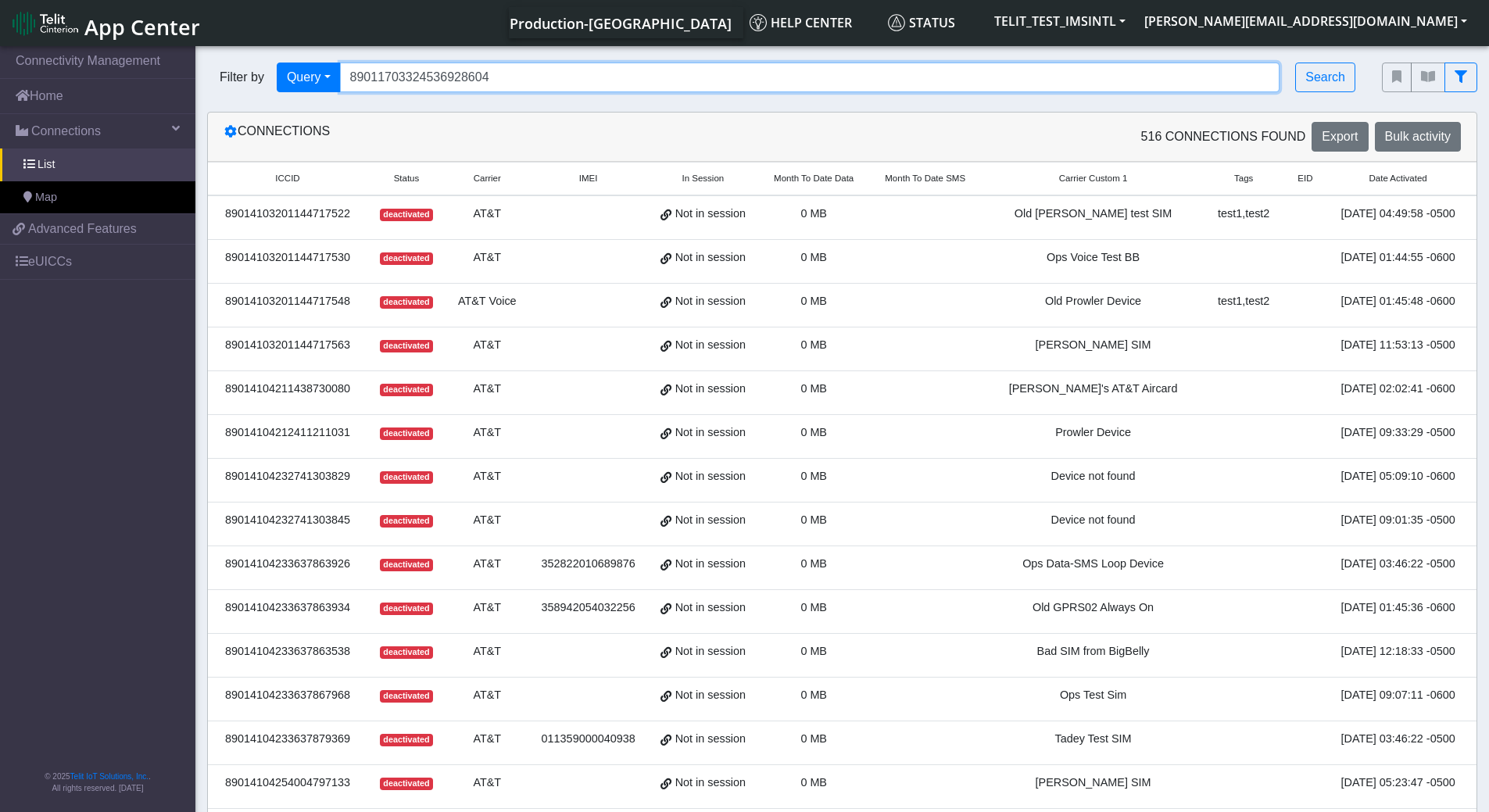
drag, startPoint x: 525, startPoint y: 78, endPoint x: 266, endPoint y: 44, distance: 261.2
click at [266, 44] on body "App Center Production-US Help center Status TELIT_TEST_IMSINTL stephen.agbohlah…" at bounding box center [744, 430] width 1489 height 775
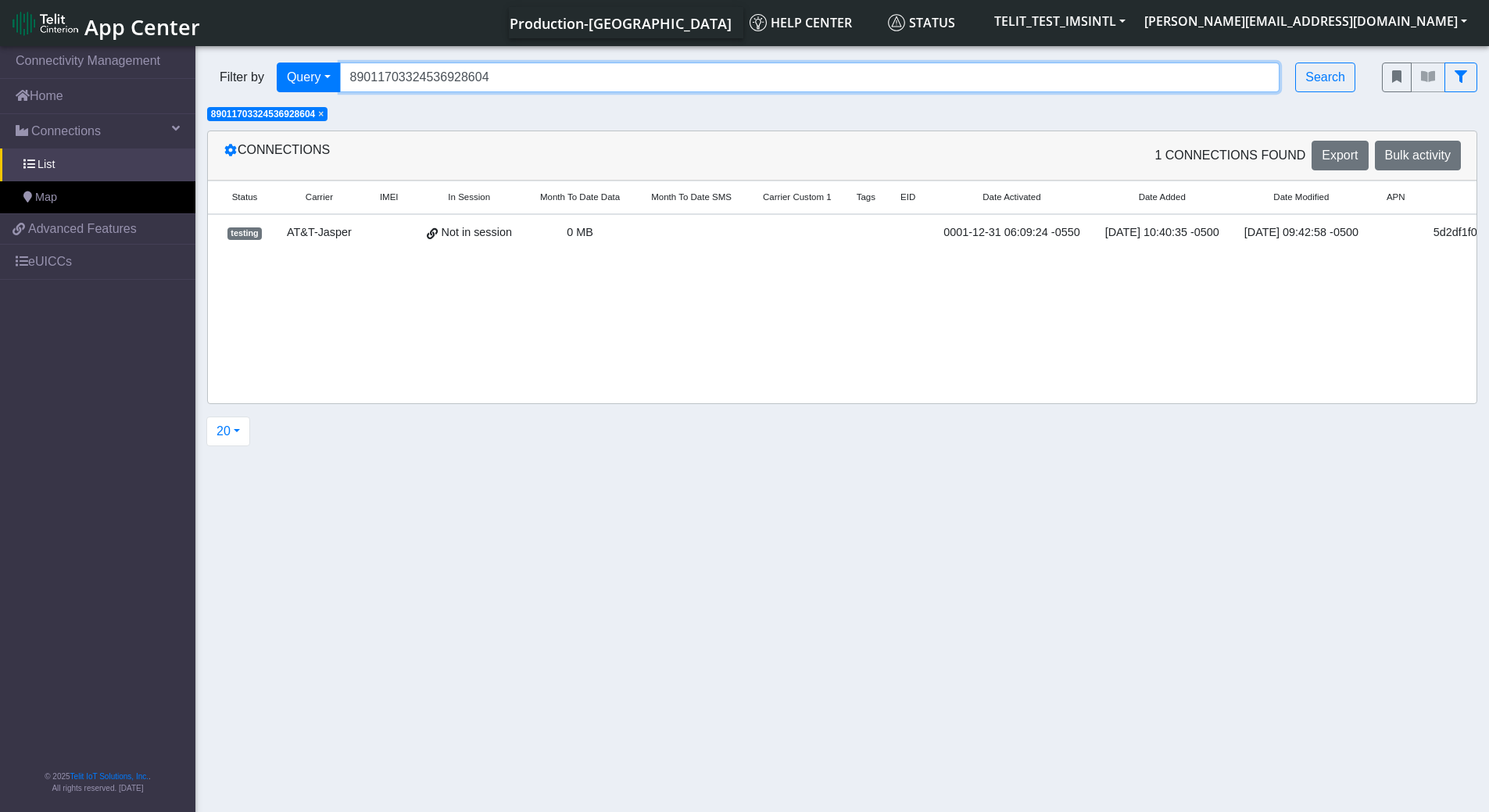
scroll to position [0, 0]
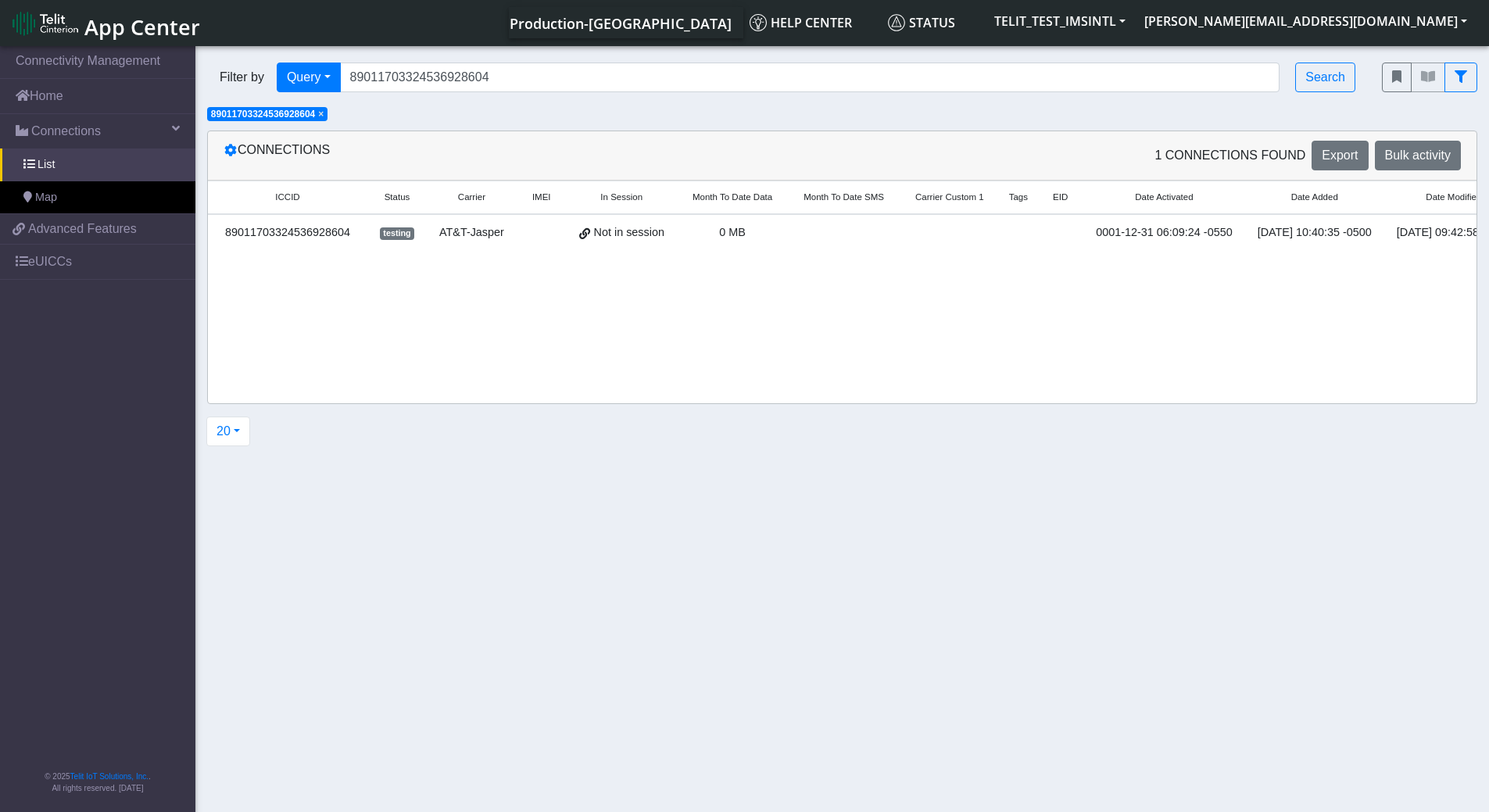
click at [324, 114] on span "×" at bounding box center [321, 114] width 6 height 11
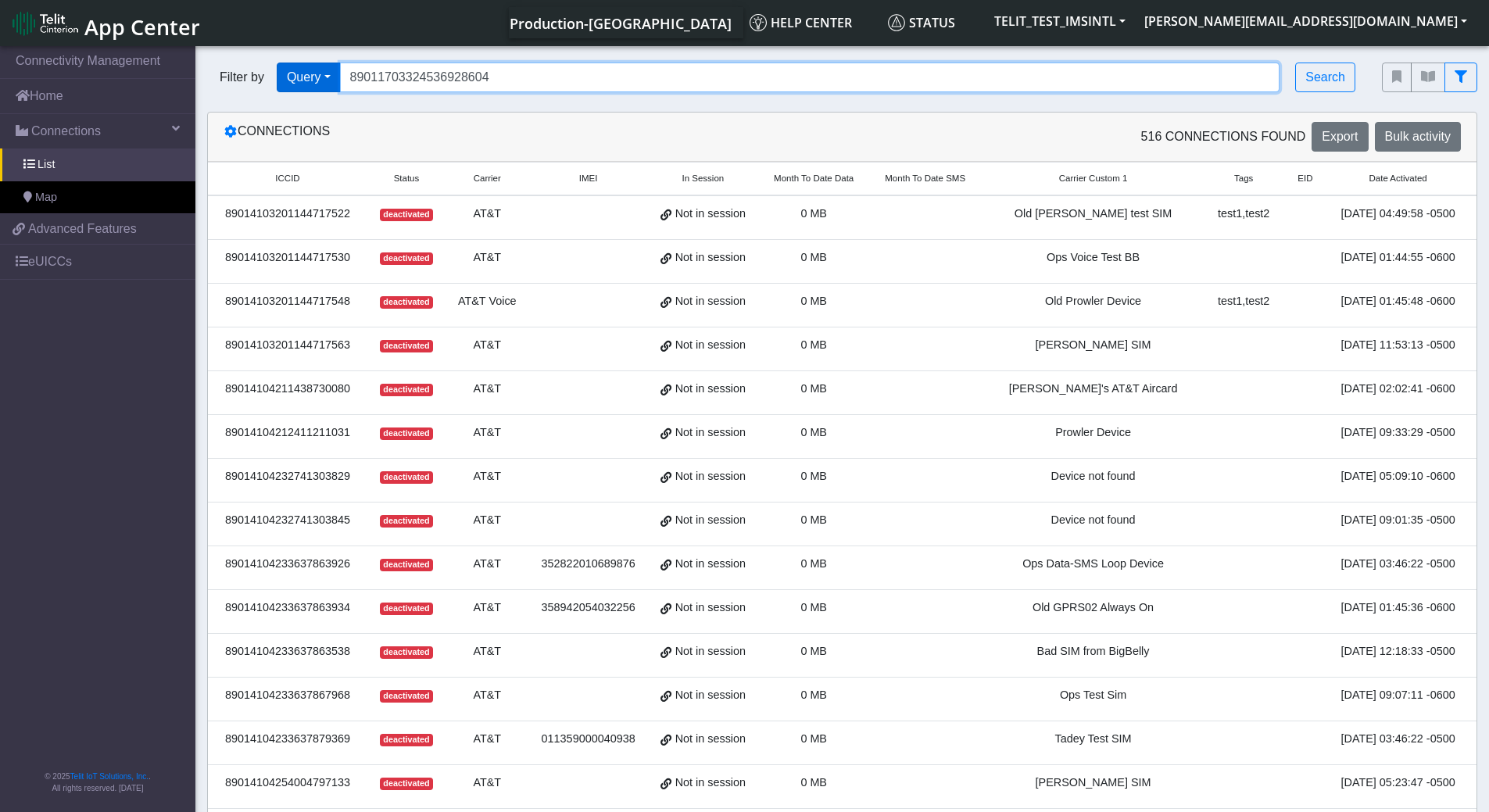
drag, startPoint x: 501, startPoint y: 79, endPoint x: 276, endPoint y: 69, distance: 225.2
click at [276, 69] on div "Filter by Query Query In Session Not connected Tags Country Operator 8901170332…" at bounding box center [783, 77] width 1151 height 30
paste input "12"
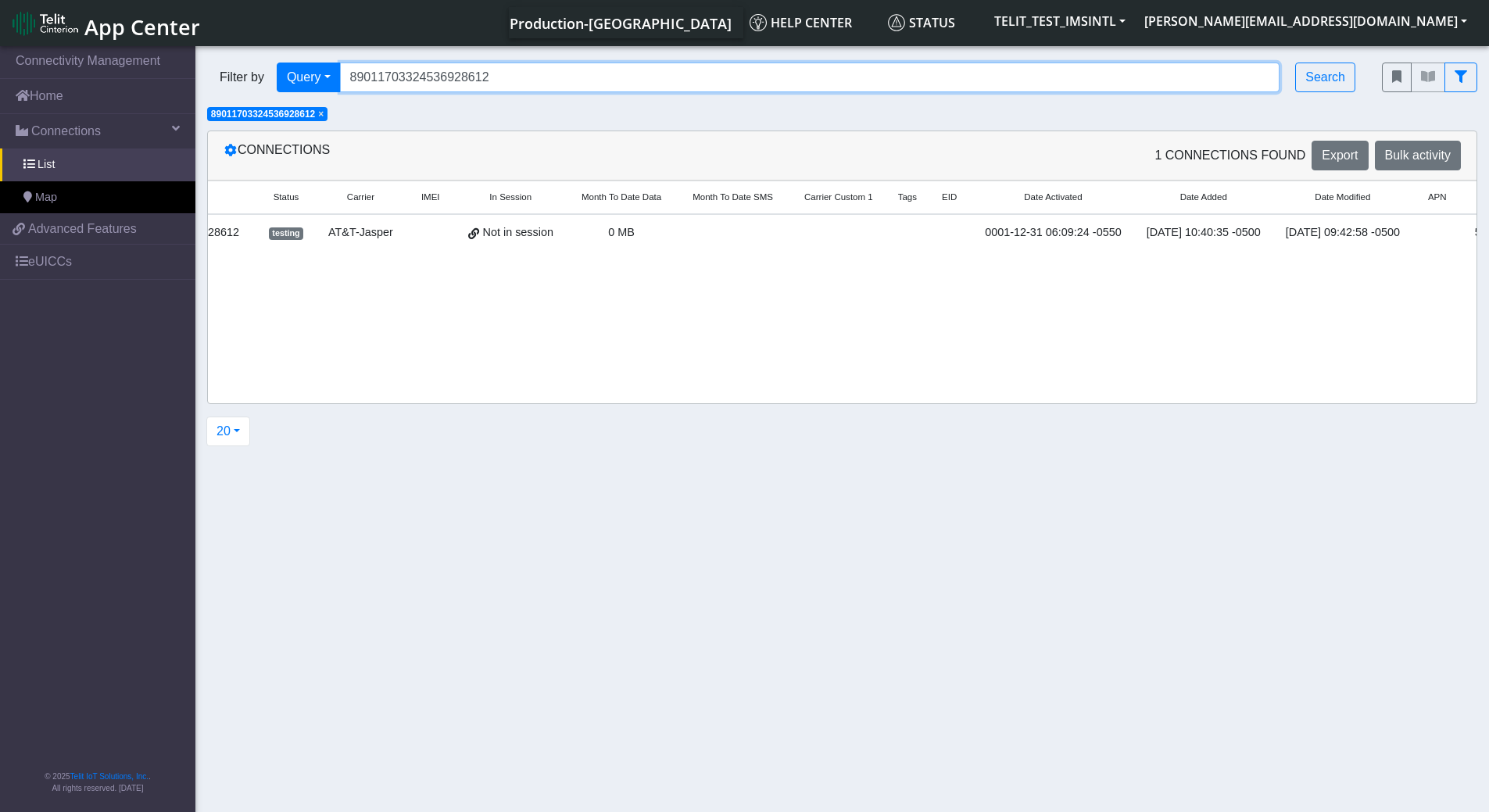
scroll to position [0, 117]
click at [741, 487] on section "Connectivity Management Home Connections List Map ce8a16f90475fecec13dcf8dbe149…" at bounding box center [744, 430] width 1489 height 775
click at [324, 108] on span "×" at bounding box center [321, 114] width 6 height 11
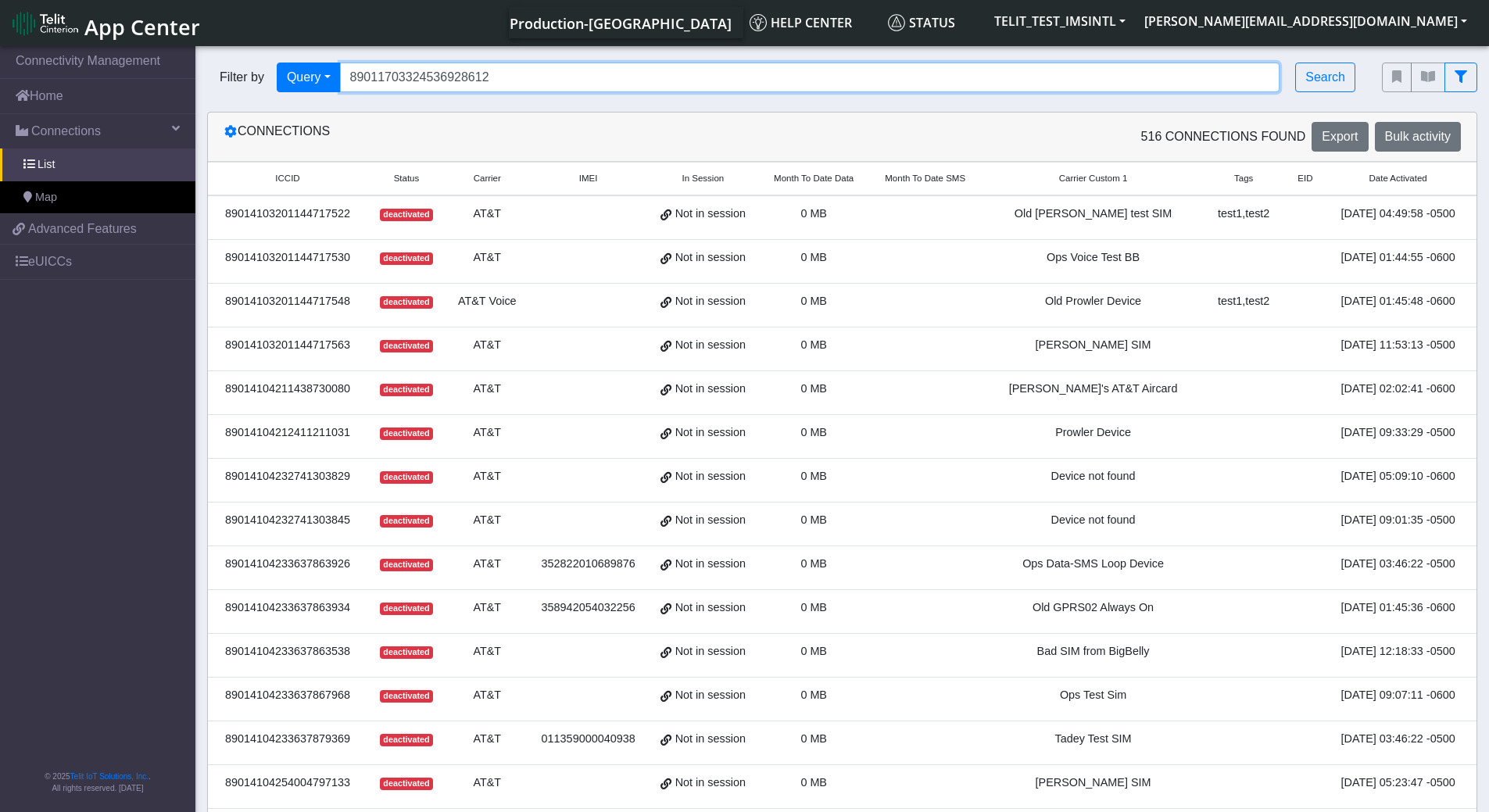
click at [497, 81] on input "89011703324536928612" at bounding box center [810, 77] width 940 height 30
paste input "20"
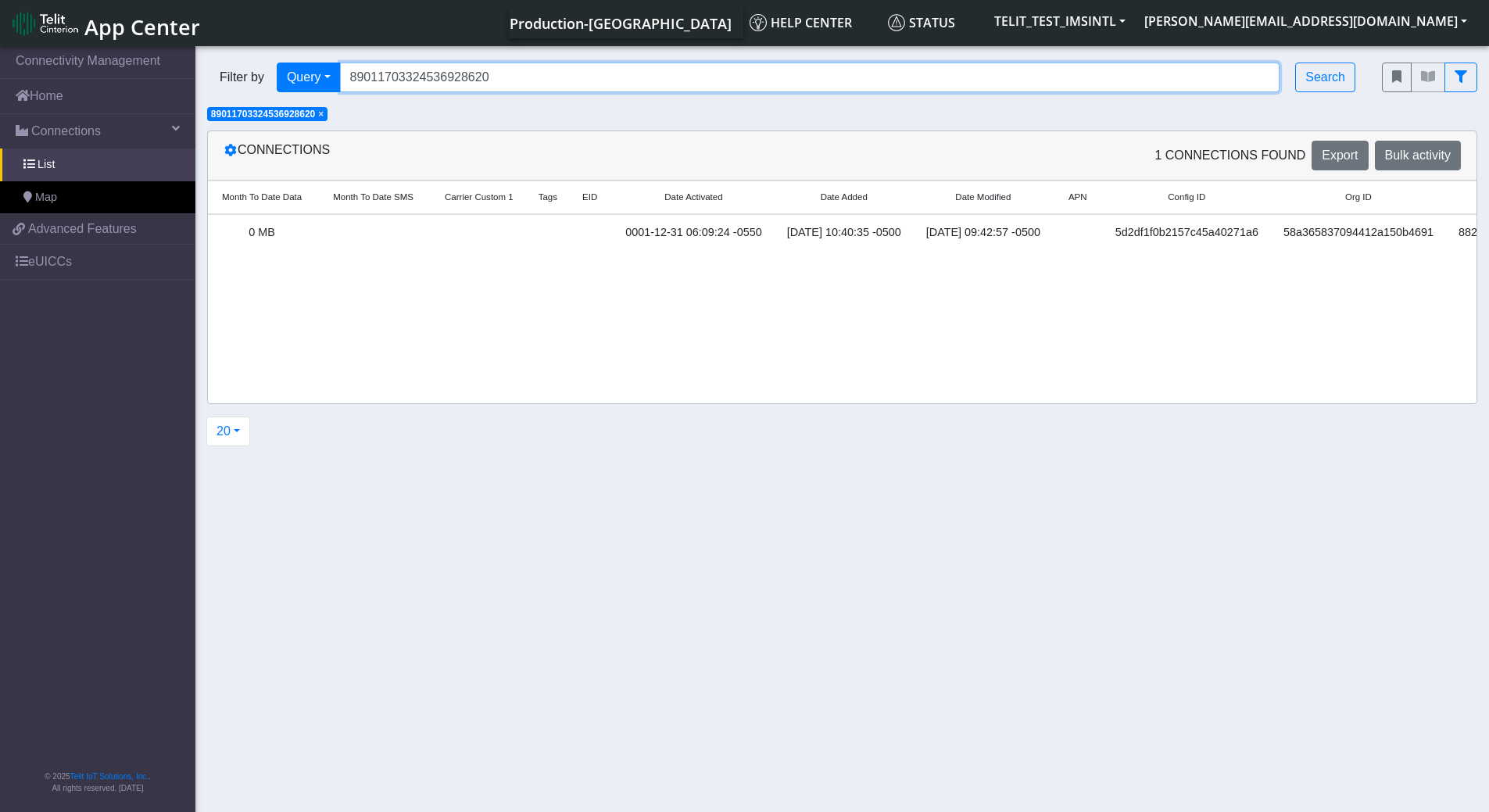
scroll to position [0, 0]
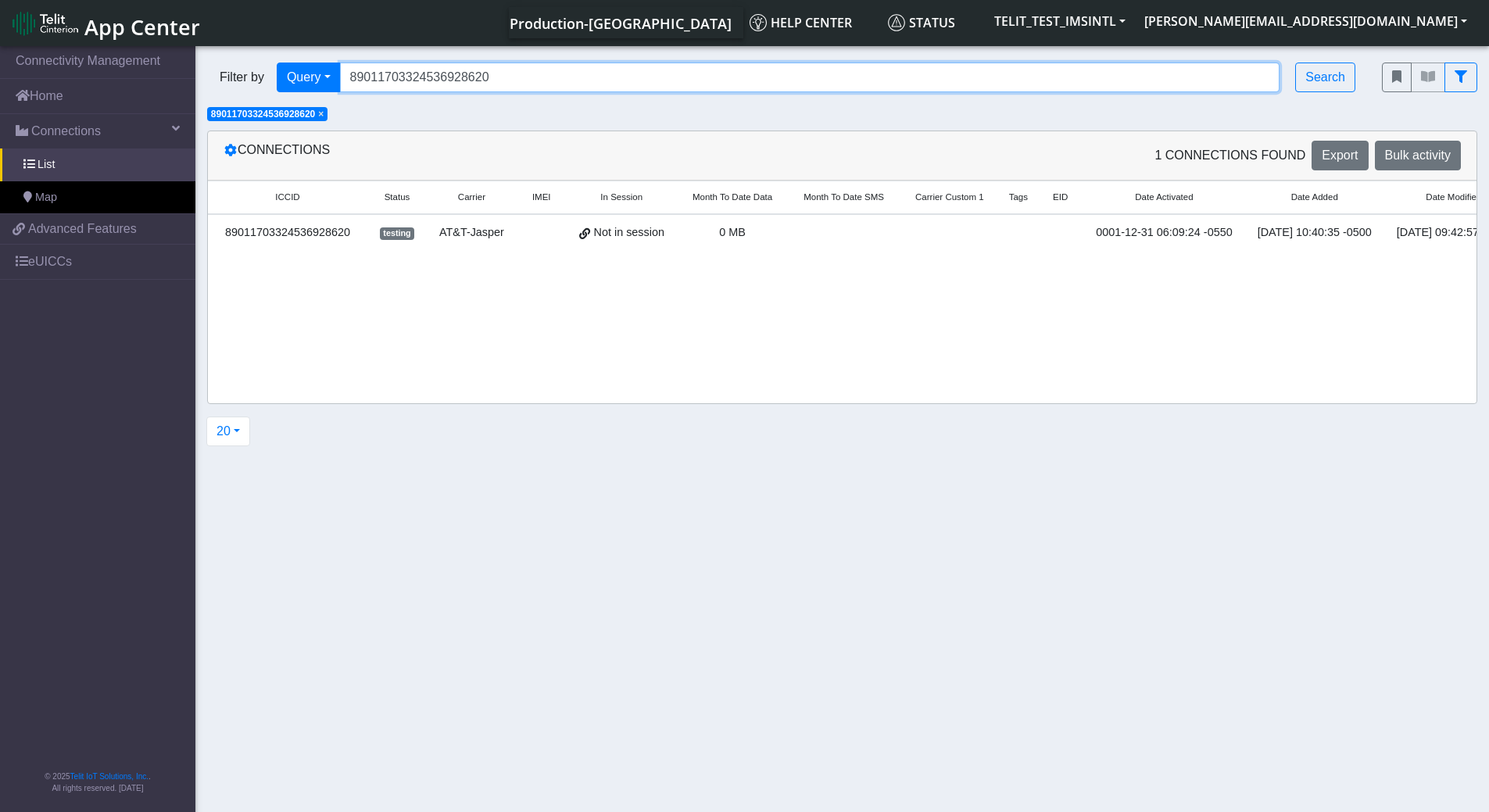
click at [436, 74] on input "89011703324536928620" at bounding box center [810, 77] width 940 height 30
paste input "38"
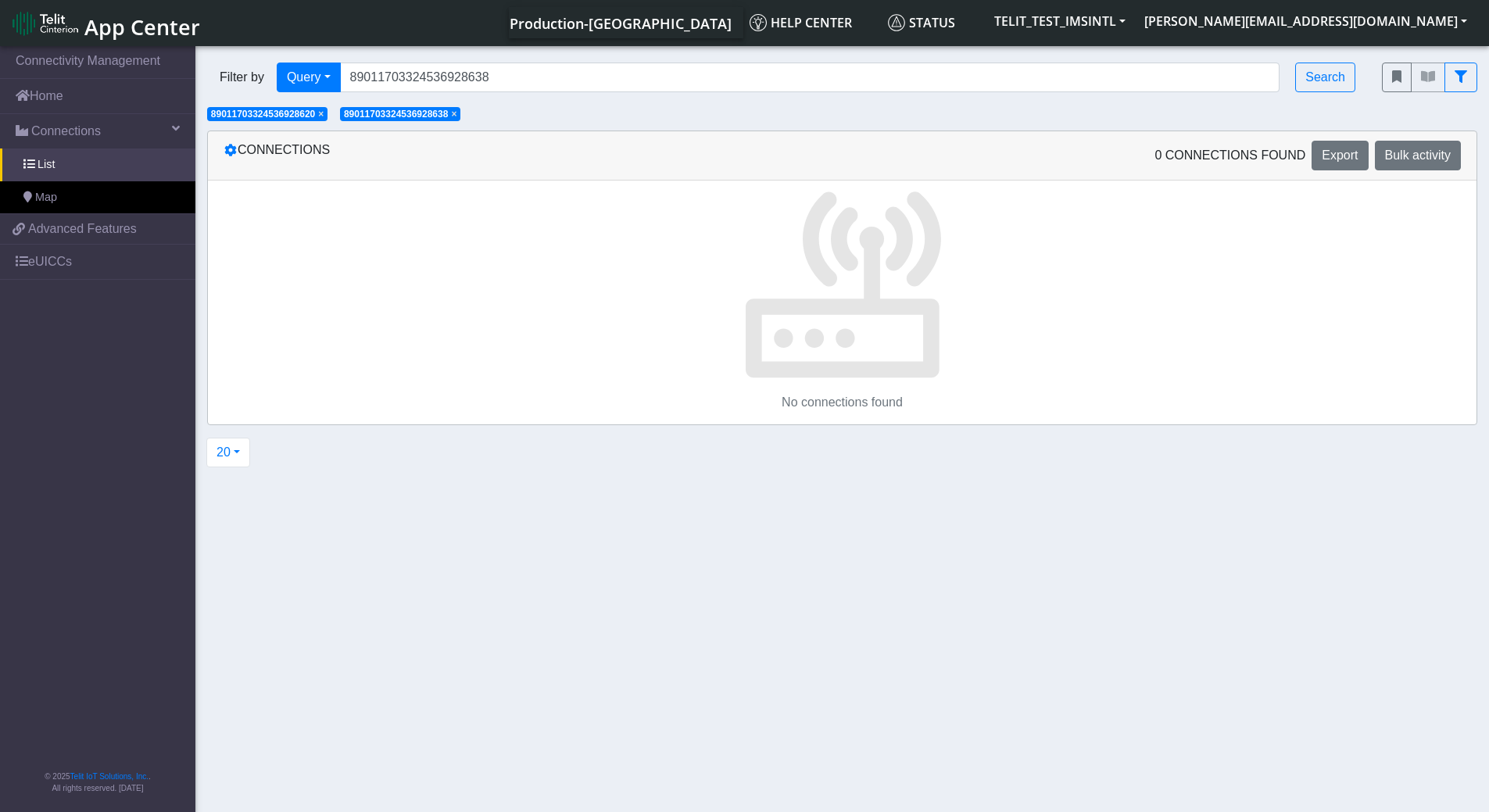
click at [324, 113] on span "×" at bounding box center [321, 114] width 6 height 11
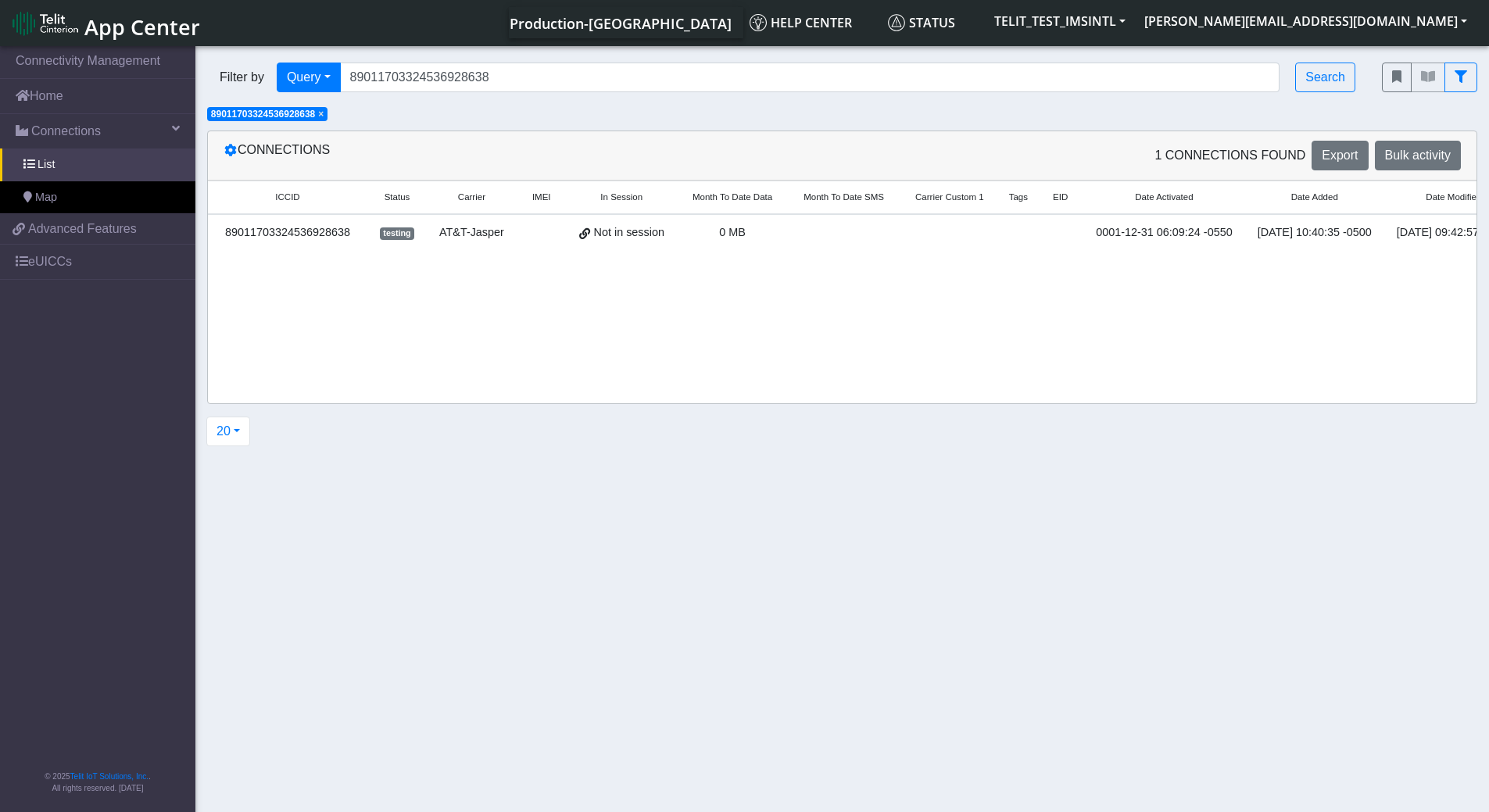
click at [324, 116] on span "×" at bounding box center [321, 114] width 6 height 11
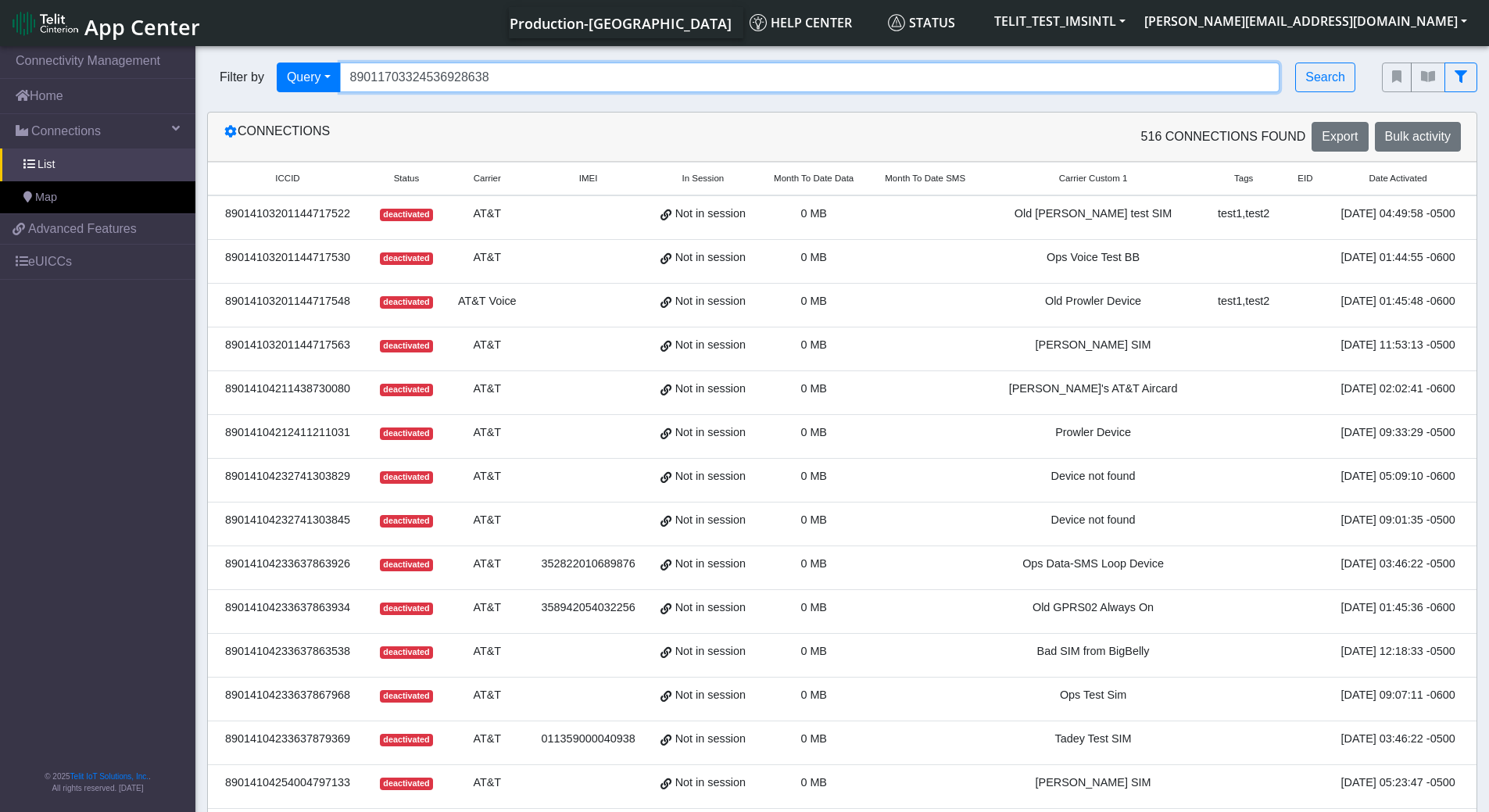
click at [513, 73] on input "89011703324536928638" at bounding box center [810, 77] width 940 height 30
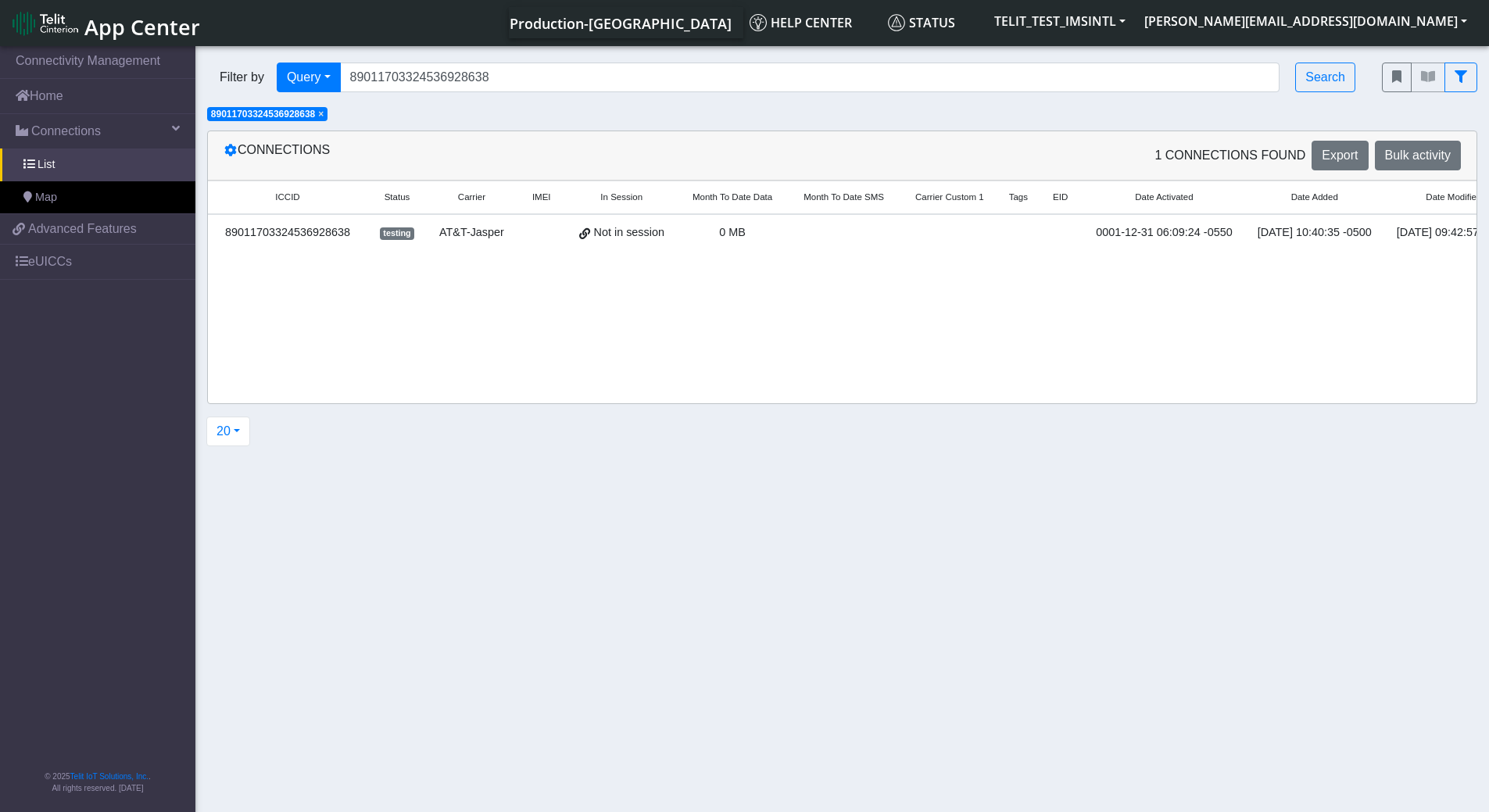
drag, startPoint x: 576, startPoint y: 270, endPoint x: 771, endPoint y: 285, distance: 195.6
click at [815, 299] on div "ICCID Status Carrier IMEI In Session Month To Date Data Month To Date SMS Carri…" at bounding box center [842, 291] width 1269 height 223
click at [462, 80] on input "89011703324536928638" at bounding box center [810, 77] width 940 height 30
paste input "46"
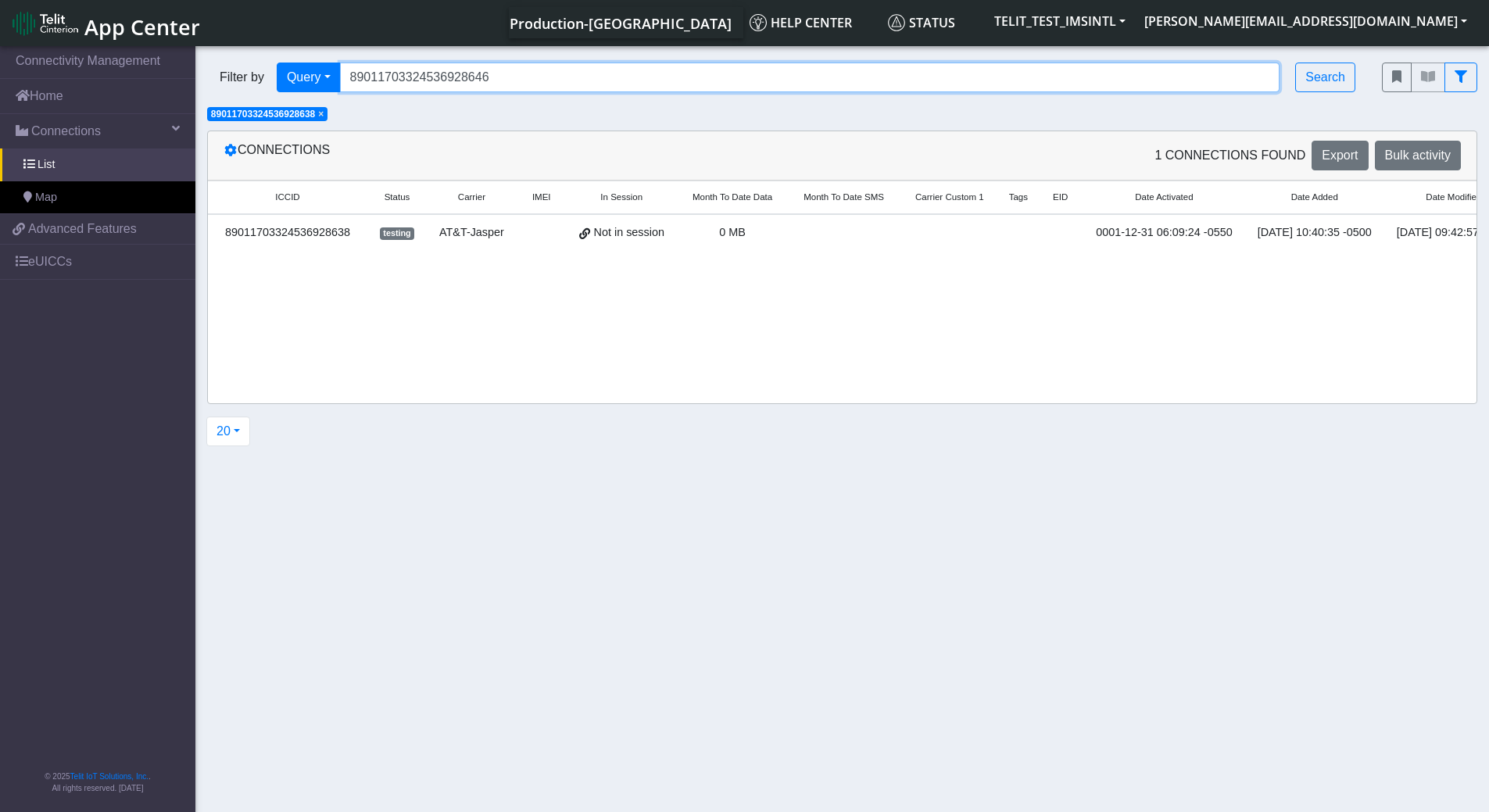
type input "89011703324536928646"
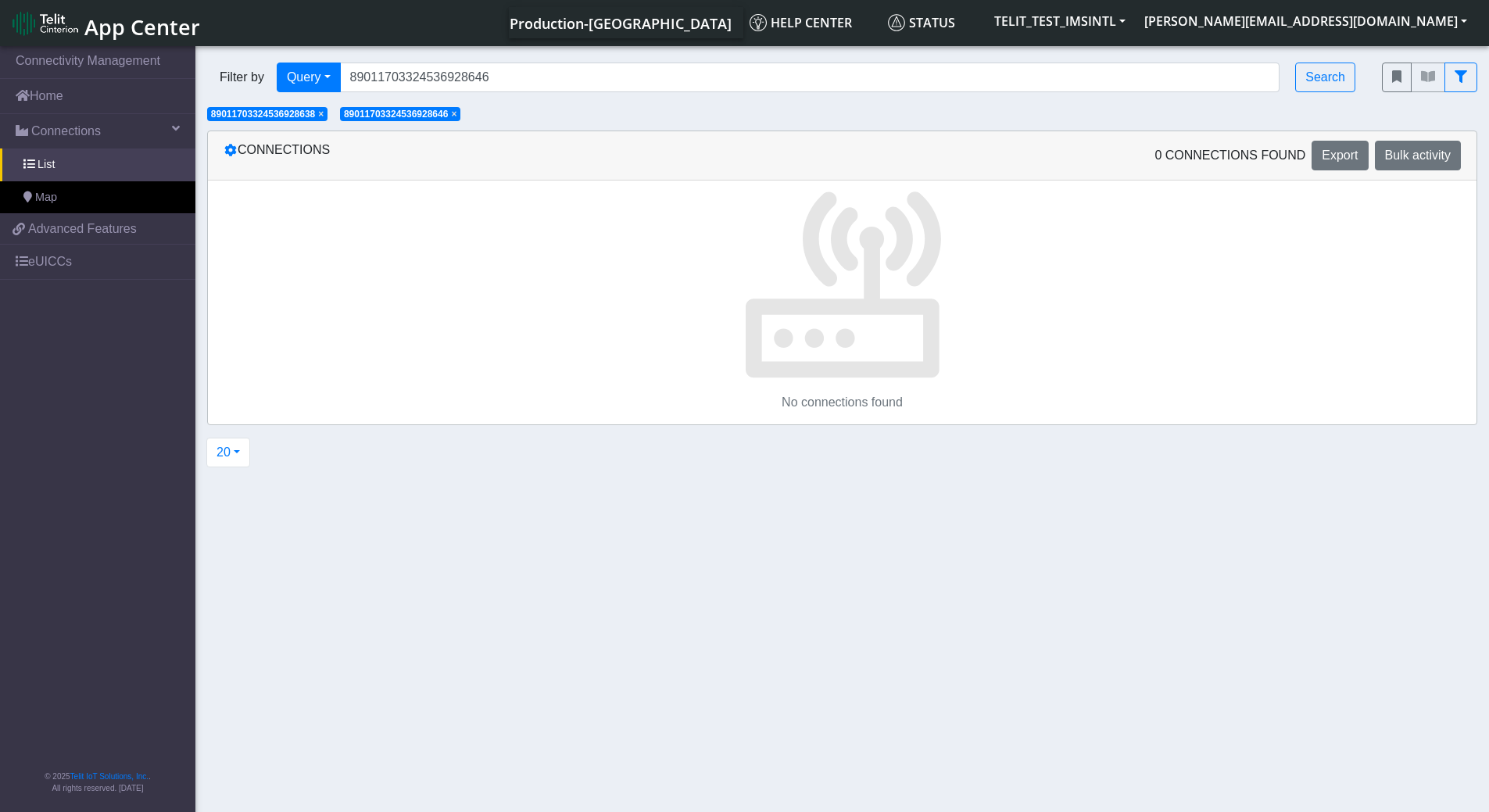
click at [457, 111] on span "×" at bounding box center [453, 114] width 6 height 11
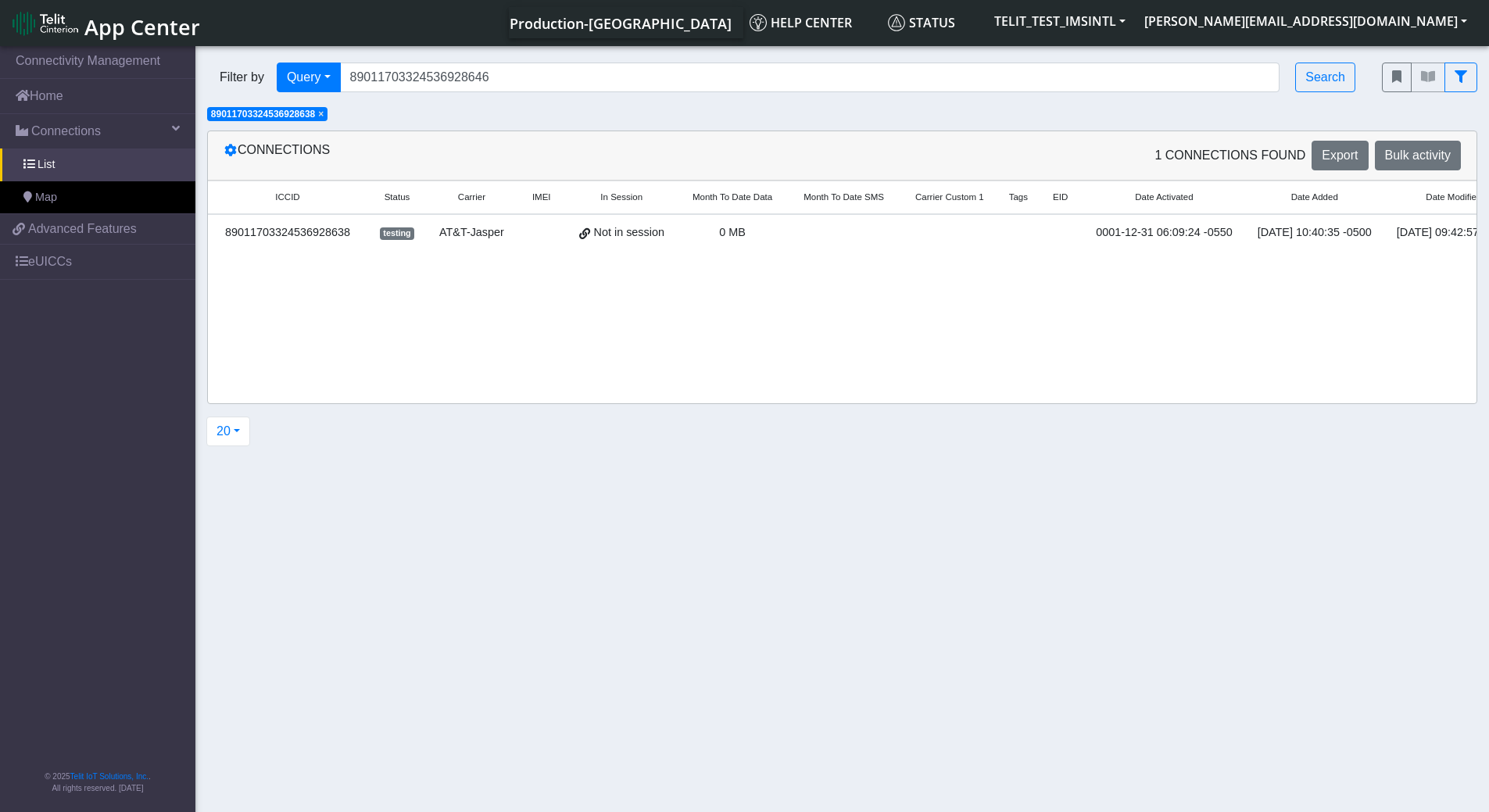
click at [324, 114] on span "×" at bounding box center [321, 114] width 6 height 11
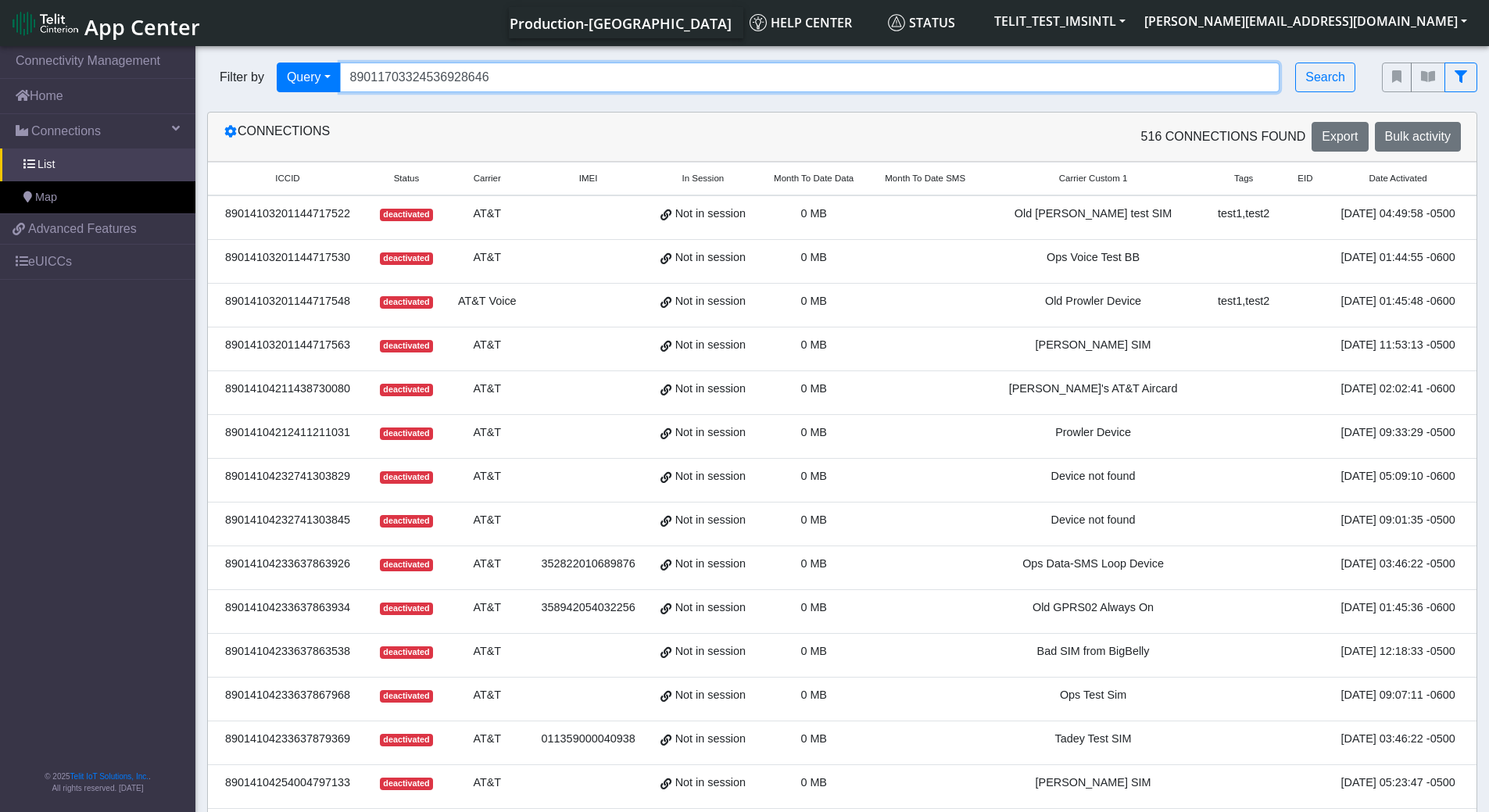
click at [519, 74] on input "89011703324536928646" at bounding box center [810, 77] width 940 height 30
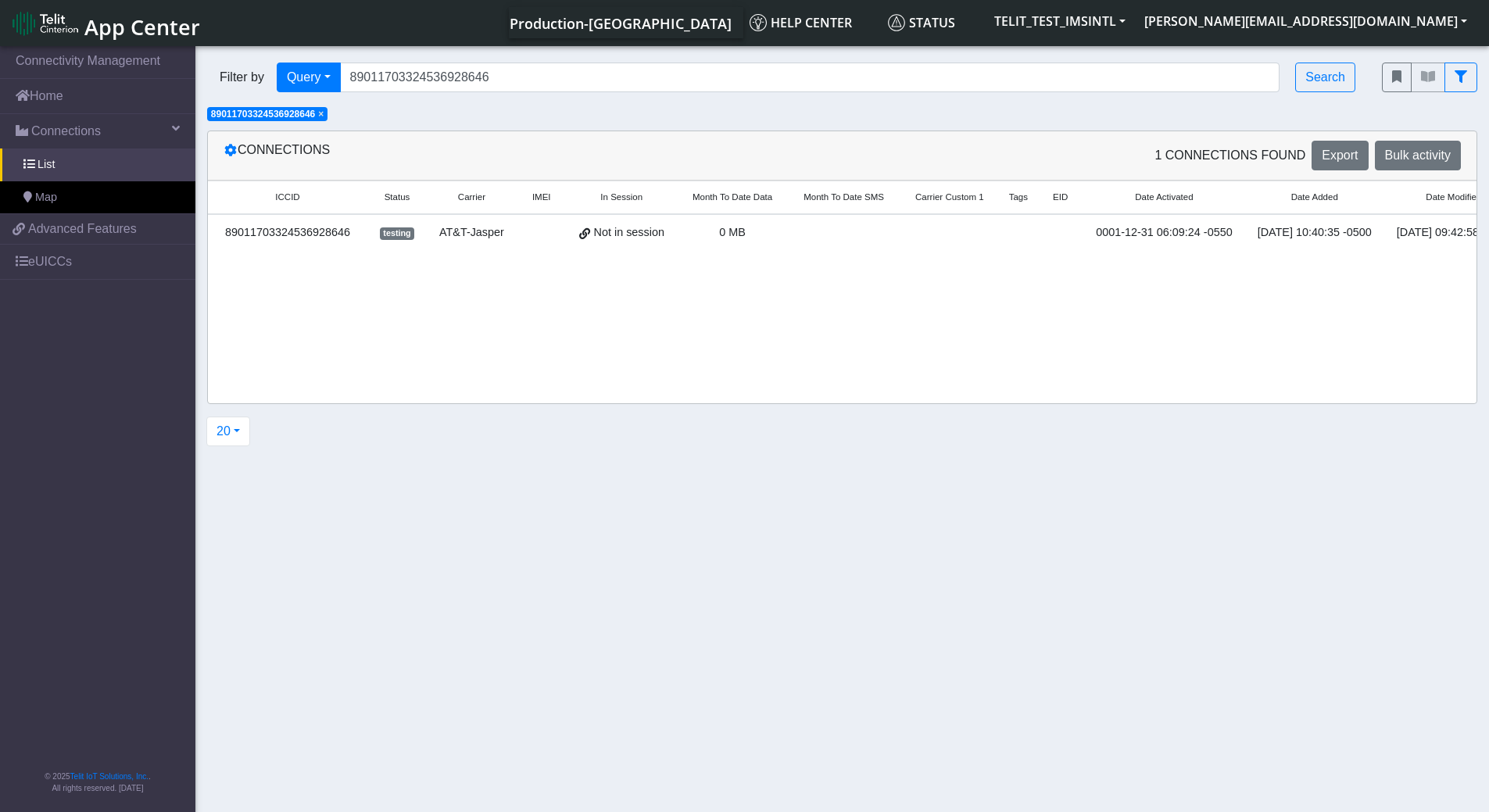
click at [324, 120] on span "×" at bounding box center [321, 114] width 6 height 11
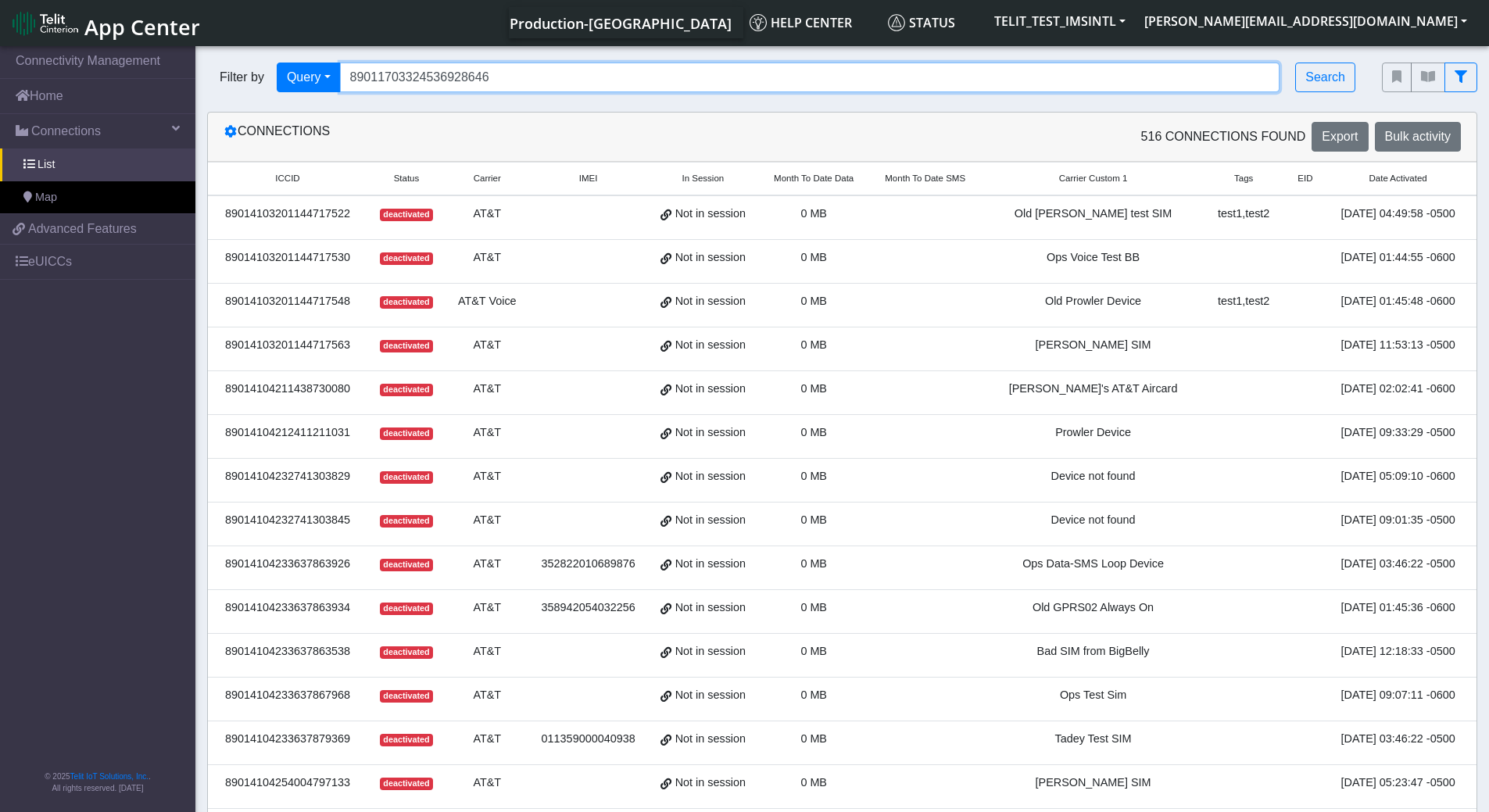
click at [514, 85] on input "89011703324536928646" at bounding box center [810, 77] width 940 height 30
click at [513, 82] on input "Search..." at bounding box center [810, 77] width 940 height 30
paste input "89011703324536928653"
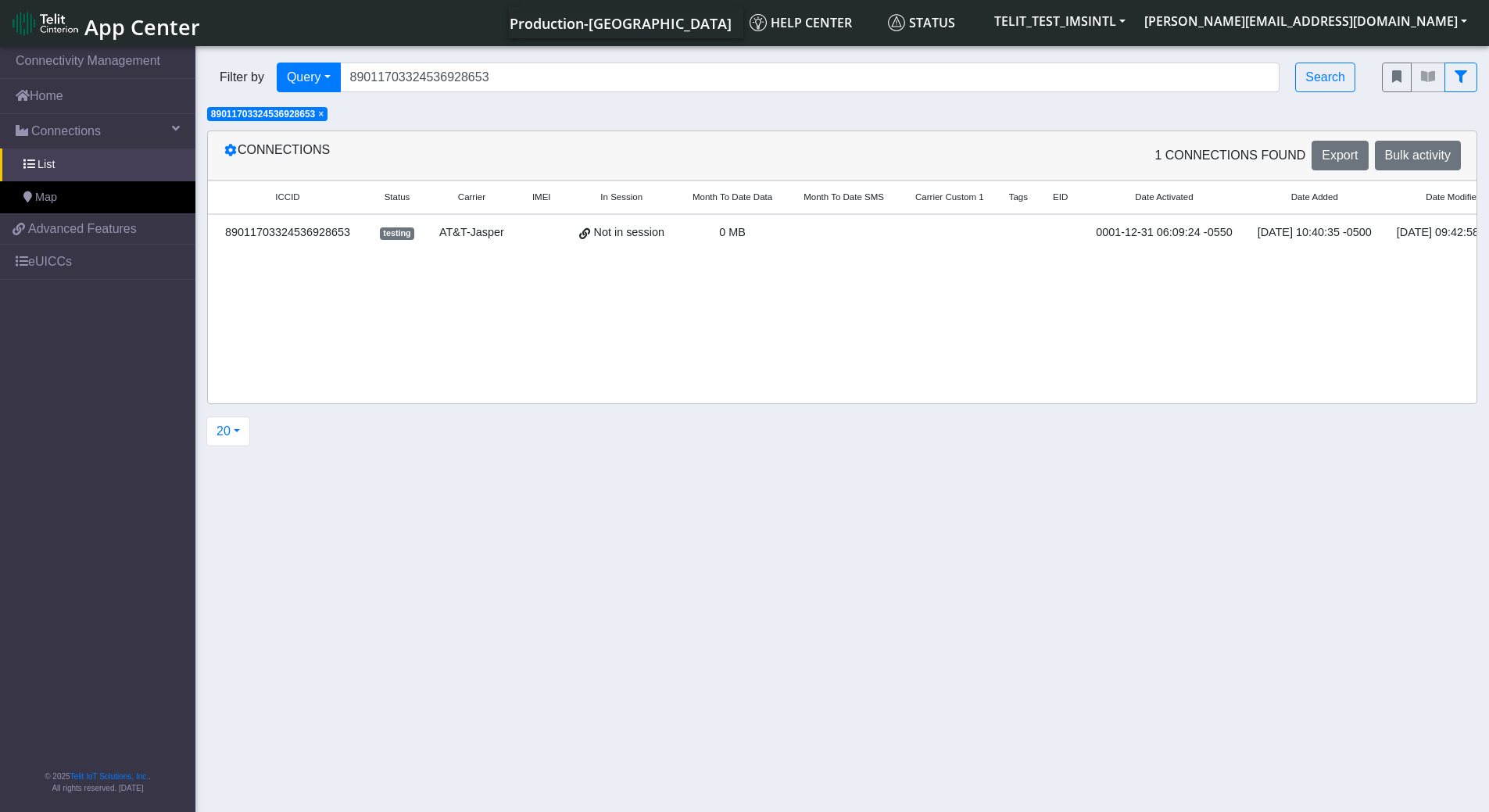
click at [323, 113] on span "×" at bounding box center [321, 114] width 6 height 11
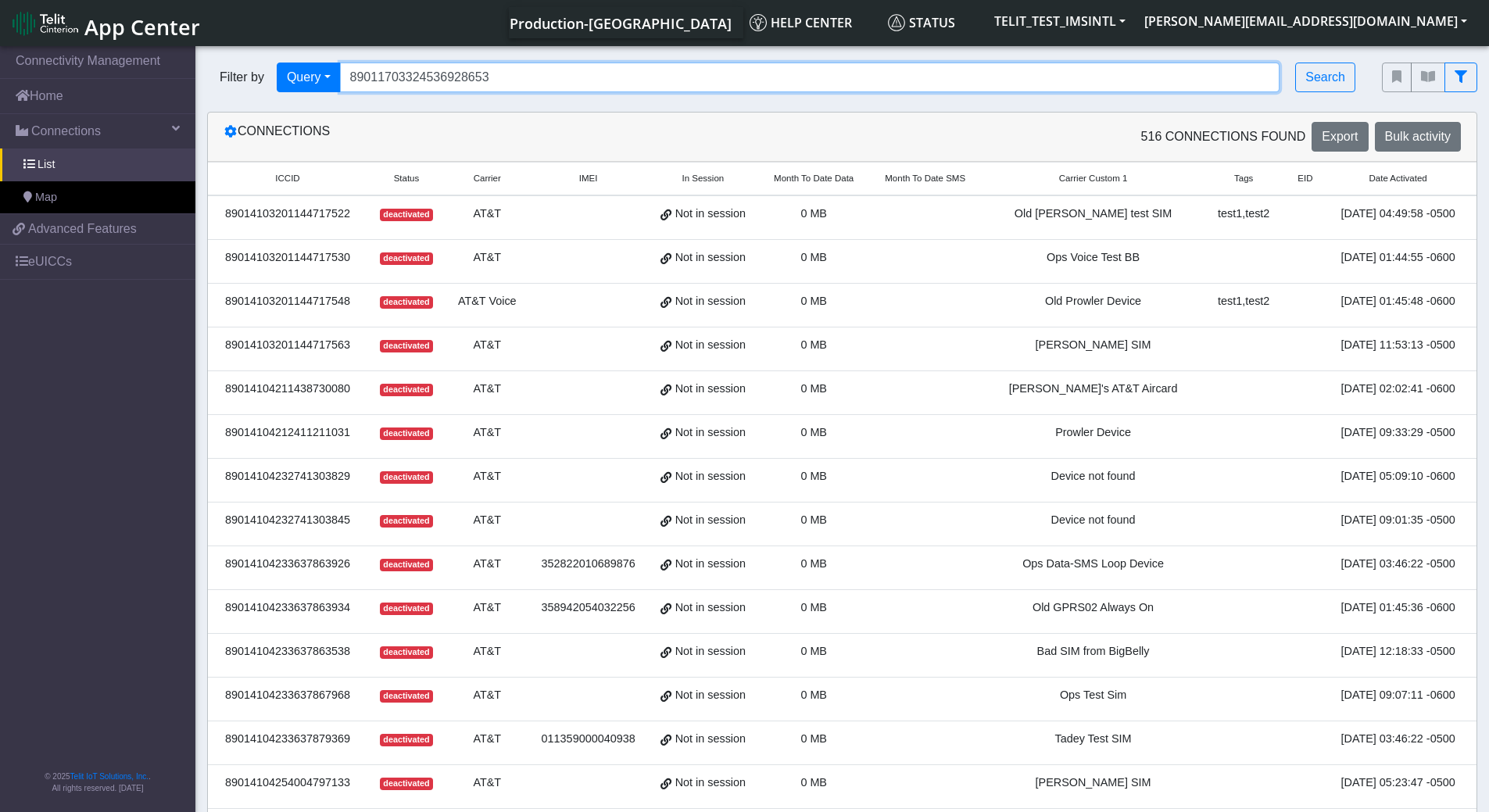
click at [502, 79] on input "89011703324536928653" at bounding box center [810, 77] width 940 height 30
paste input "61"
type input "89011703324536928661"
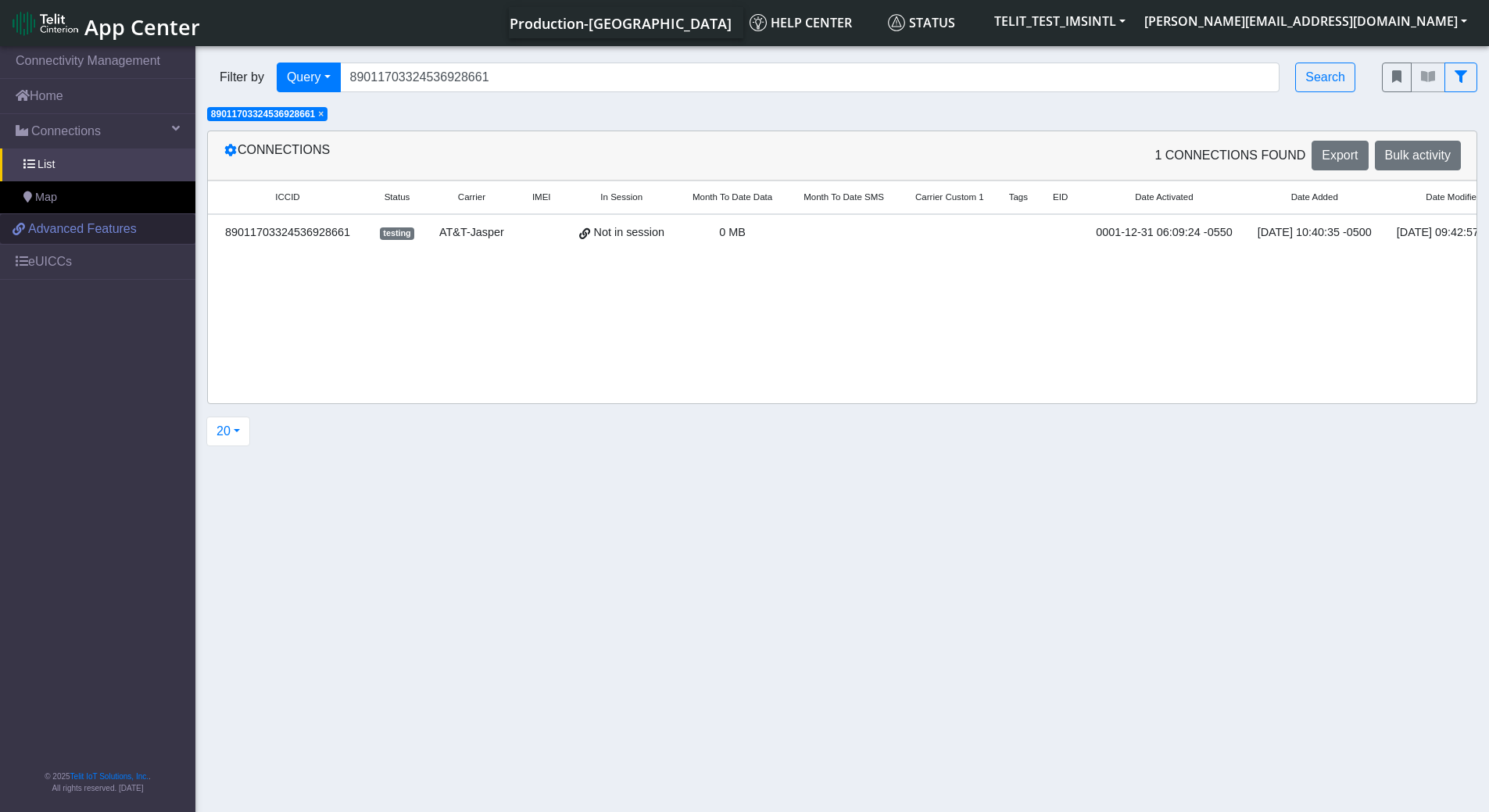
click at [57, 216] on link "Advanced Features" at bounding box center [97, 228] width 195 height 30
click at [45, 261] on link "eUICCs" at bounding box center [97, 261] width 195 height 34
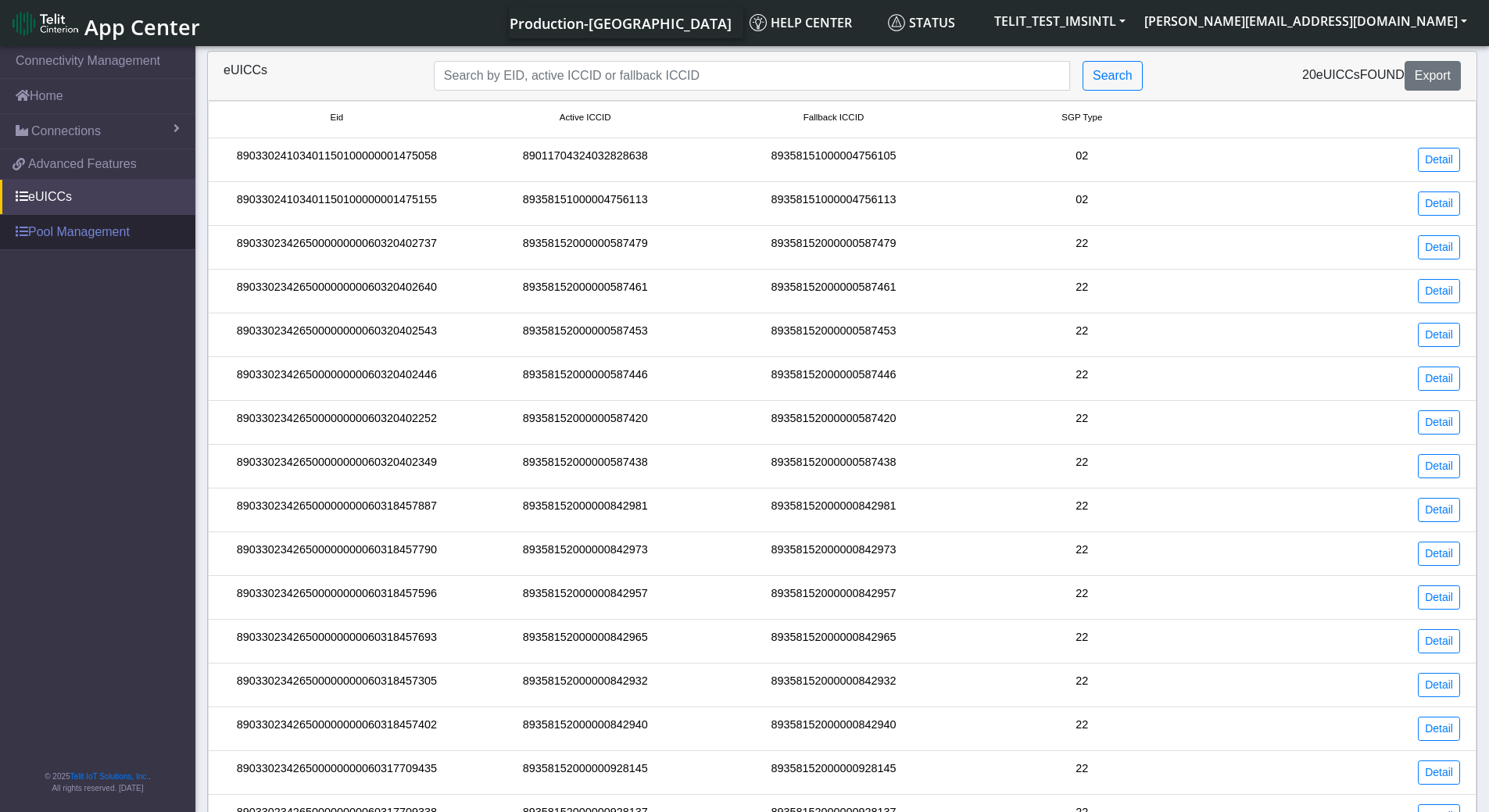
click at [45, 236] on link "Pool Management" at bounding box center [97, 232] width 195 height 34
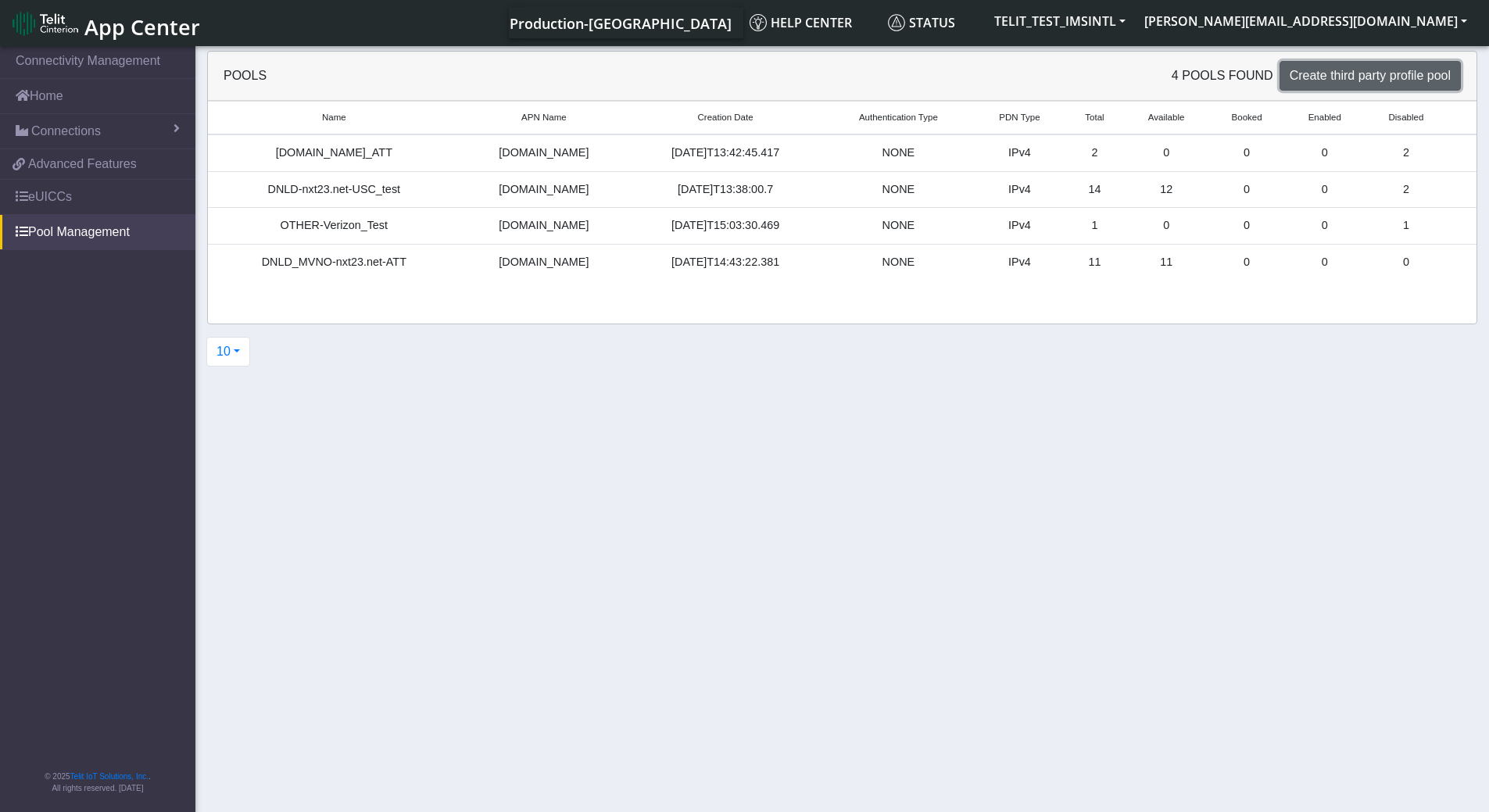
click at [1349, 79] on span "Create third party profile pool" at bounding box center [1370, 75] width 161 height 13
select select "IPv4"
select select "NONE"
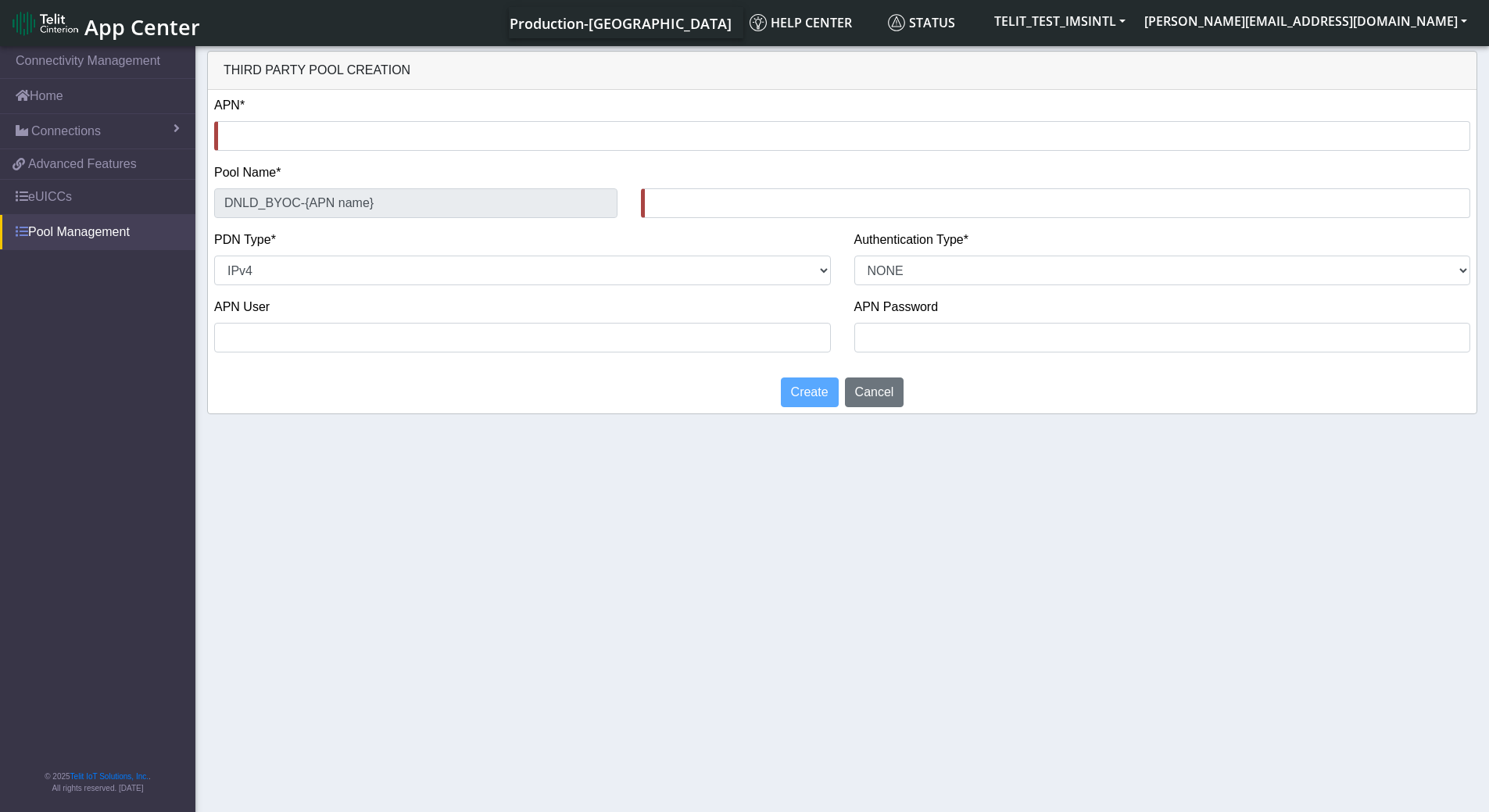
click at [109, 220] on link "Pool Management" at bounding box center [97, 232] width 195 height 34
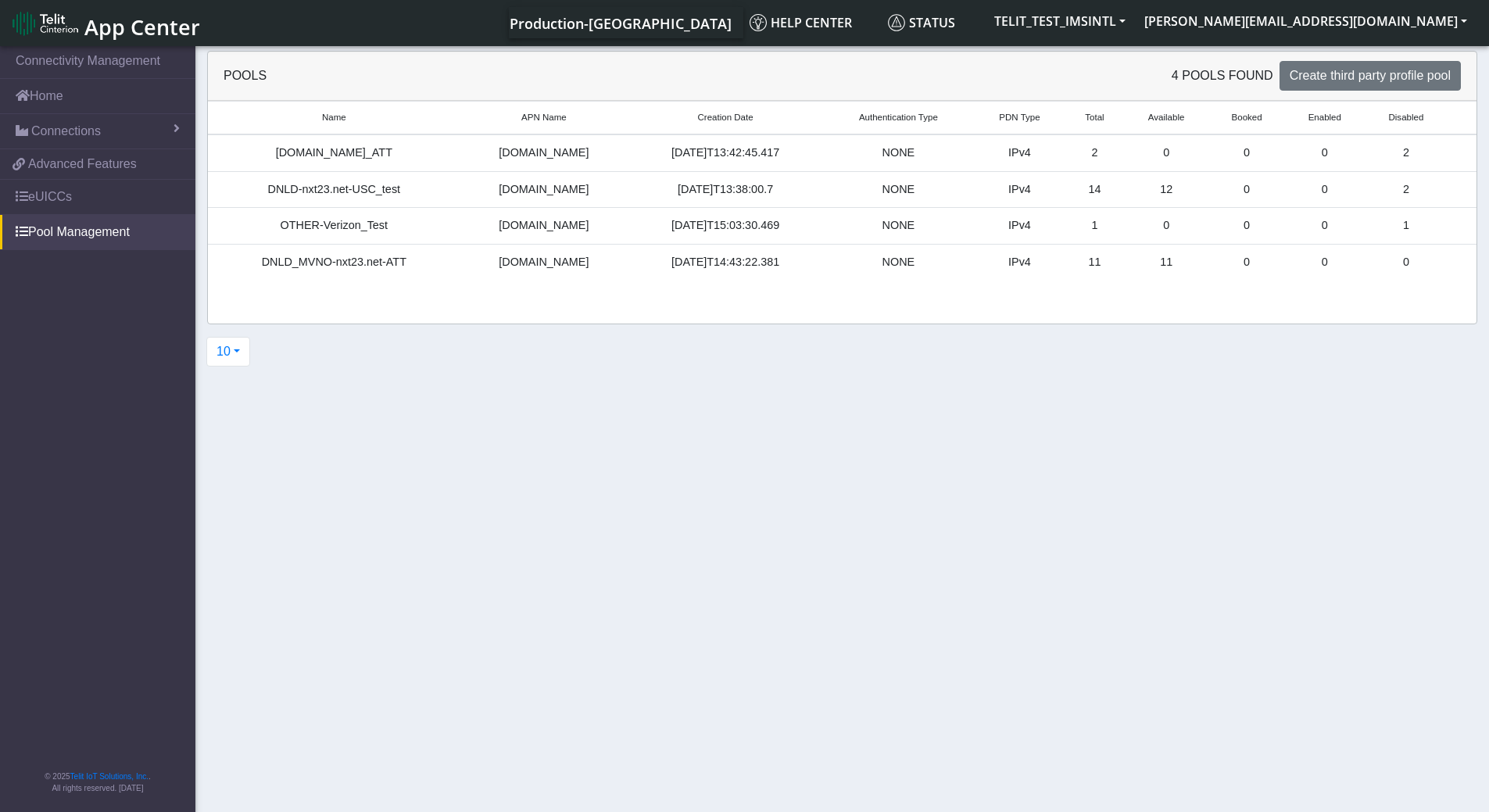
click at [832, 229] on div "NONE" at bounding box center [898, 225] width 132 height 17
click at [348, 260] on div "DNLD_MVNO-nxt23.net-ATT" at bounding box center [334, 262] width 234 height 17
click at [1082, 266] on td "11" at bounding box center [1095, 262] width 58 height 36
click at [233, 354] on button "10" at bounding box center [228, 351] width 44 height 30
click at [249, 404] on button "20" at bounding box center [269, 412] width 124 height 25
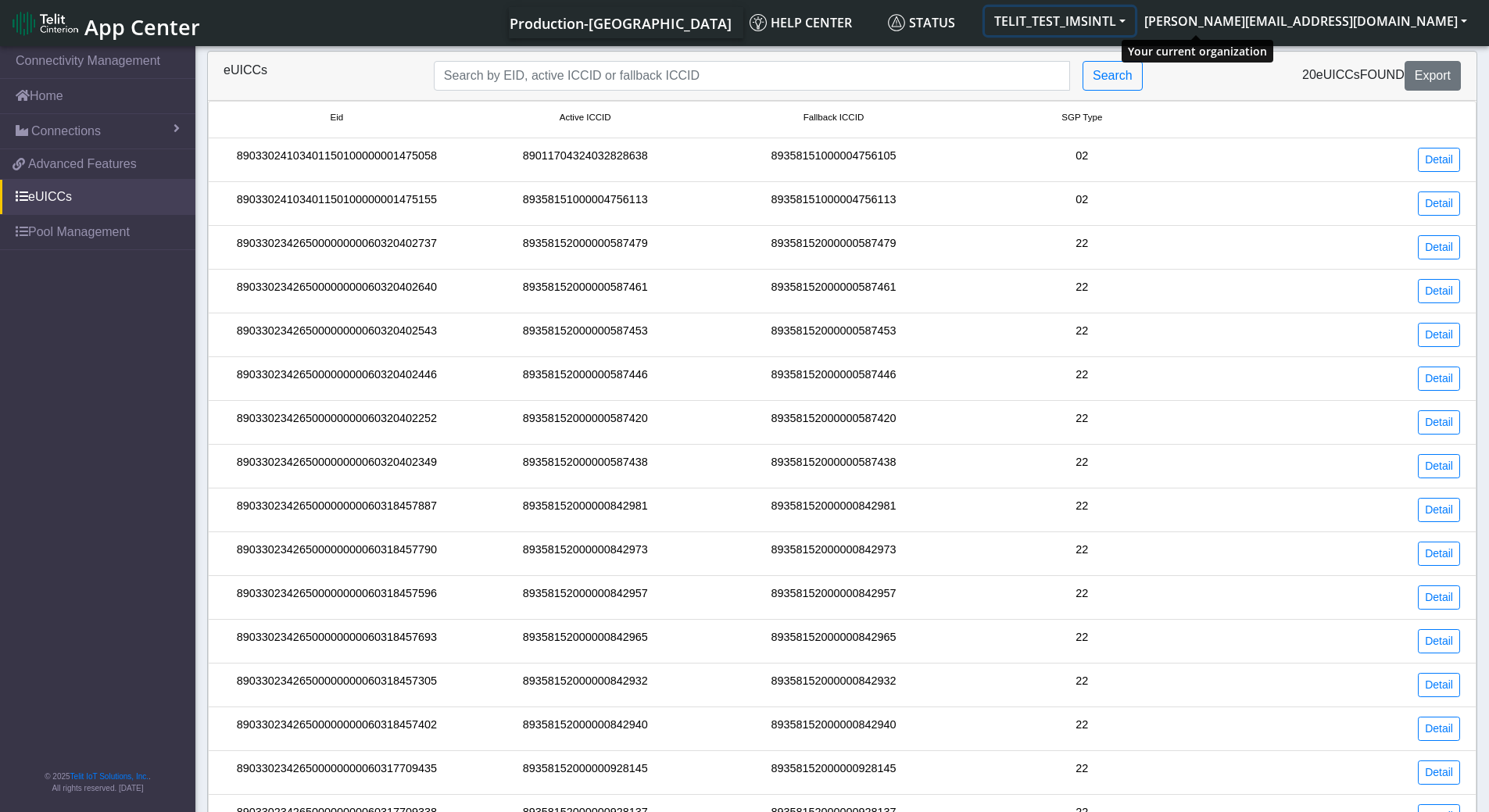
click at [1134, 21] on button "TELIT_TEST_IMSINTL" at bounding box center [1059, 21] width 150 height 28
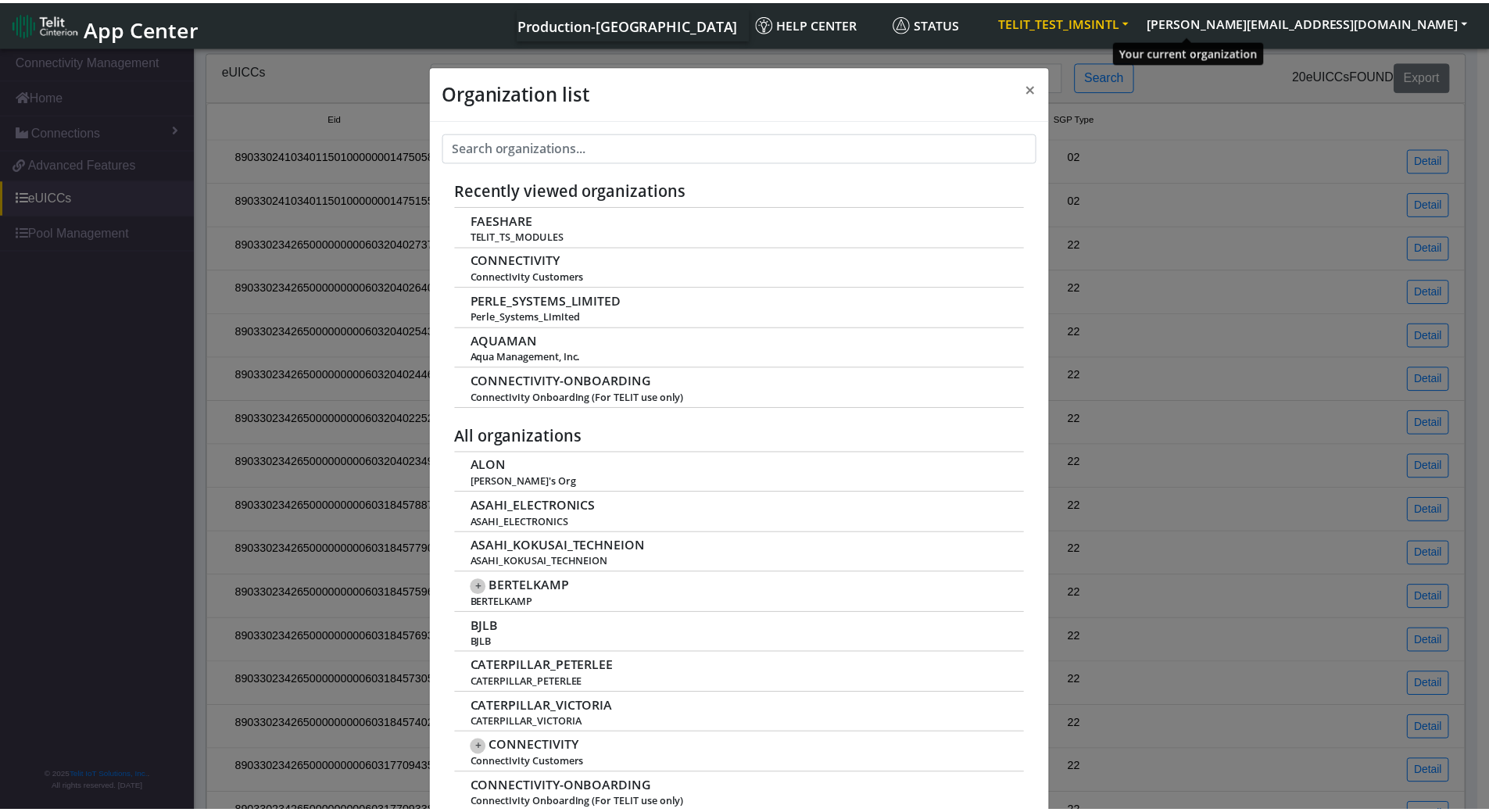
scroll to position [6, 0]
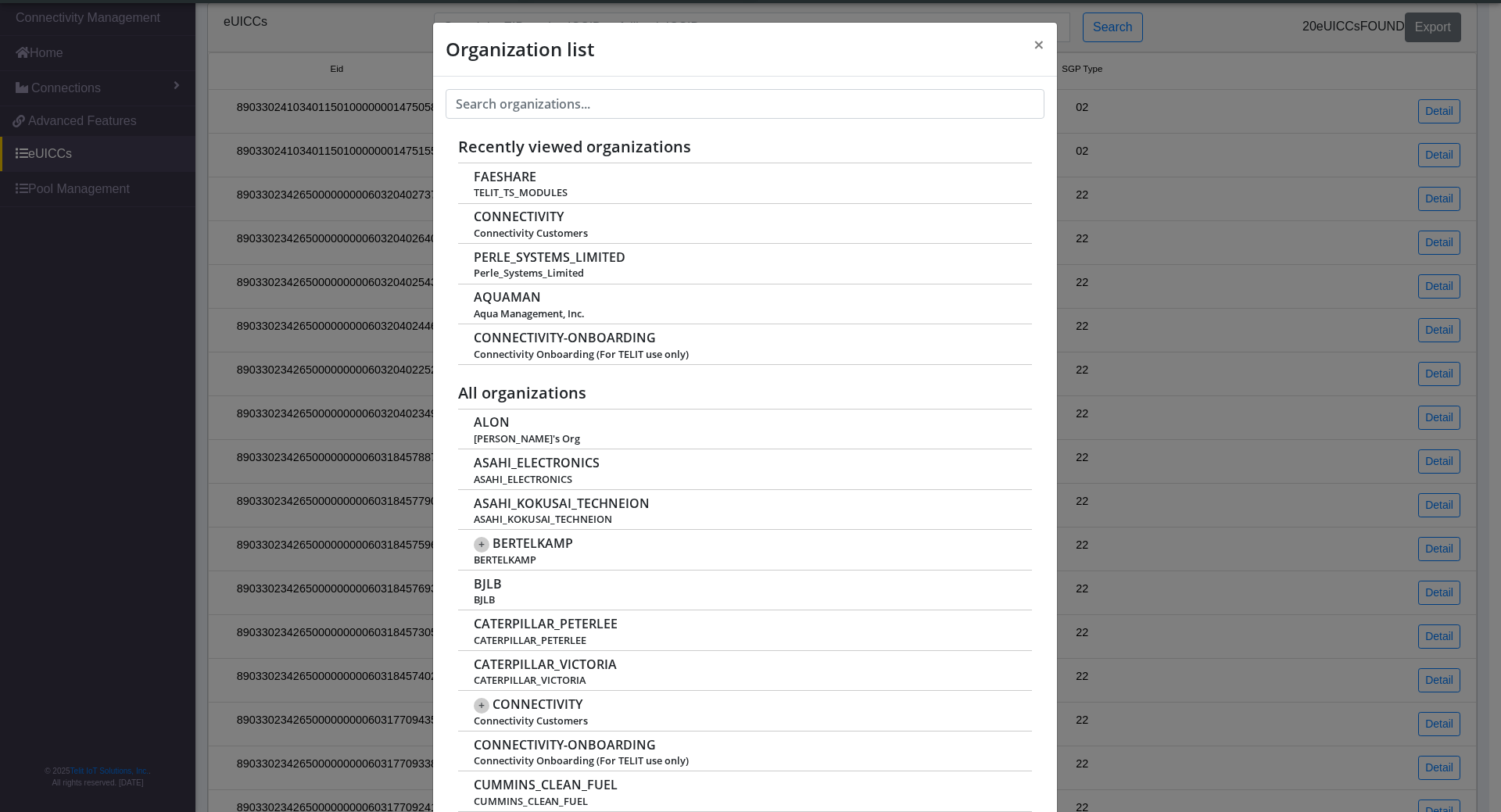
click at [1205, 21] on div "Organization list × Recently viewed organizations FAESHARE TELIT_TS_MODULES CON…" at bounding box center [750, 406] width 1501 height 812
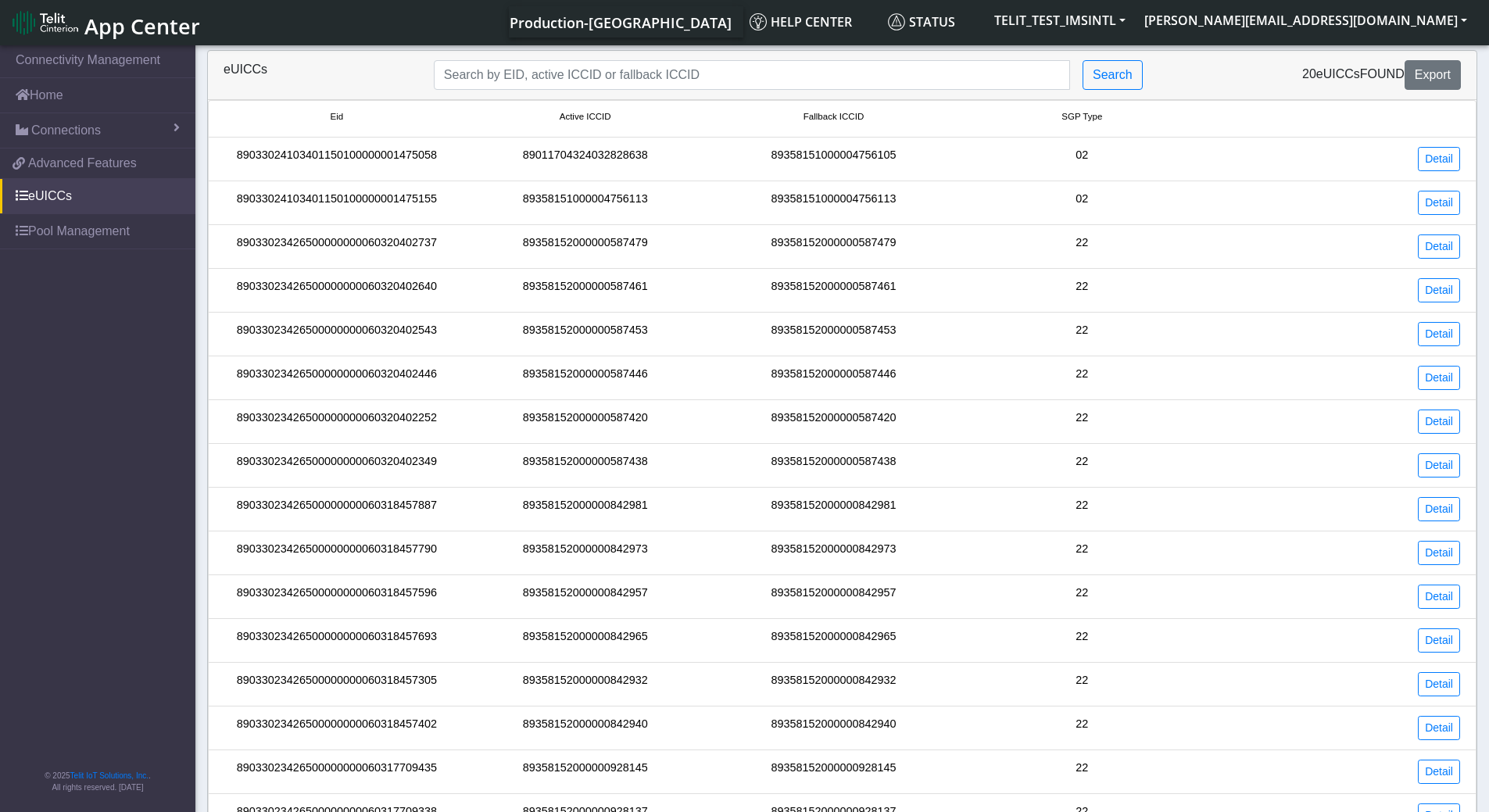
scroll to position [0, 0]
click at [54, 27] on img at bounding box center [45, 23] width 66 height 25
